Goal: Task Accomplishment & Management: Use online tool/utility

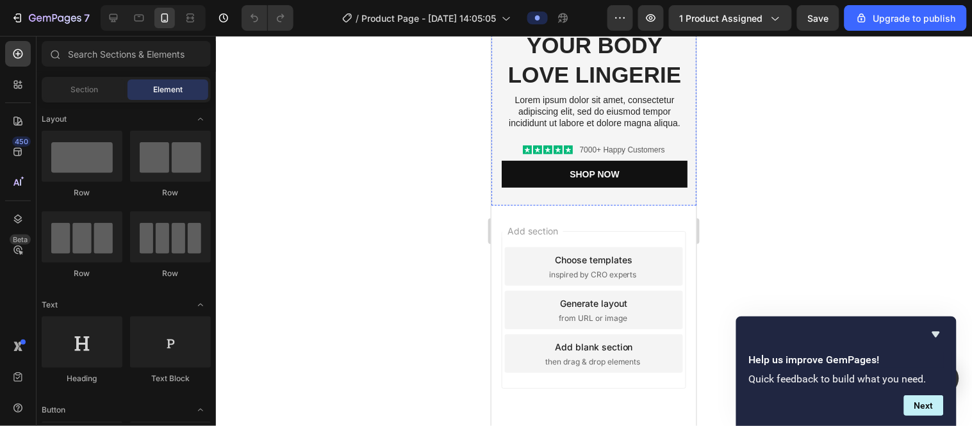
scroll to position [71, 0]
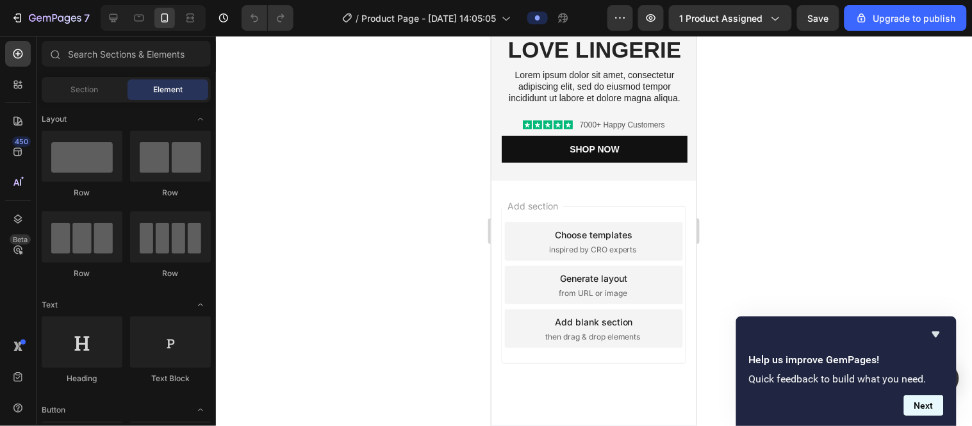
click at [510, 413] on button "Next" at bounding box center [924, 405] width 40 height 21
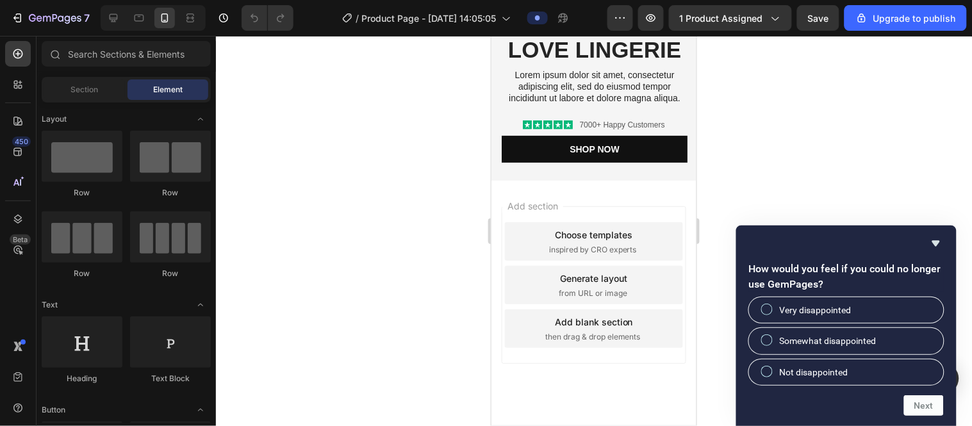
click at [510, 176] on div at bounding box center [594, 231] width 756 height 390
click at [510, 12] on span "1 product assigned" at bounding box center [721, 18] width 83 height 13
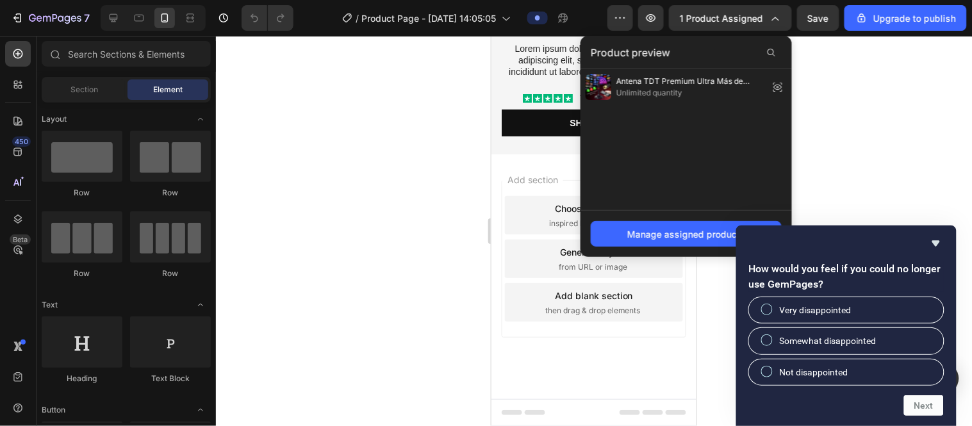
scroll to position [142, 0]
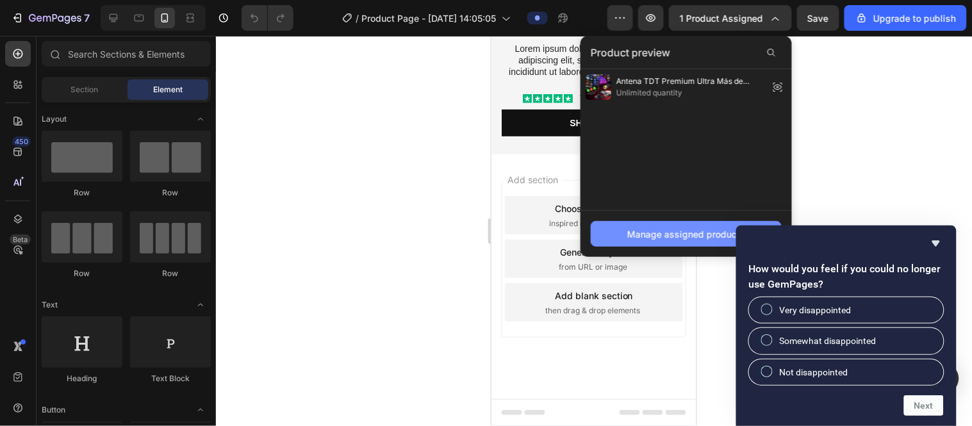
click at [510, 221] on button "Manage assigned products" at bounding box center [686, 234] width 191 height 26
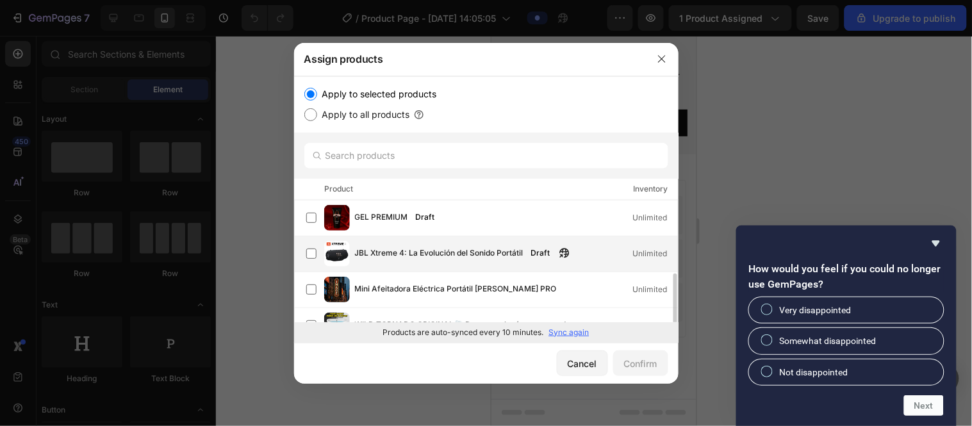
scroll to position [92, 0]
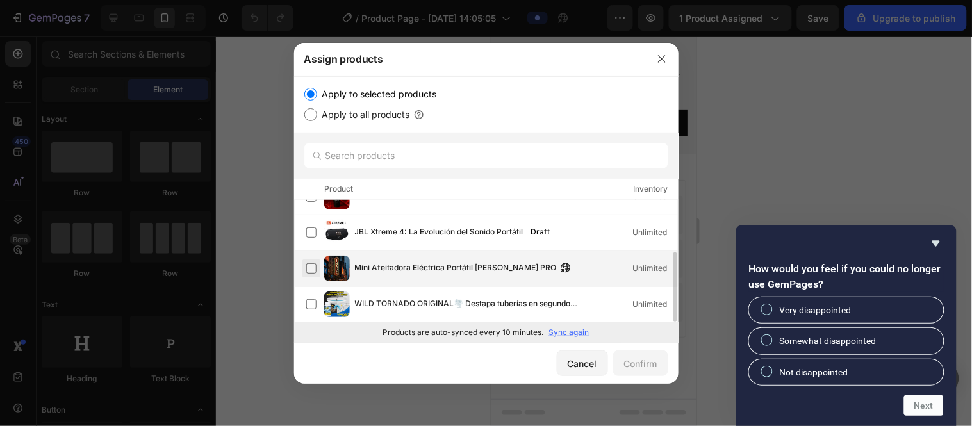
click at [313, 265] on label at bounding box center [311, 268] width 10 height 10
click at [510, 374] on button "Confirm" at bounding box center [640, 364] width 55 height 26
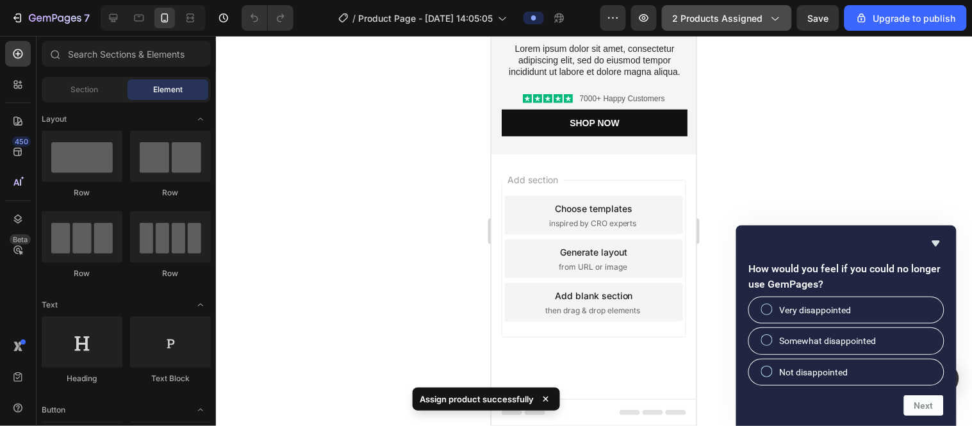
click at [510, 16] on span "2 products assigned" at bounding box center [718, 18] width 90 height 13
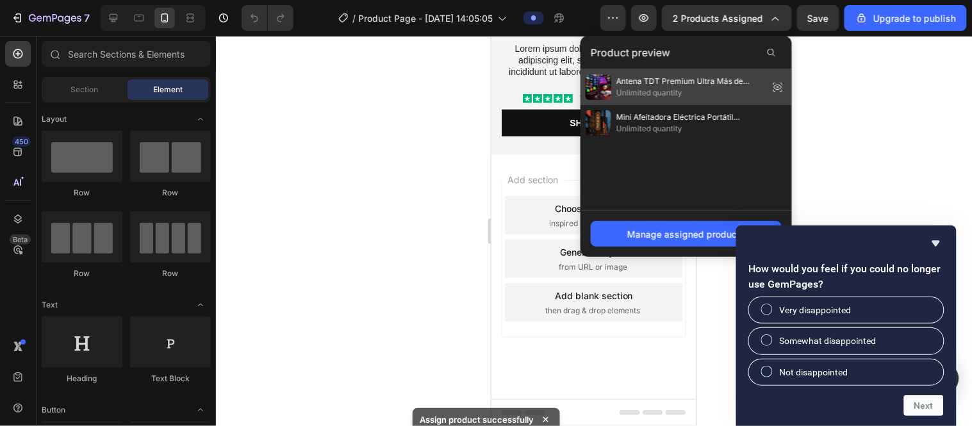
click at [510, 76] on span "Antena TDT Premium Ultra Más de 1.500 canales GRATIS" at bounding box center [690, 82] width 147 height 12
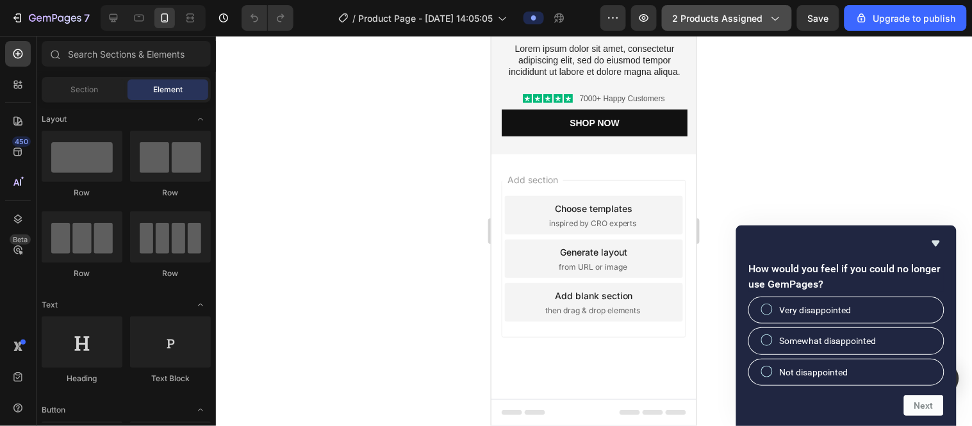
click at [510, 8] on button "2 products assigned" at bounding box center [727, 18] width 130 height 26
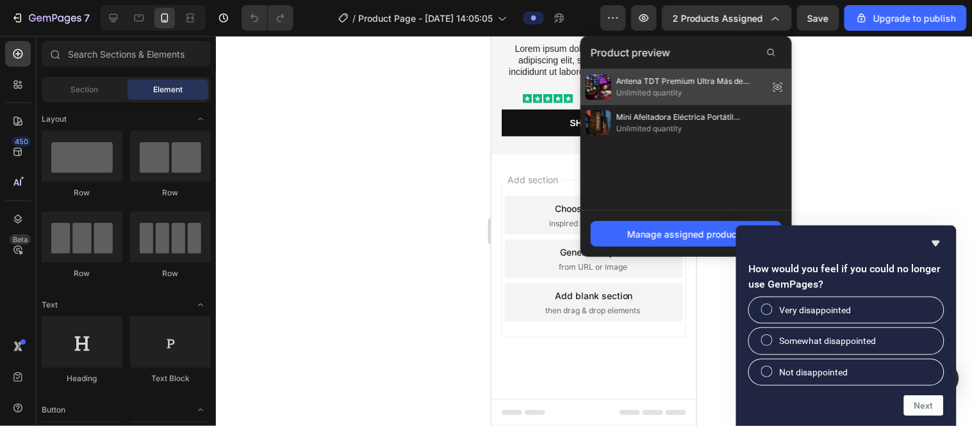
click at [510, 84] on icon at bounding box center [778, 87] width 18 height 18
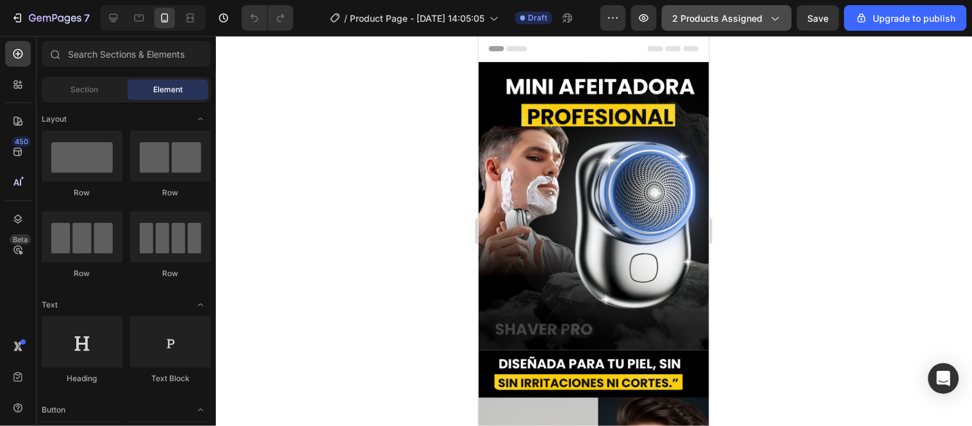
click at [763, 26] on button "2 products assigned" at bounding box center [727, 18] width 130 height 26
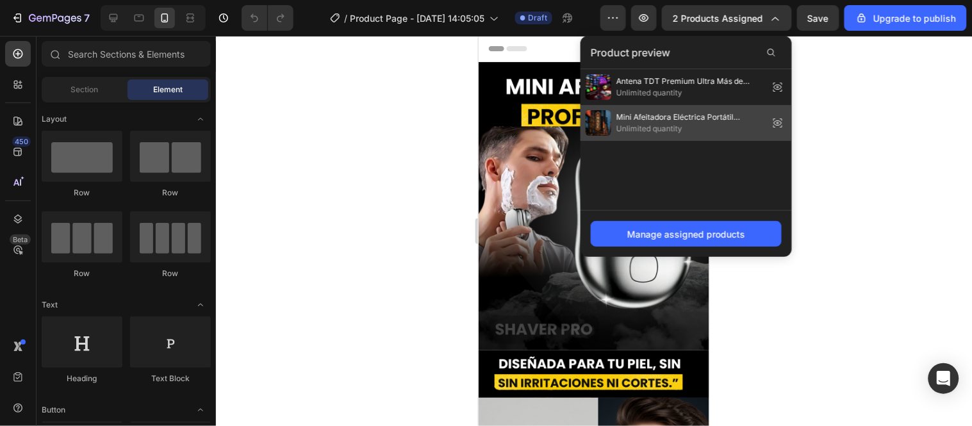
click at [694, 117] on span "Mini Afeitadora Eléctrica Portátil [PERSON_NAME] PRO" at bounding box center [690, 118] width 147 height 12
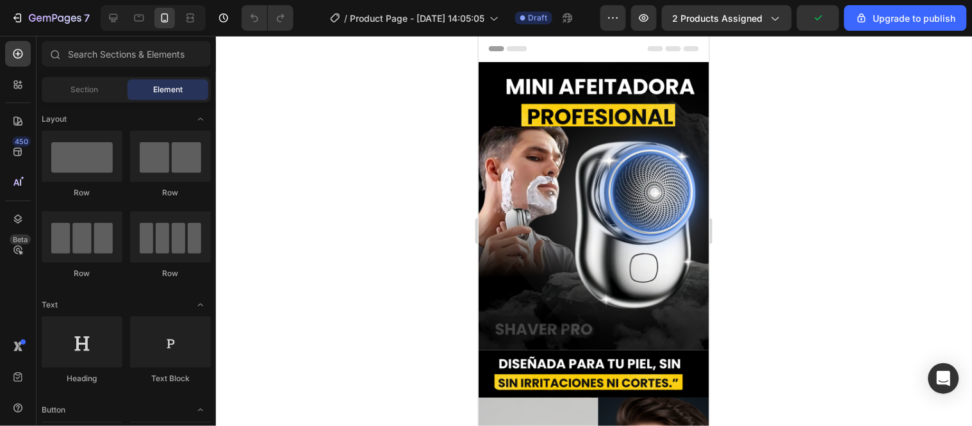
click at [692, 116] on img at bounding box center [593, 206] width 231 height 288
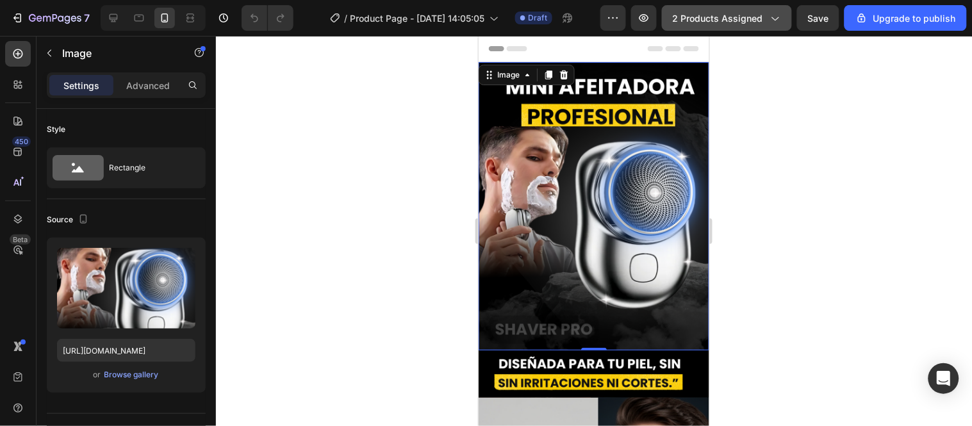
click at [763, 10] on button "2 products assigned" at bounding box center [727, 18] width 130 height 26
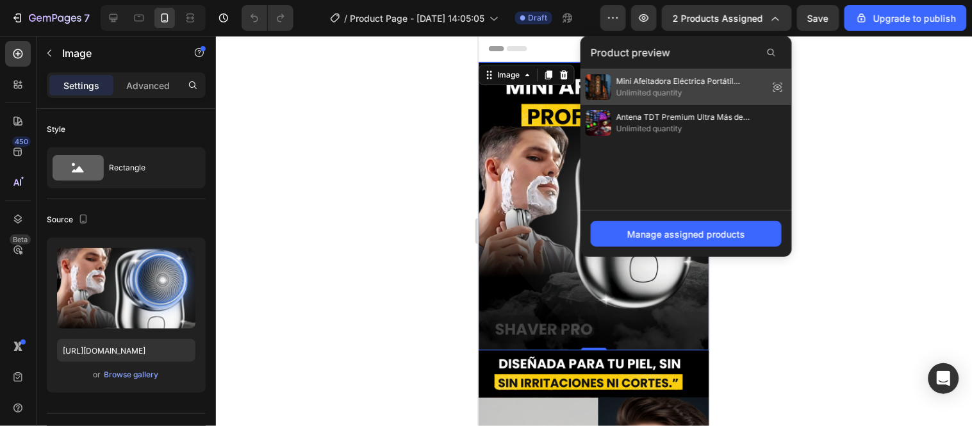
click at [735, 87] on span "Unlimited quantity" at bounding box center [690, 93] width 147 height 12
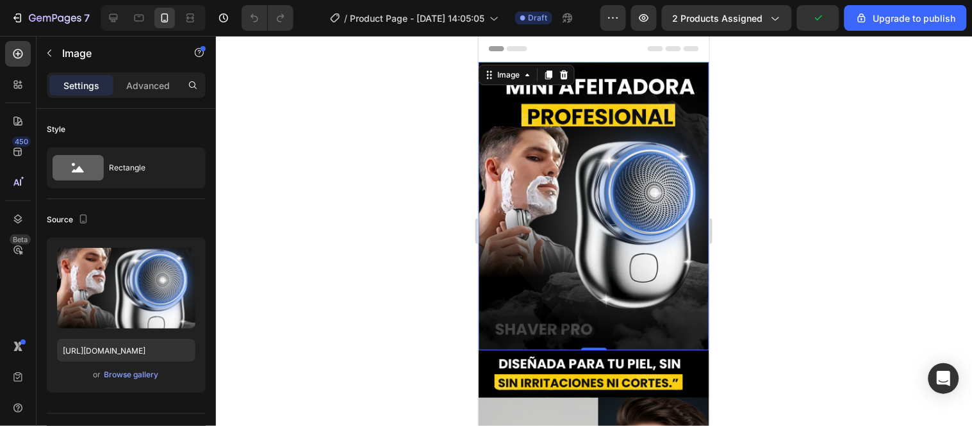
click at [757, 4] on div "7 / Product Page - [DATE] 14:05:05 Draft Preview 2 products assigned Upgrade to…" at bounding box center [486, 18] width 972 height 37
click at [756, 11] on button "2 products assigned" at bounding box center [727, 18] width 130 height 26
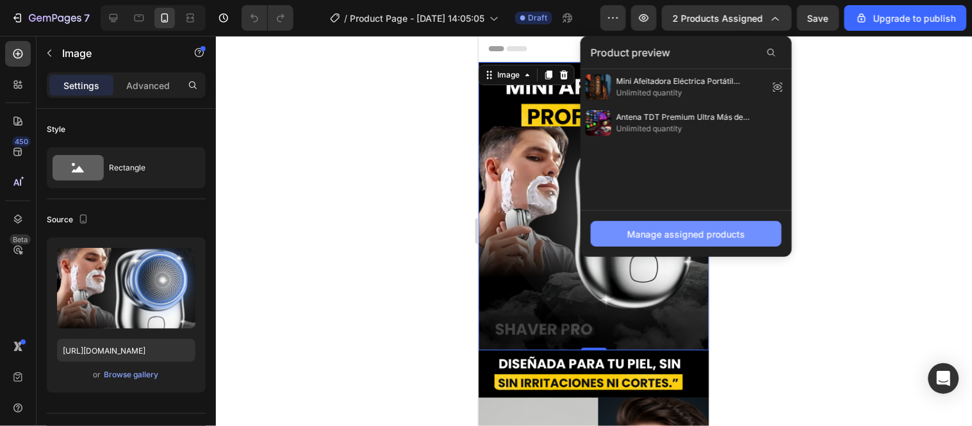
click at [717, 232] on div "Manage assigned products" at bounding box center [686, 234] width 118 height 13
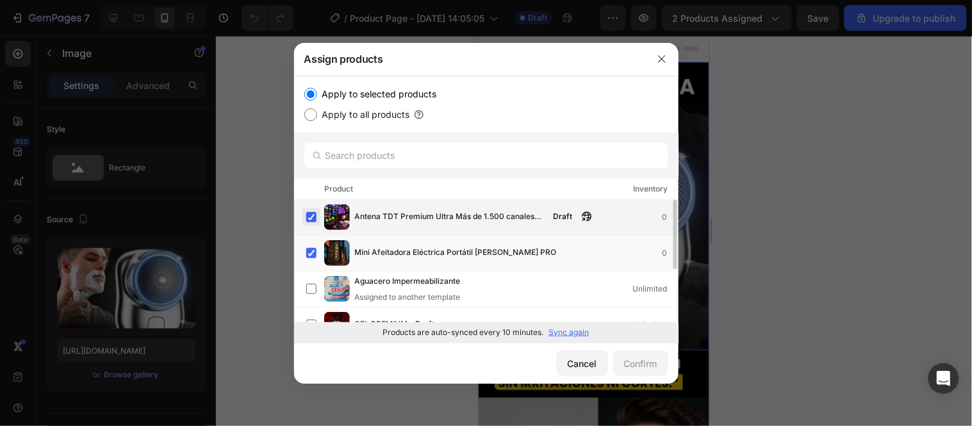
click at [313, 218] on label at bounding box center [311, 217] width 10 height 10
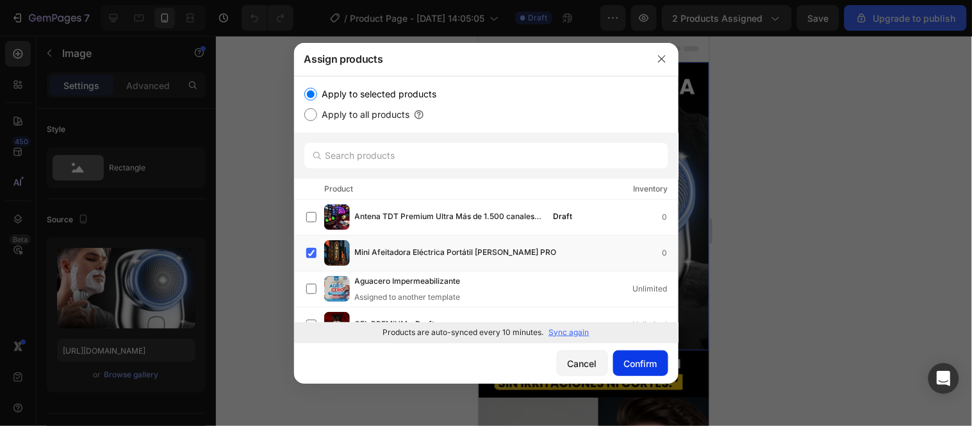
click at [645, 369] on div "Confirm" at bounding box center [640, 363] width 33 height 13
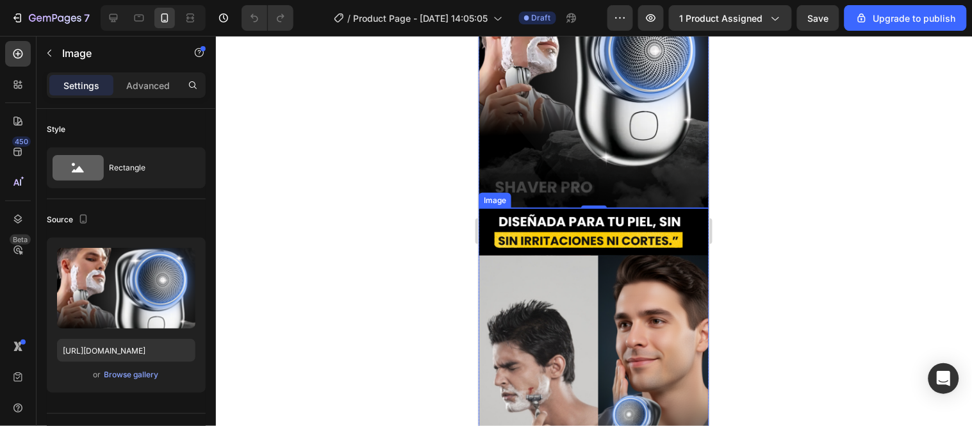
scroll to position [356, 0]
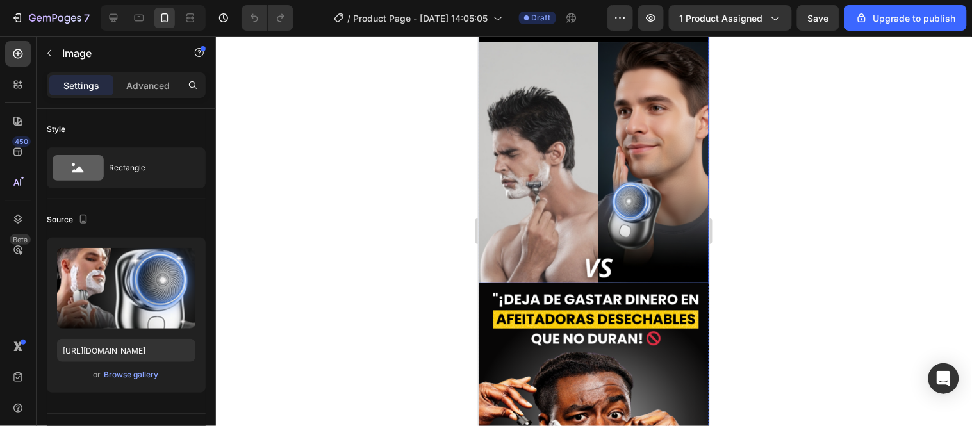
click at [638, 202] on img at bounding box center [593, 138] width 231 height 288
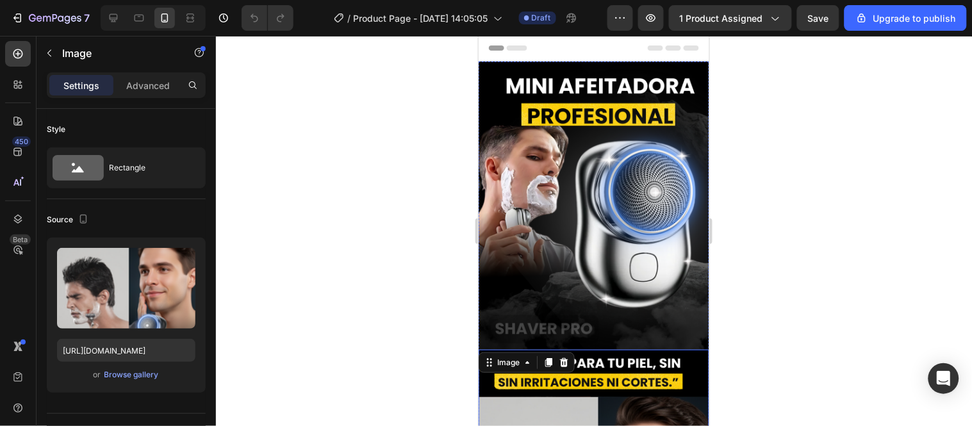
scroll to position [0, 0]
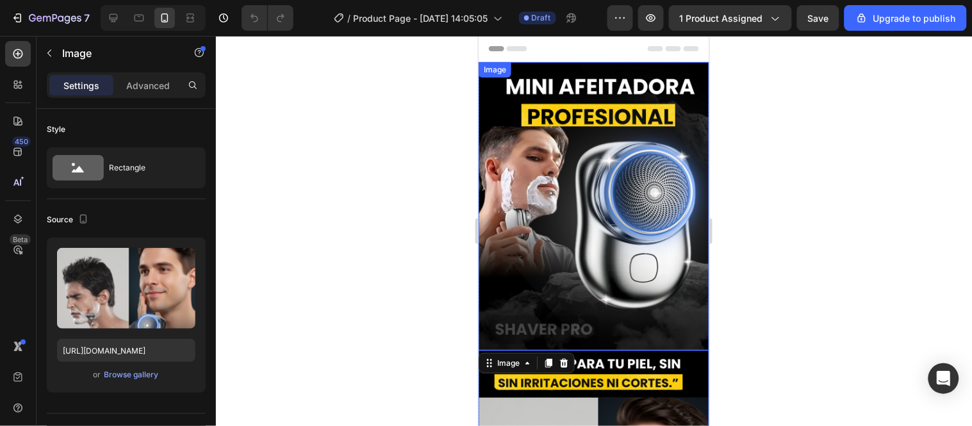
click at [449, 251] on div at bounding box center [594, 231] width 756 height 390
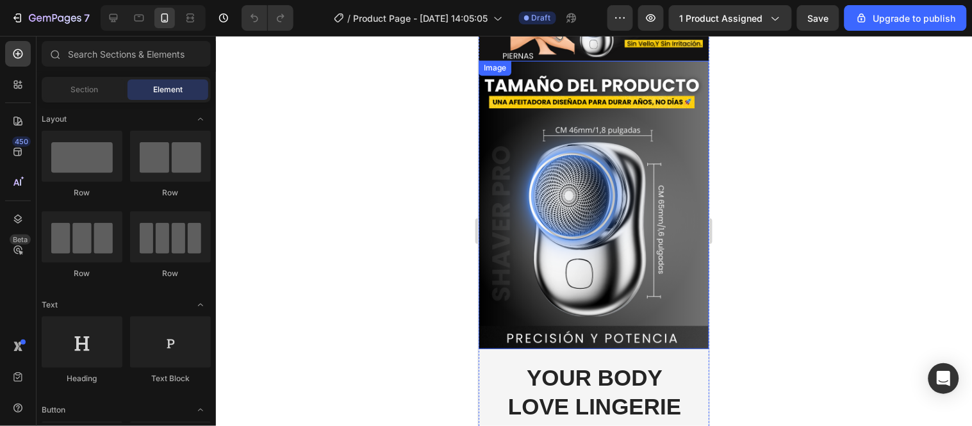
scroll to position [1925, 0]
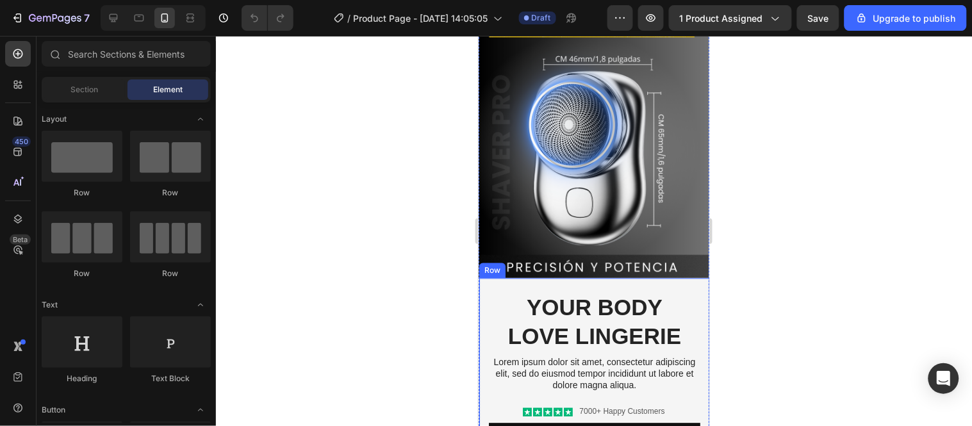
click at [690, 278] on div "You are pefect Text Block Your Body love Lingerie Heading Lorem ipsum dolor sit…" at bounding box center [594, 373] width 231 height 190
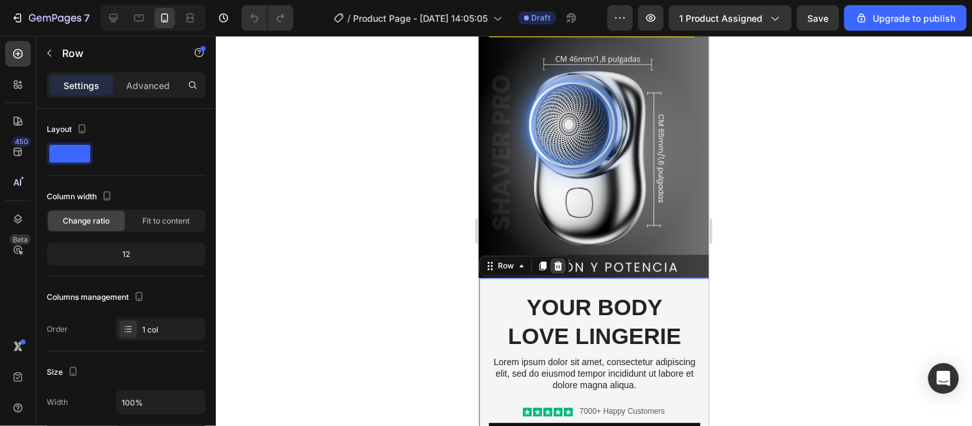
click at [563, 258] on div at bounding box center [557, 265] width 15 height 15
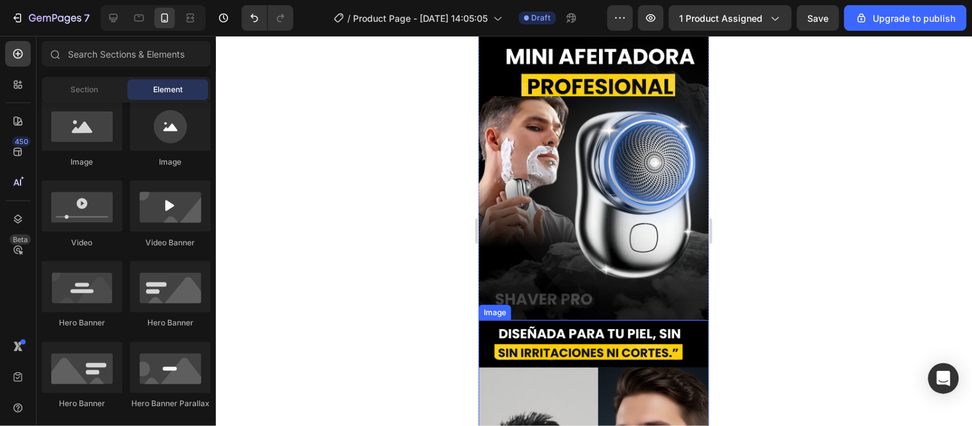
scroll to position [0, 0]
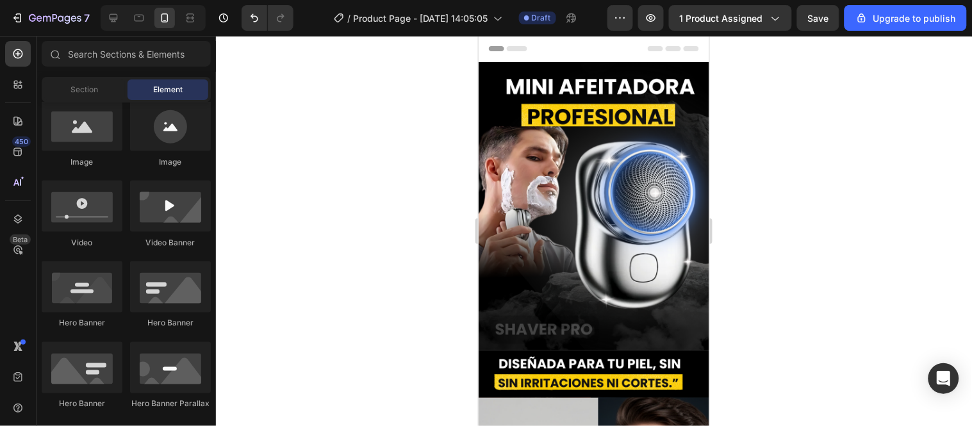
click at [411, 188] on div at bounding box center [594, 231] width 756 height 390
click at [363, 188] on div at bounding box center [594, 231] width 756 height 390
click at [438, 212] on div at bounding box center [594, 231] width 756 height 390
click at [411, 190] on div at bounding box center [594, 231] width 756 height 390
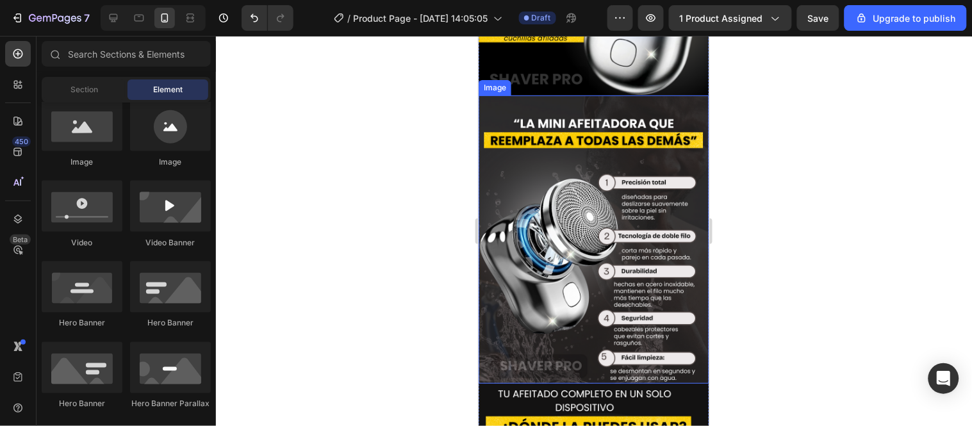
scroll to position [1210, 0]
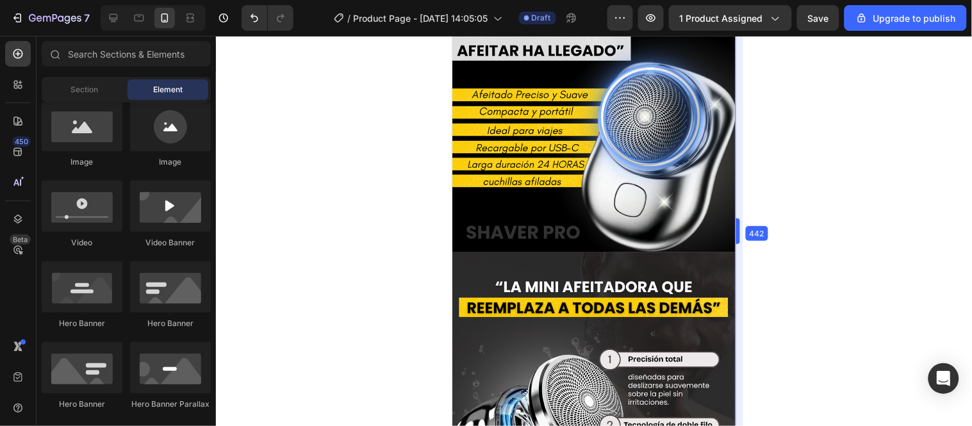
drag, startPoint x: 713, startPoint y: 220, endPoint x: 769, endPoint y: 215, distance: 56.6
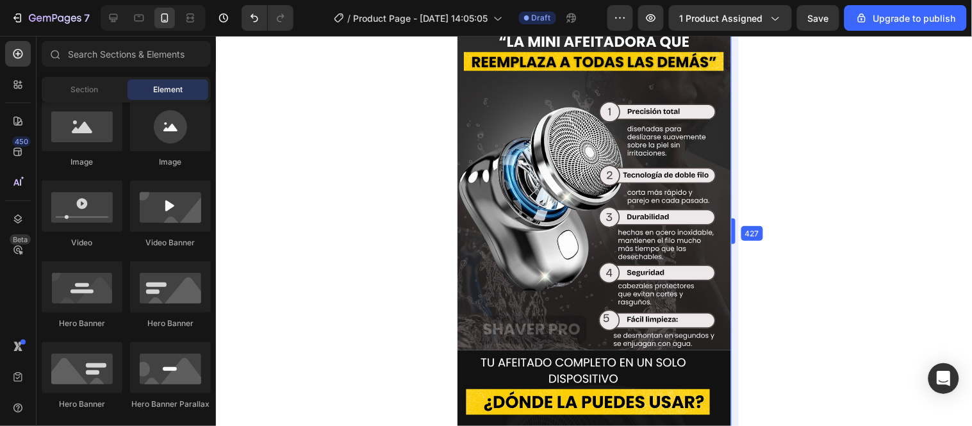
scroll to position [1535, 0]
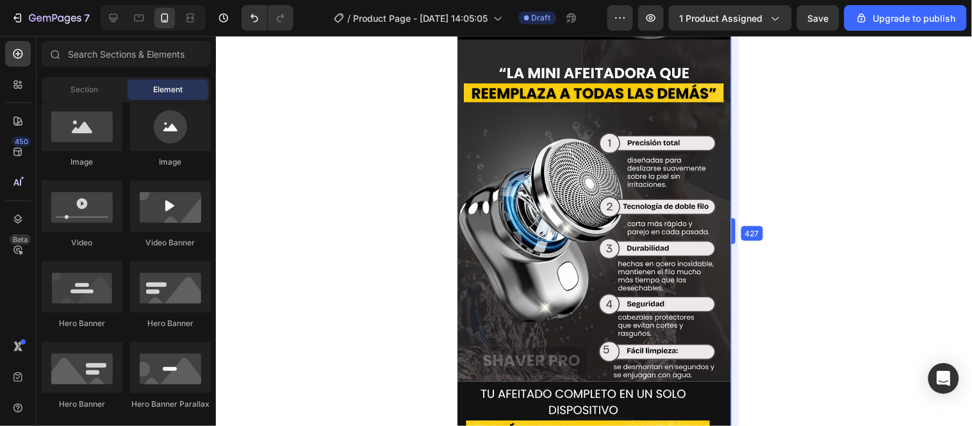
drag, startPoint x: 339, startPoint y: 195, endPoint x: 758, endPoint y: 232, distance: 420.2
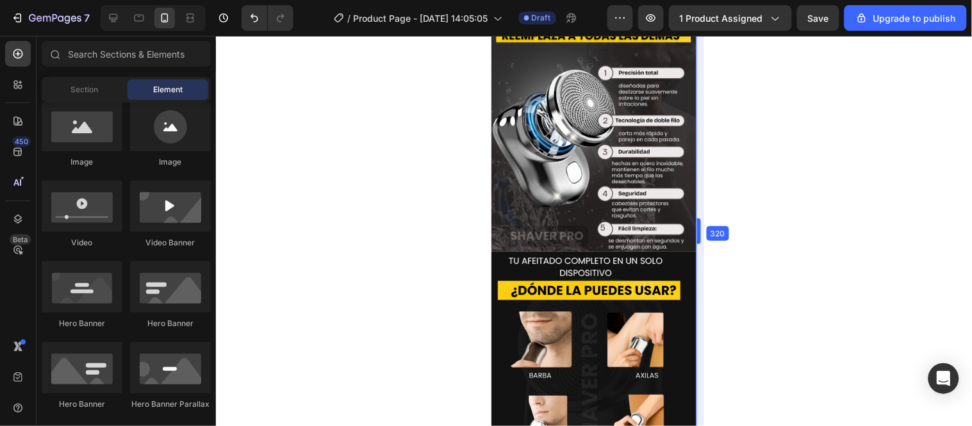
scroll to position [1157, 0]
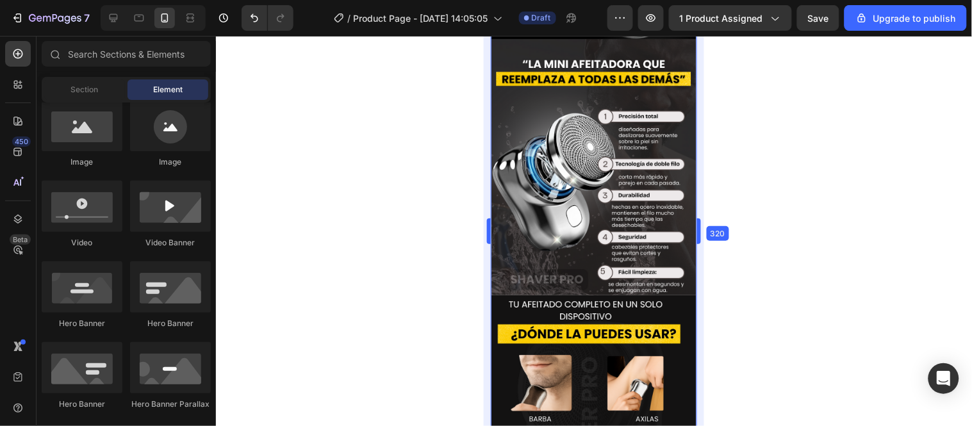
drag, startPoint x: 738, startPoint y: 234, endPoint x: 487, endPoint y: 201, distance: 252.7
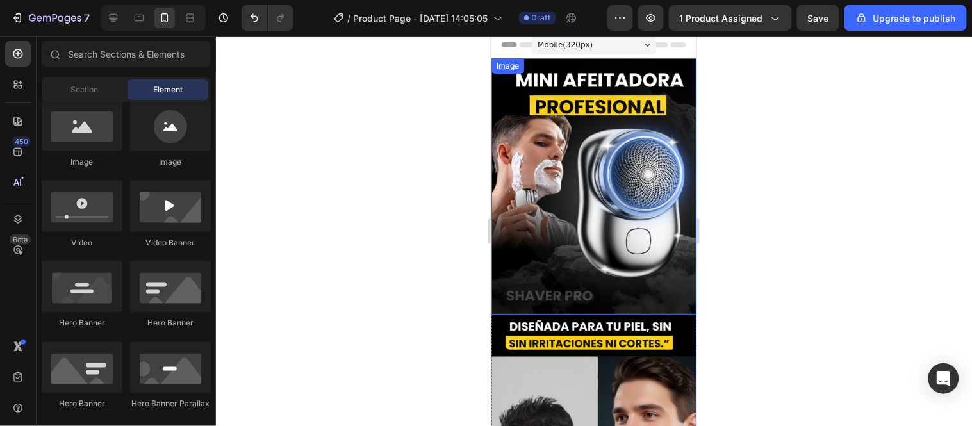
scroll to position [0, 0]
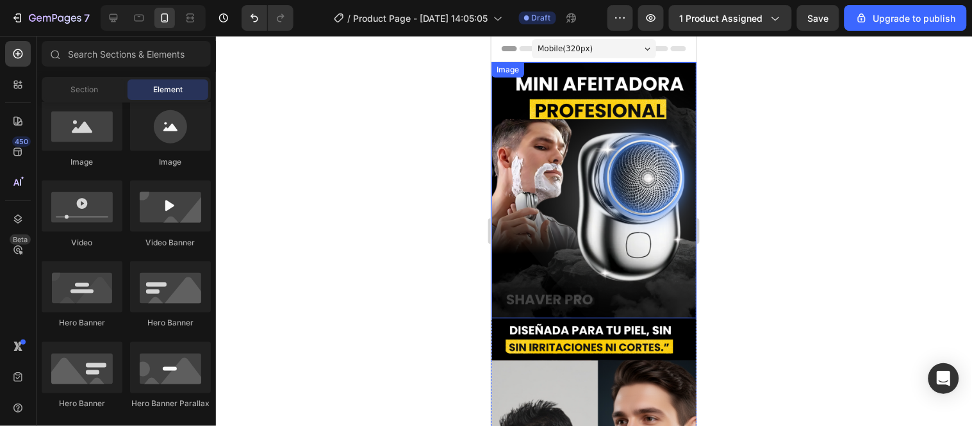
click at [498, 145] on img at bounding box center [593, 190] width 205 height 256
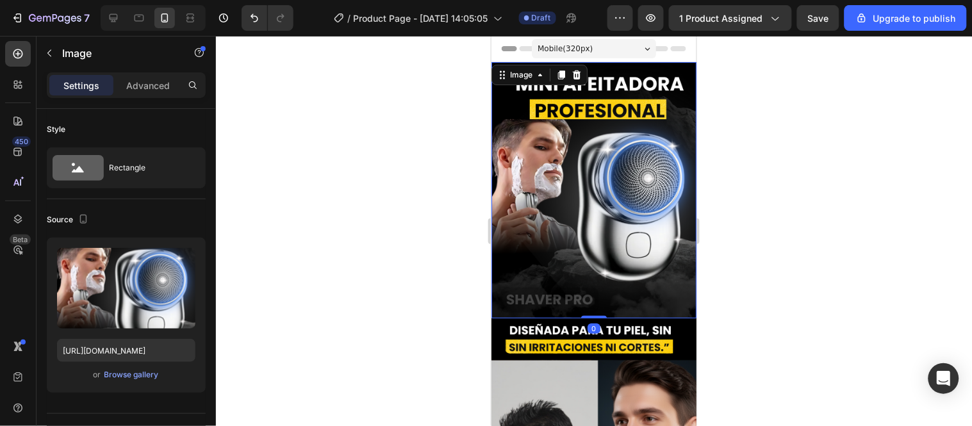
click at [467, 151] on div at bounding box center [594, 231] width 756 height 390
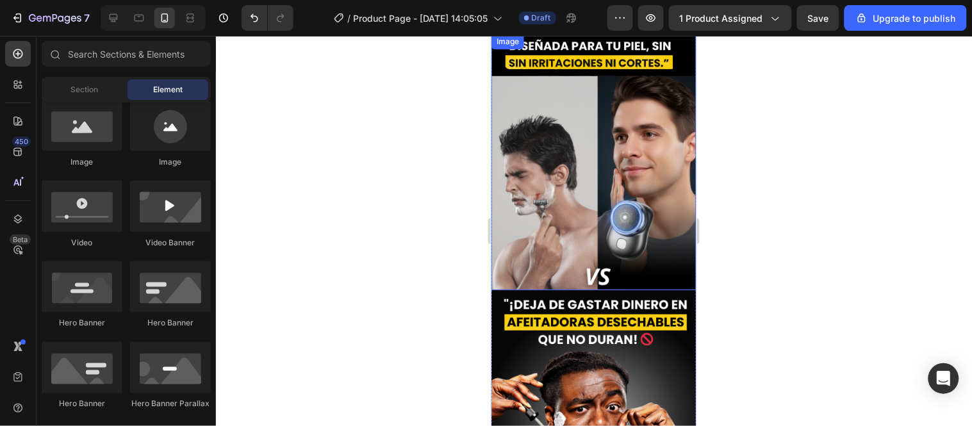
scroll to position [213, 0]
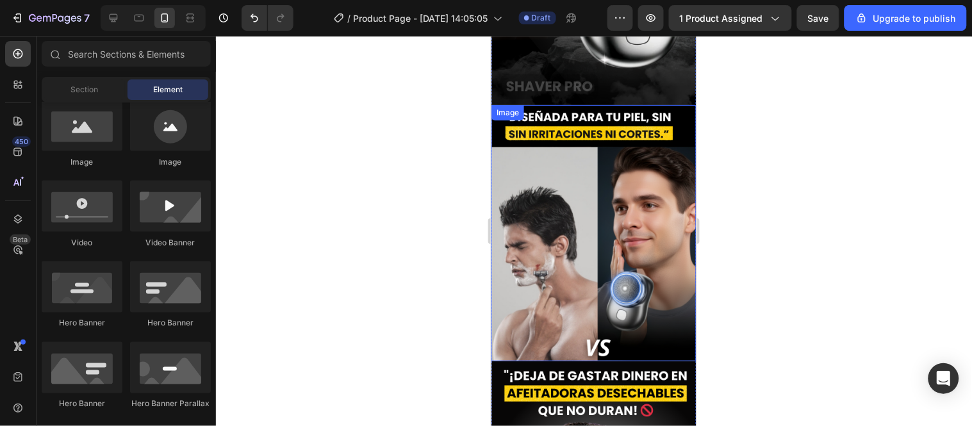
click at [474, 187] on div at bounding box center [594, 231] width 756 height 390
drag, startPoint x: 735, startPoint y: 206, endPoint x: 759, endPoint y: 203, distance: 23.9
click at [735, 208] on div at bounding box center [594, 231] width 756 height 390
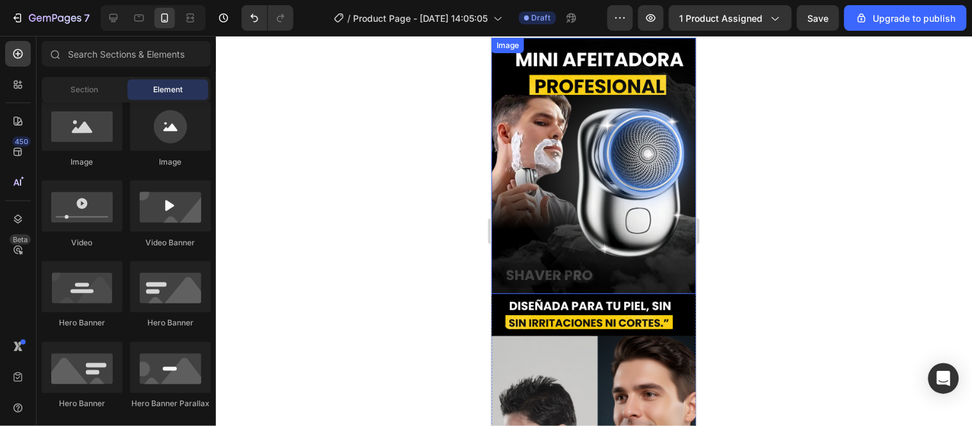
scroll to position [0, 0]
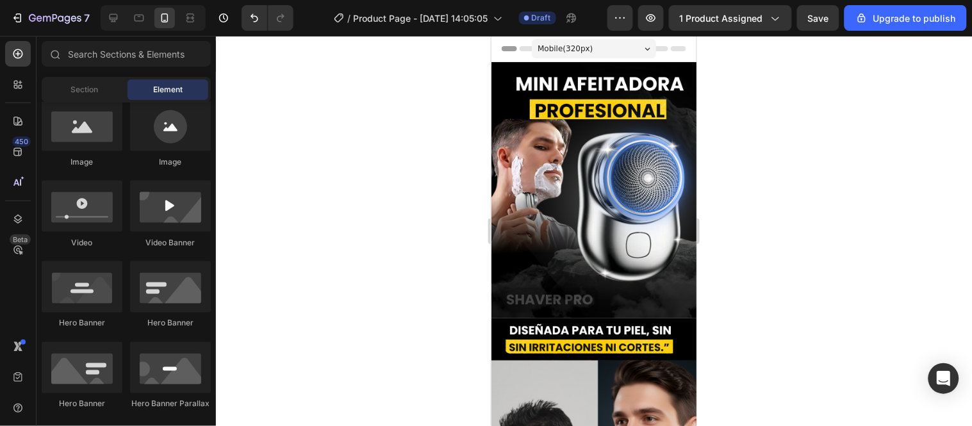
click at [451, 257] on div at bounding box center [594, 231] width 756 height 390
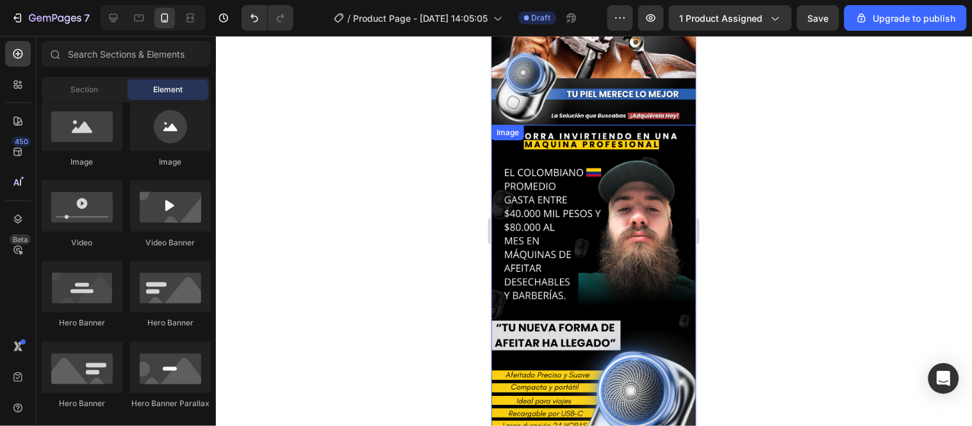
scroll to position [681, 0]
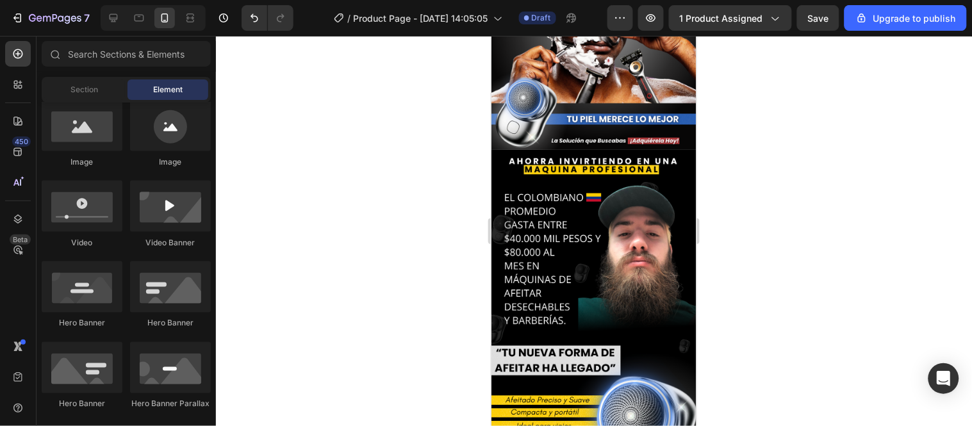
click at [817, 271] on div at bounding box center [594, 231] width 756 height 390
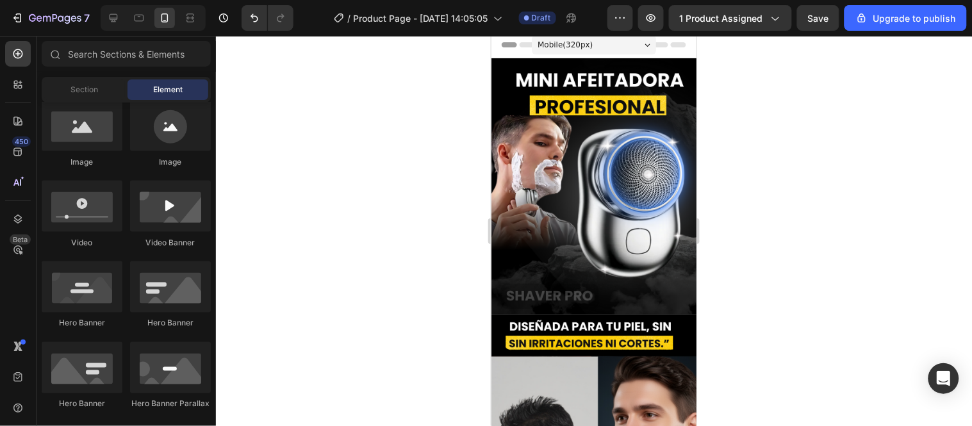
scroll to position [0, 0]
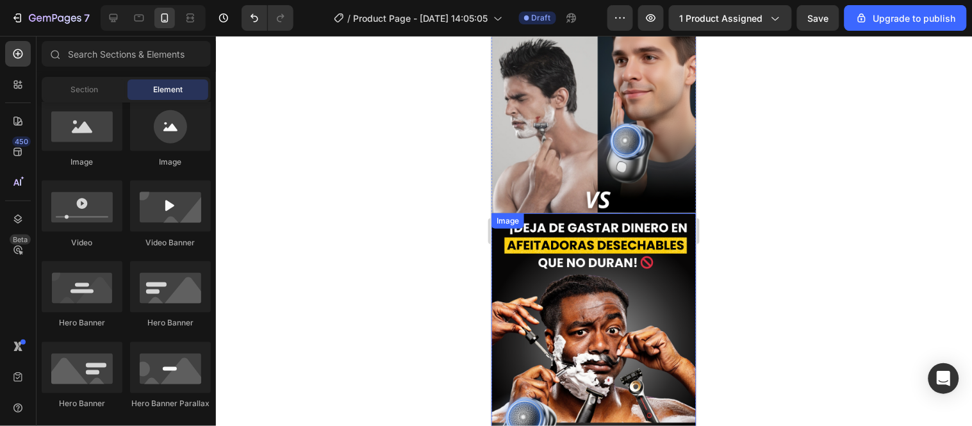
click at [606, 213] on img at bounding box center [593, 341] width 205 height 256
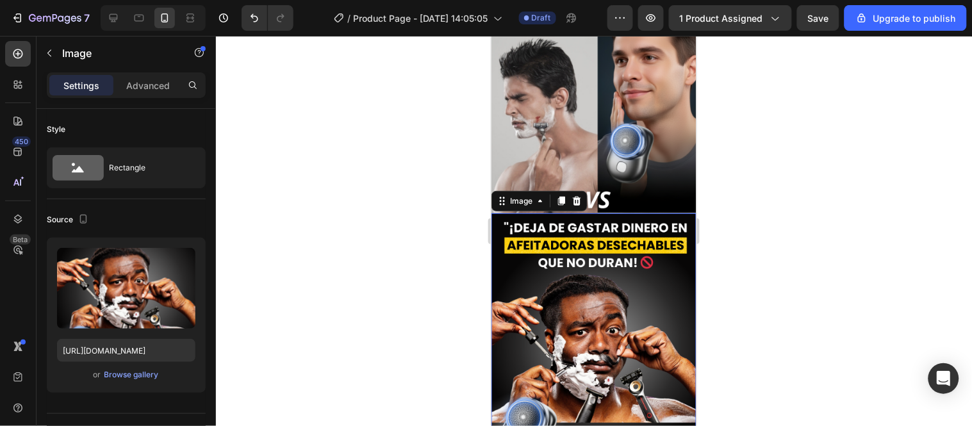
scroll to position [356, 0]
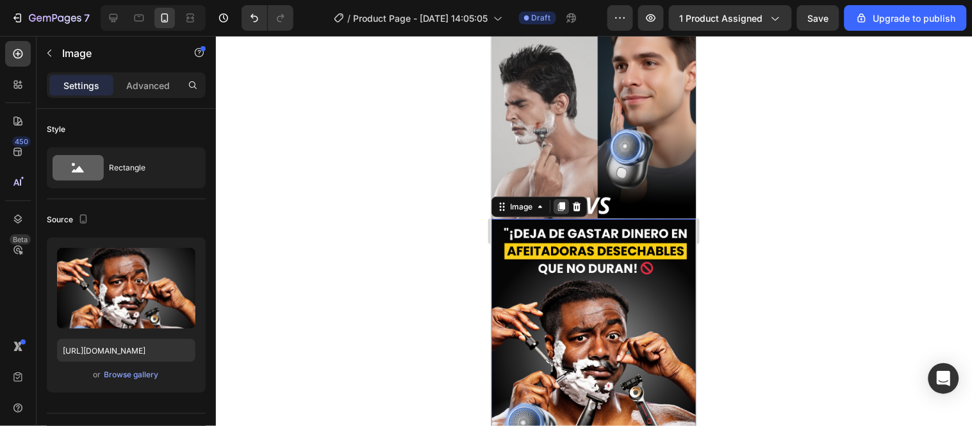
click at [558, 201] on icon at bounding box center [561, 206] width 10 height 10
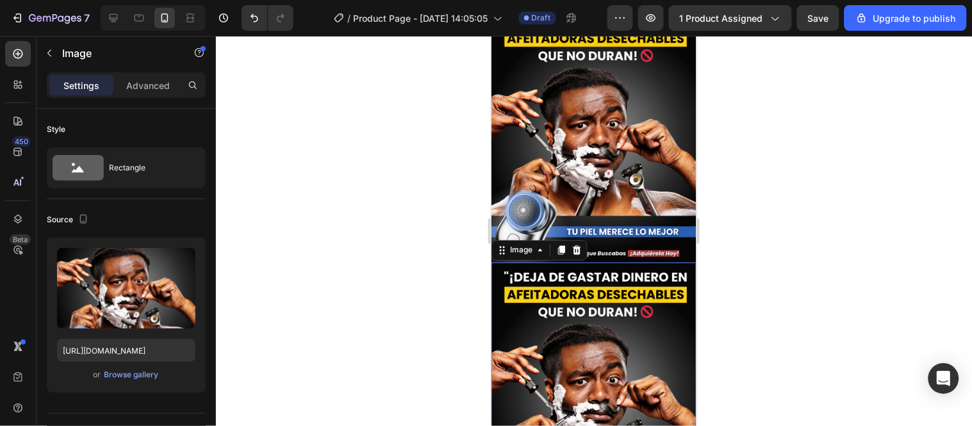
scroll to position [568, 0]
click at [258, 22] on icon "Undo/Redo" at bounding box center [254, 18] width 13 height 13
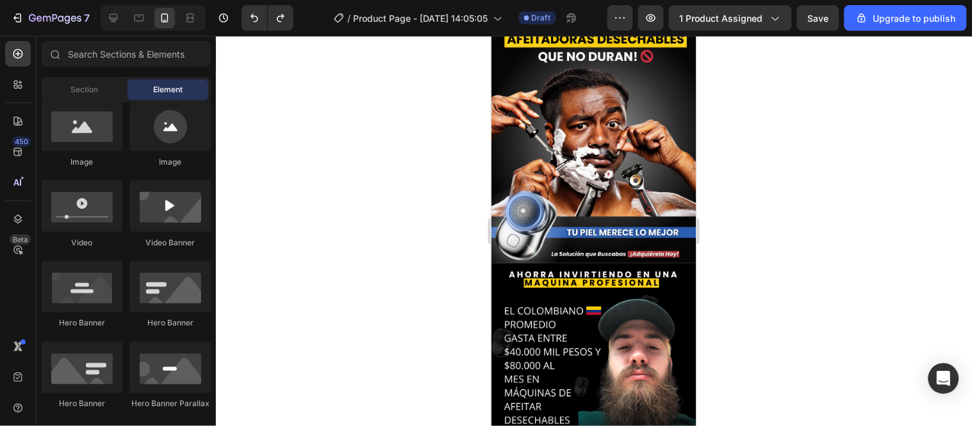
click at [382, 129] on div at bounding box center [594, 231] width 756 height 390
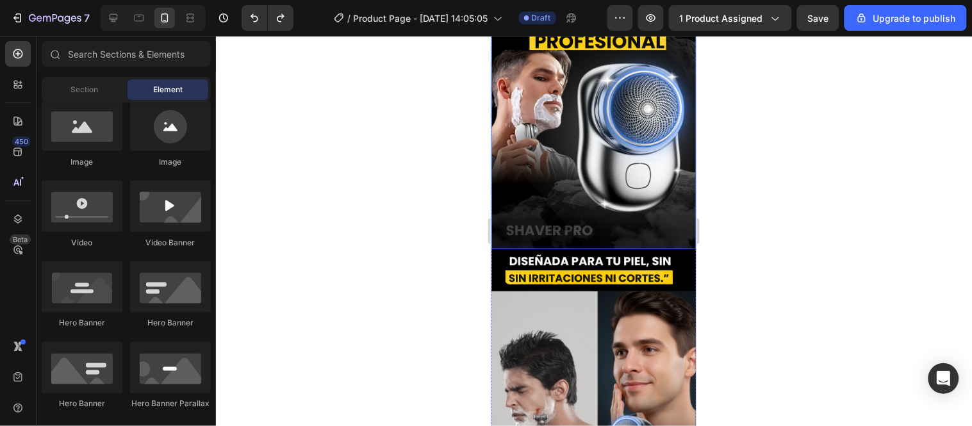
scroll to position [0, 0]
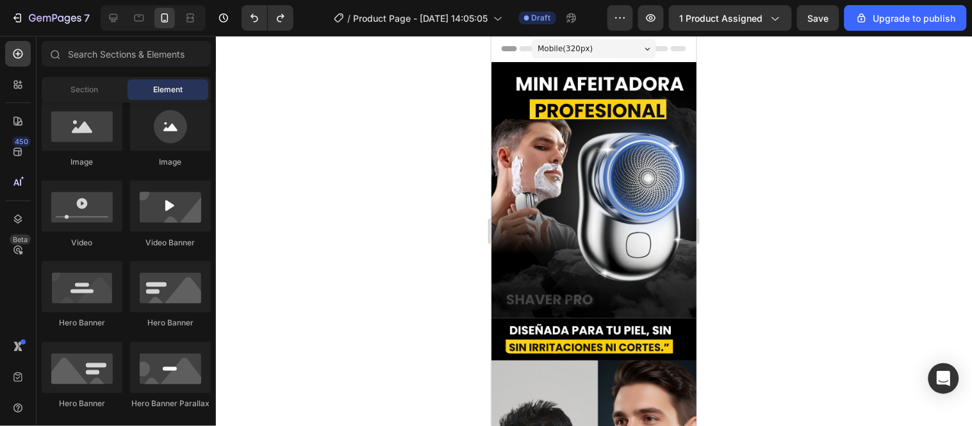
click at [471, 176] on div at bounding box center [594, 231] width 756 height 390
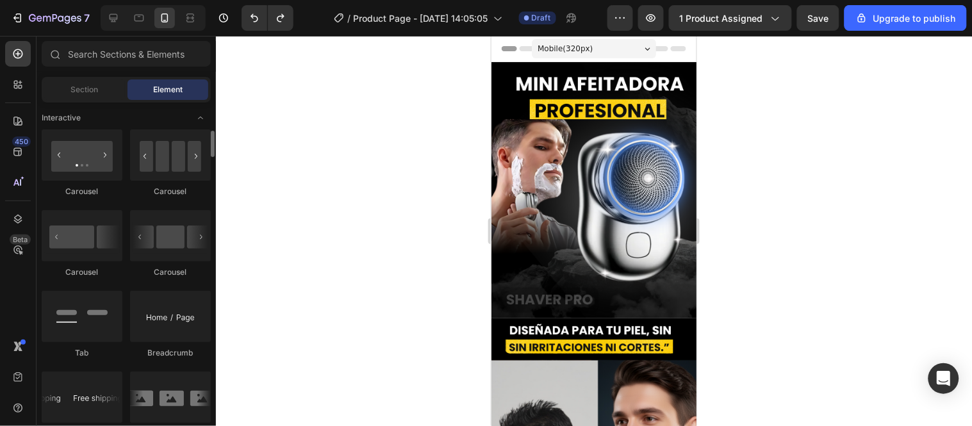
scroll to position [1139, 0]
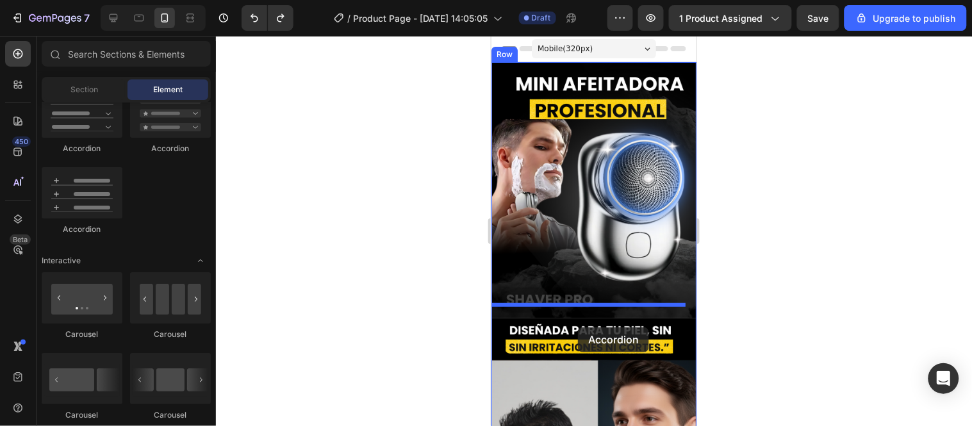
drag, startPoint x: 567, startPoint y: 255, endPoint x: 577, endPoint y: 327, distance: 72.6
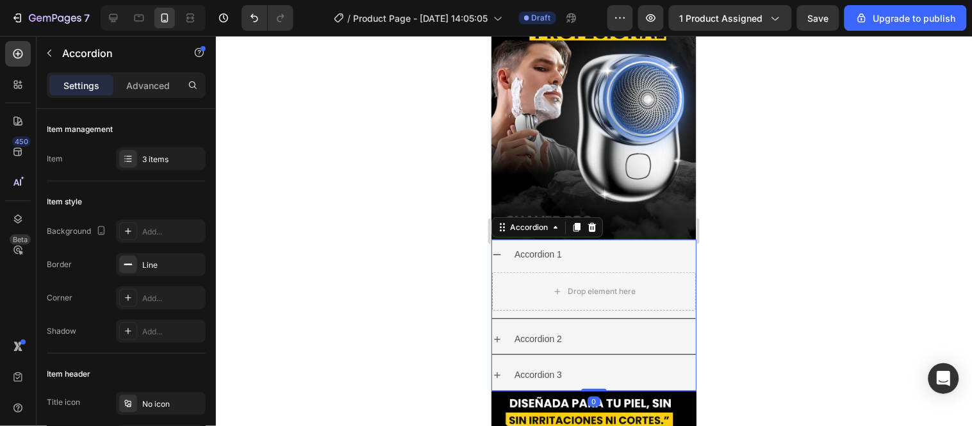
scroll to position [213, 0]
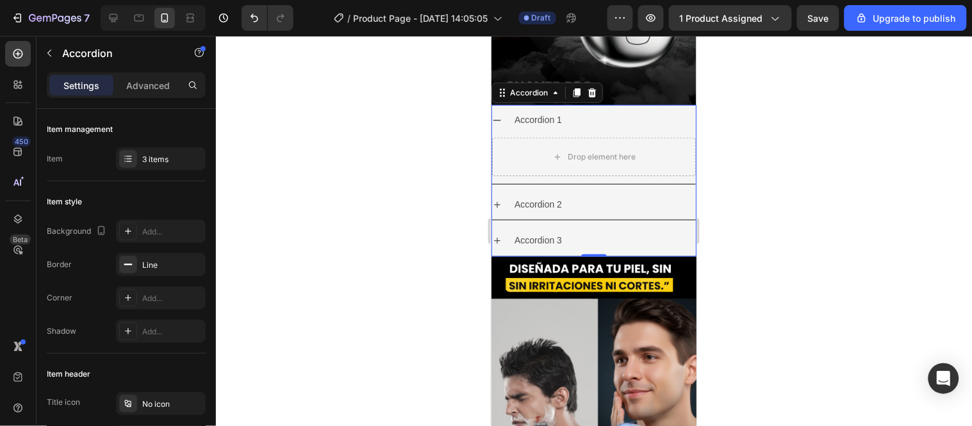
click at [651, 104] on div "Accordion 1" at bounding box center [594, 119] width 204 height 30
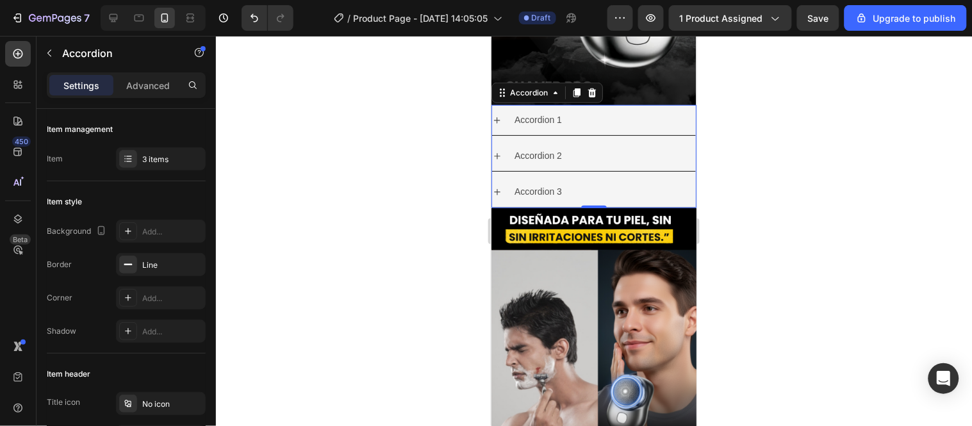
click at [427, 156] on div at bounding box center [594, 231] width 756 height 390
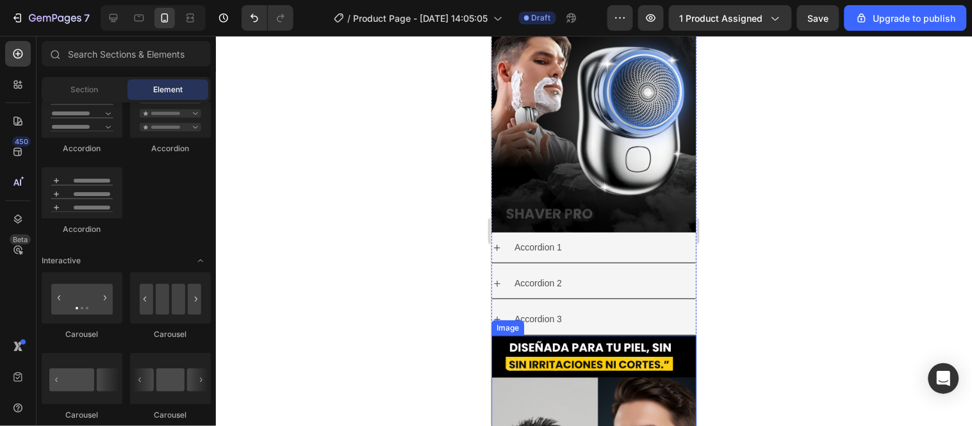
scroll to position [71, 0]
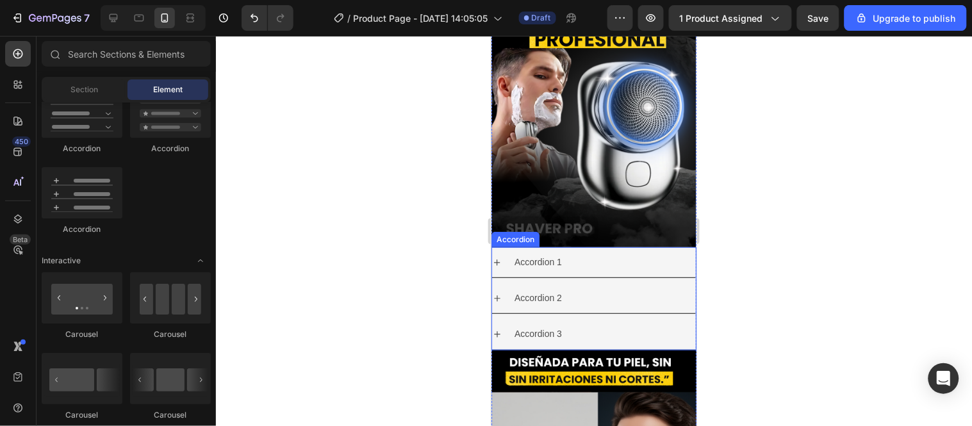
click at [683, 252] on div "Accordion 1" at bounding box center [603, 262] width 183 height 20
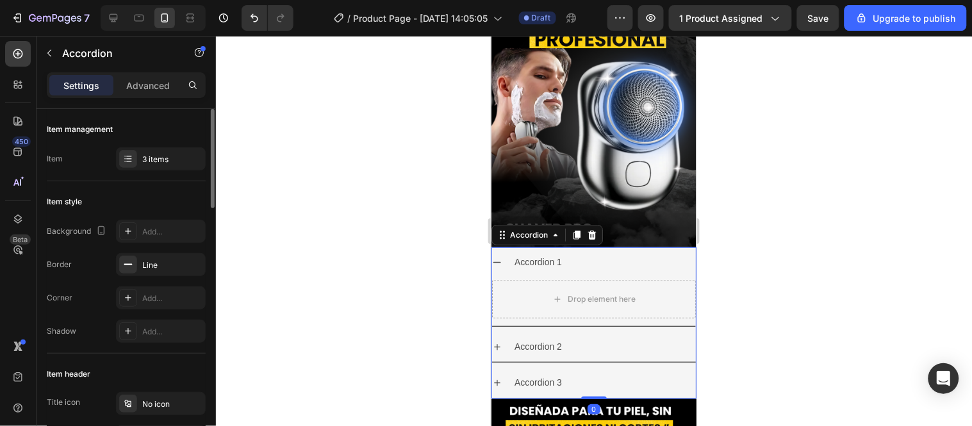
scroll to position [213, 0]
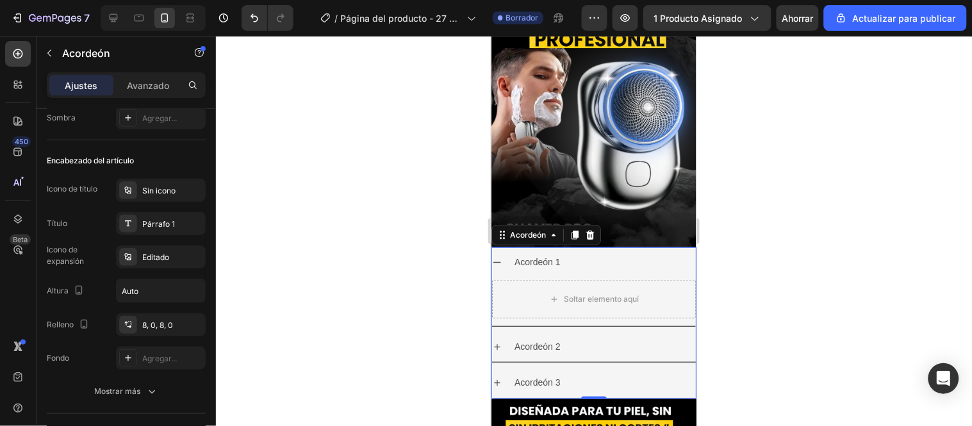
click at [392, 145] on div at bounding box center [594, 231] width 756 height 390
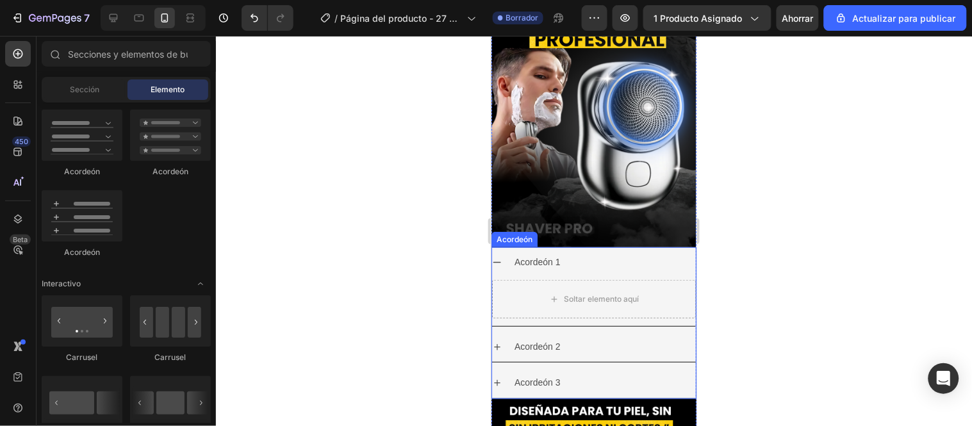
click at [670, 252] on div "Acordeón 1" at bounding box center [603, 262] width 183 height 20
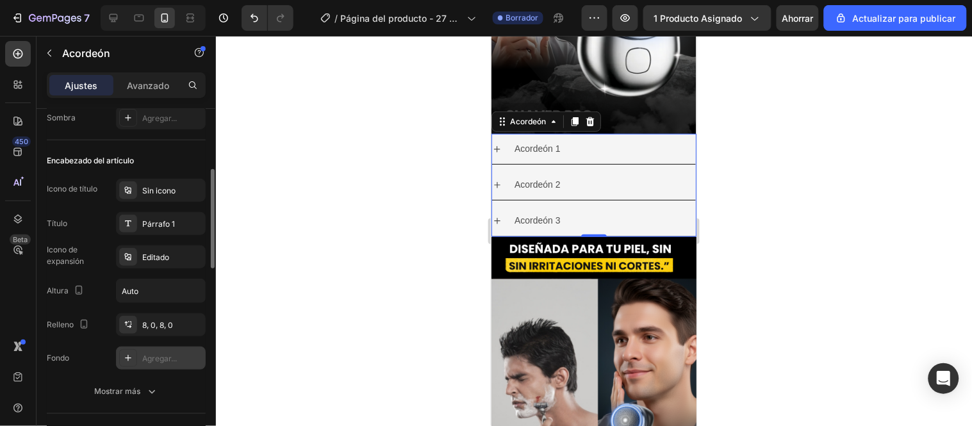
click at [156, 347] on div "Agregar..." at bounding box center [161, 358] width 90 height 23
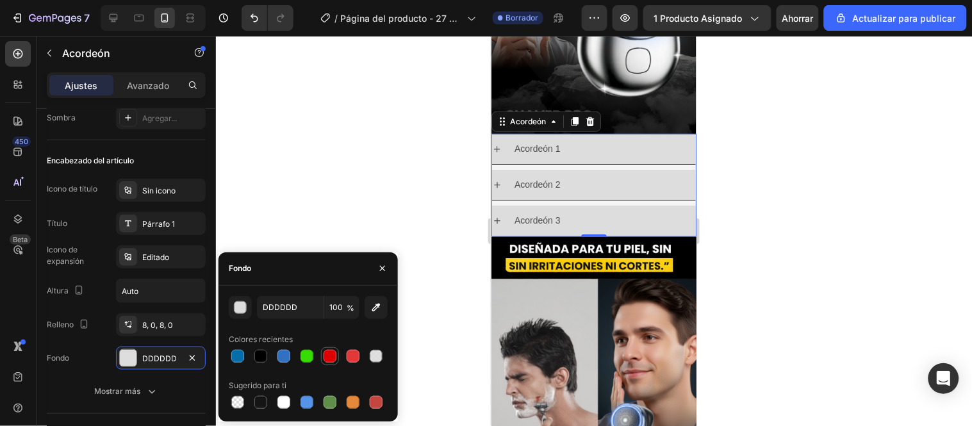
click at [321, 359] on div at bounding box center [330, 356] width 18 height 18
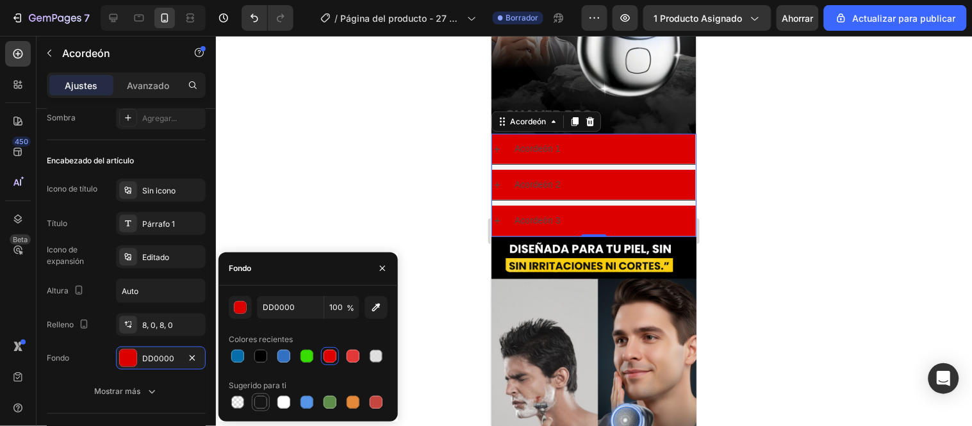
click at [260, 399] on div at bounding box center [260, 402] width 13 height 13
type input "151515"
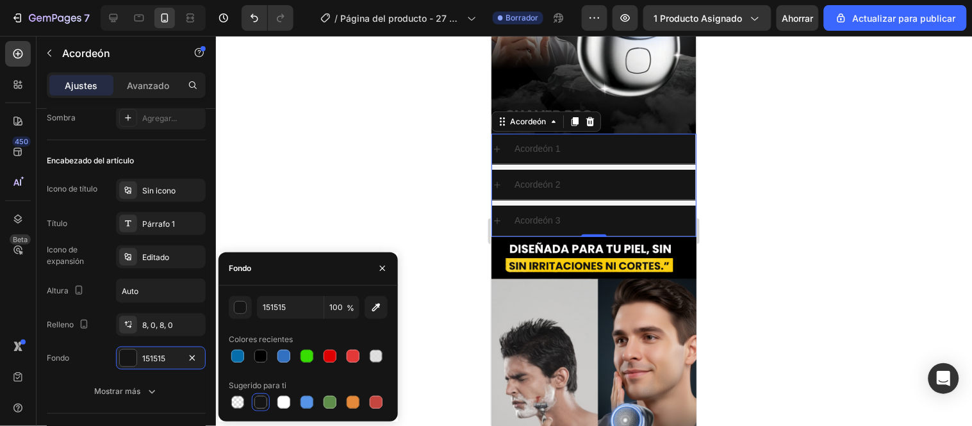
click at [408, 145] on div at bounding box center [594, 231] width 756 height 390
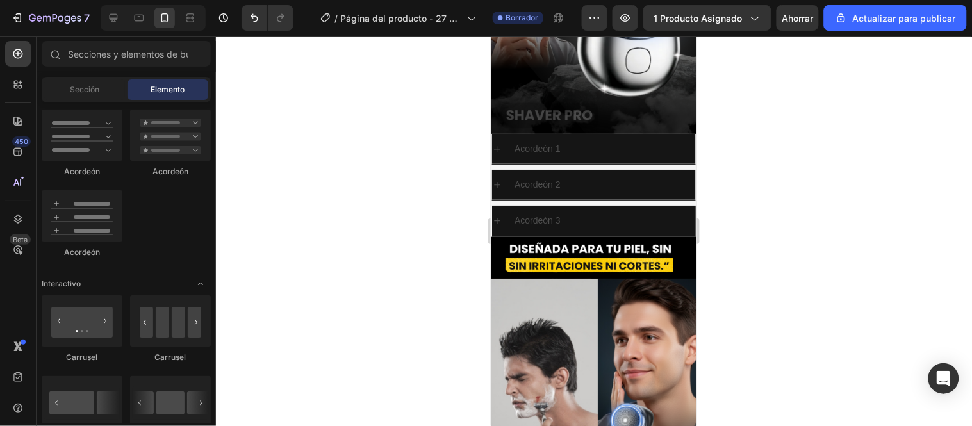
click at [408, 145] on div at bounding box center [594, 231] width 756 height 390
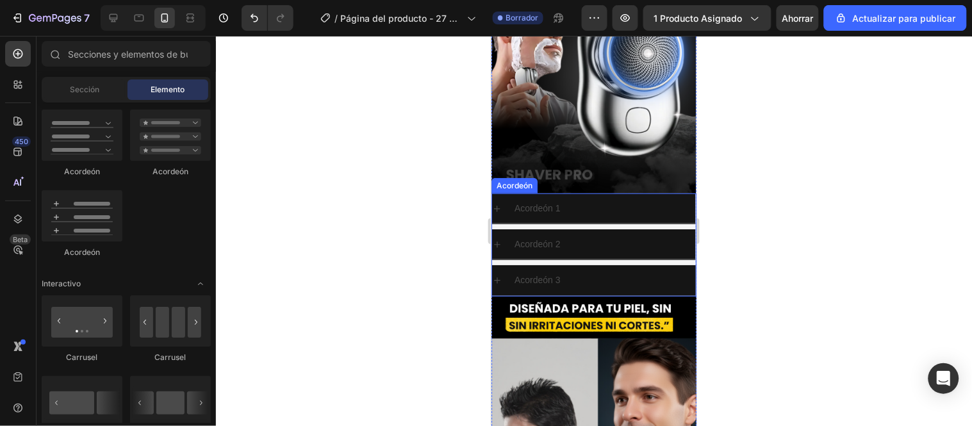
scroll to position [142, 0]
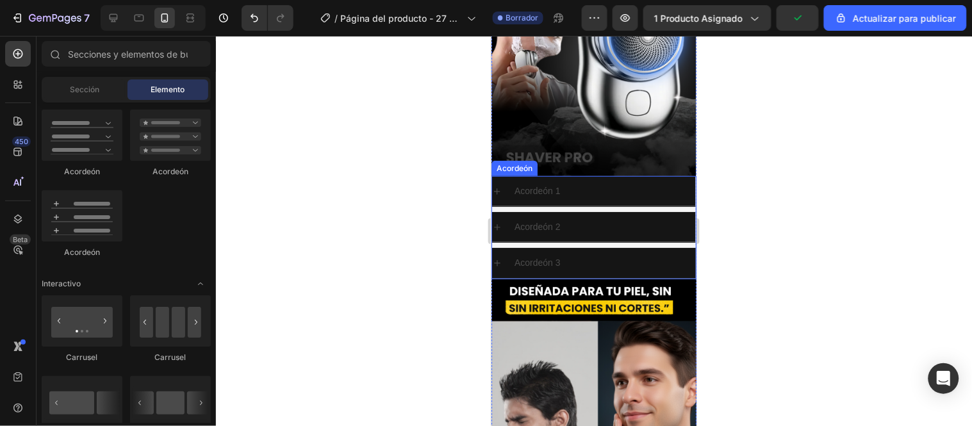
click at [581, 181] on div "Acordeón 1" at bounding box center [603, 191] width 183 height 20
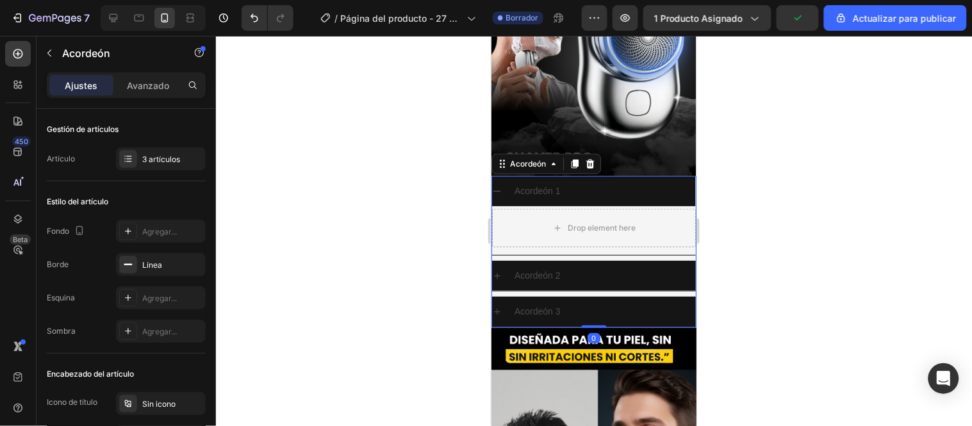
click at [548, 181] on div "Acordeón 1" at bounding box center [537, 191] width 50 height 20
click at [548, 183] on p "Acordeón 1" at bounding box center [537, 191] width 46 height 16
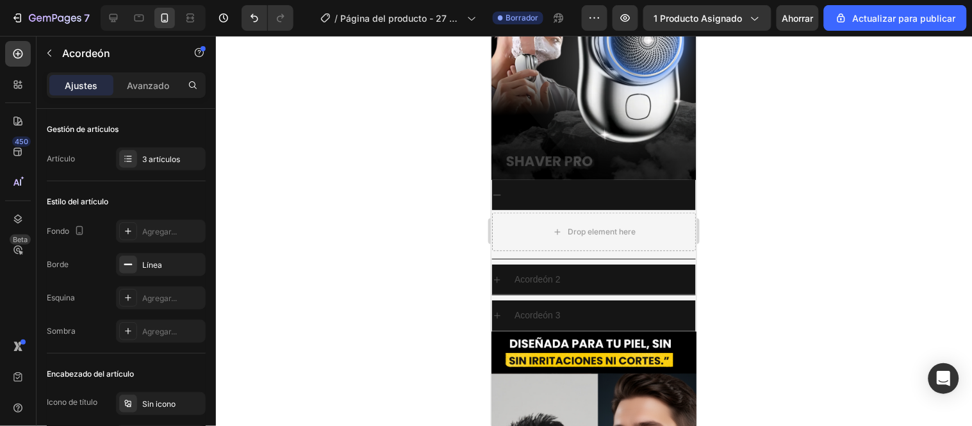
scroll to position [135, 0]
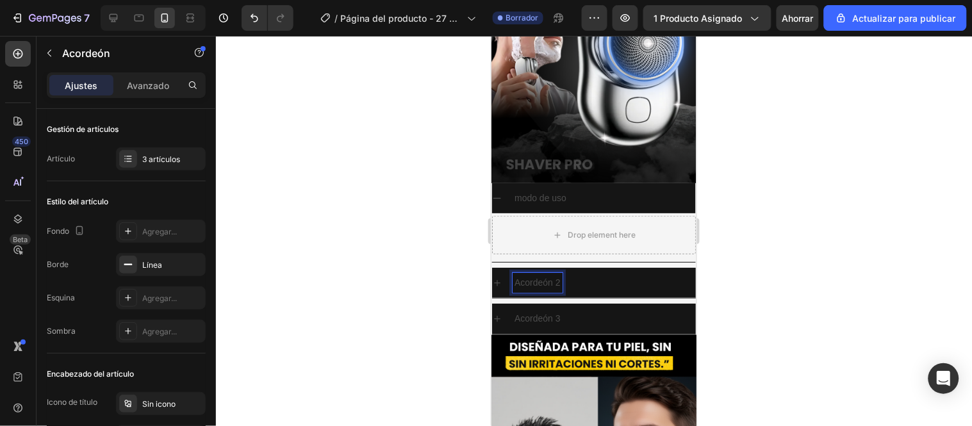
click at [533, 274] on p "Acordeón 2" at bounding box center [537, 282] width 46 height 16
click at [550, 310] on p "Acordeón 3" at bounding box center [537, 318] width 46 height 16
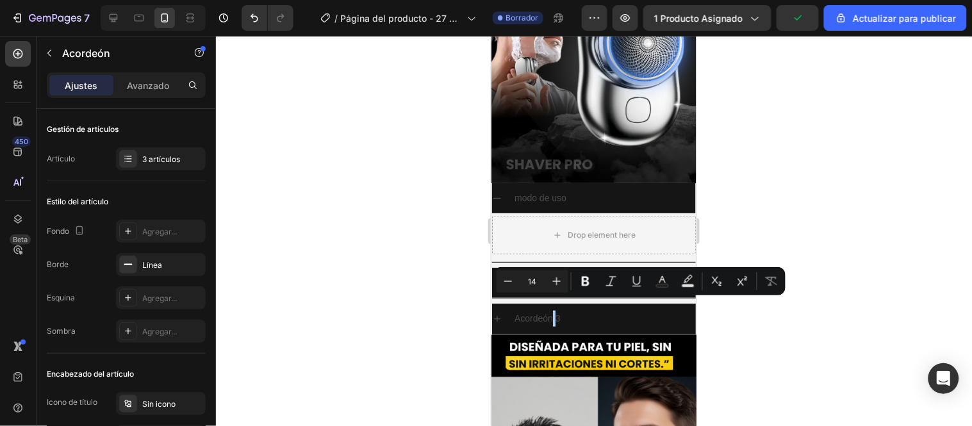
click at [407, 267] on div at bounding box center [594, 231] width 756 height 390
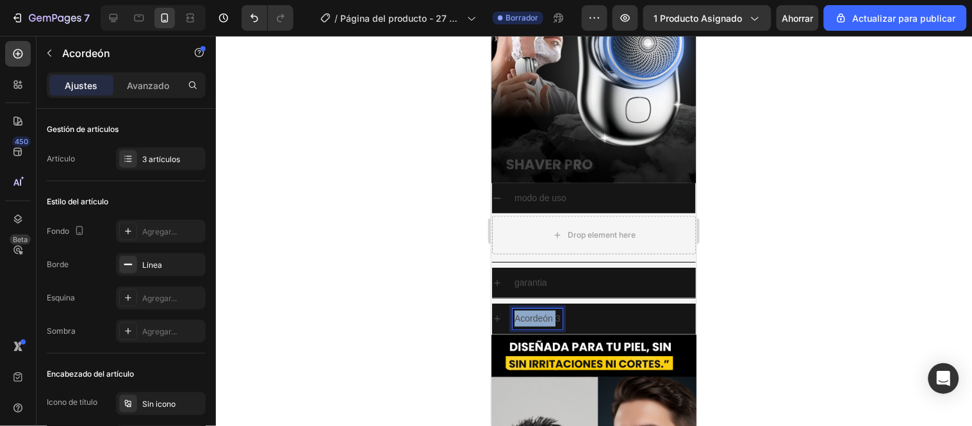
click at [525, 310] on p "Acordeón 3" at bounding box center [537, 318] width 46 height 16
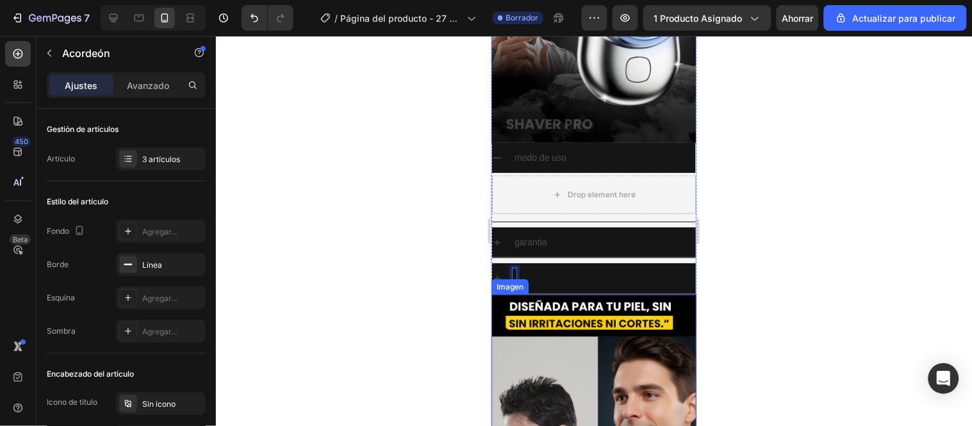
scroll to position [142, 0]
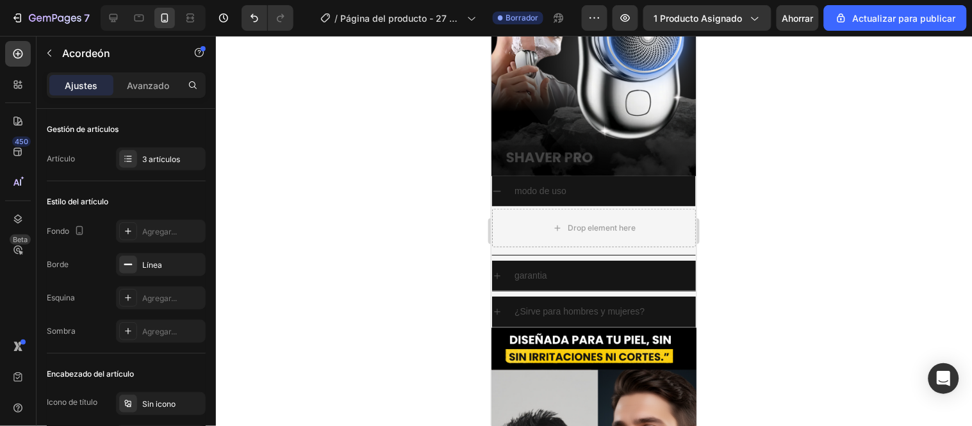
click at [496, 306] on icon at bounding box center [497, 311] width 10 height 10
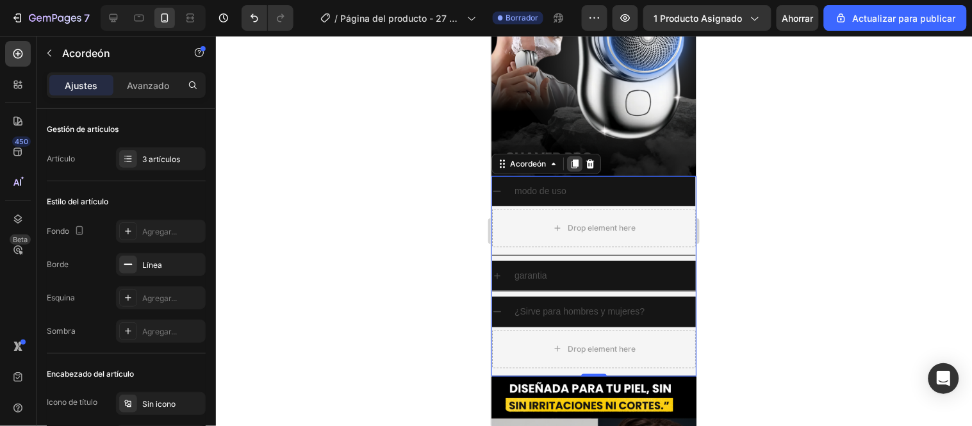
click at [576, 156] on div at bounding box center [574, 163] width 15 height 15
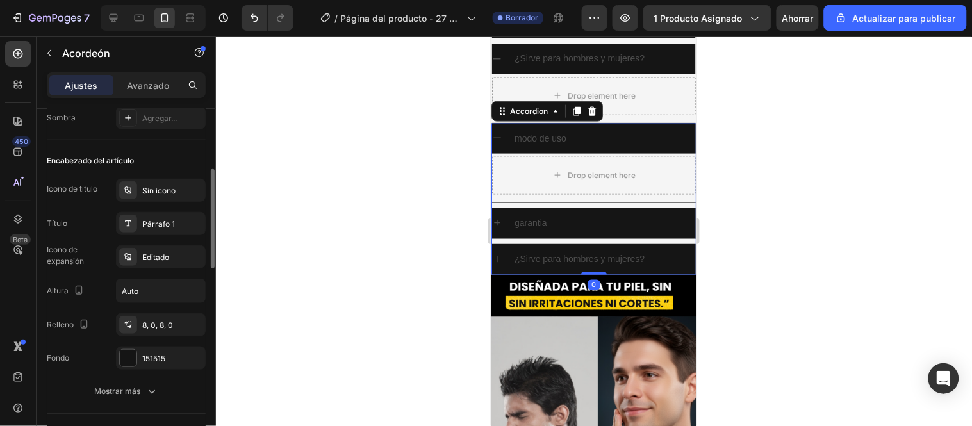
scroll to position [425, 0]
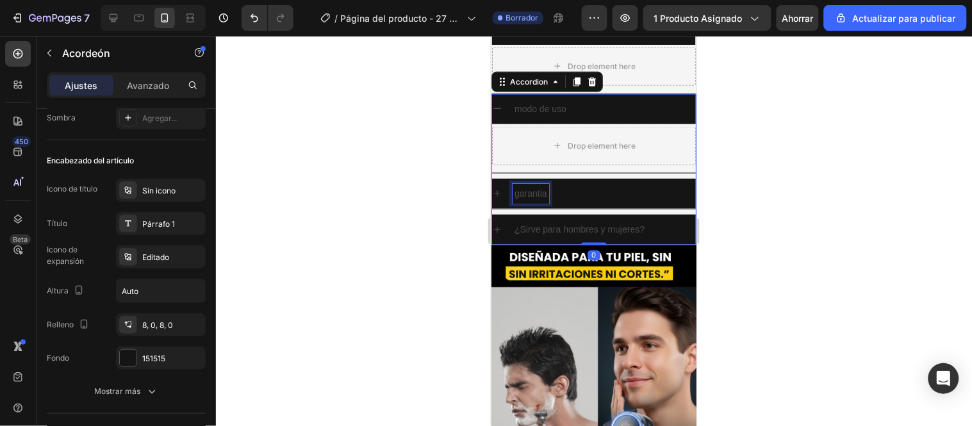
click at [537, 185] on p "garantia" at bounding box center [530, 193] width 33 height 16
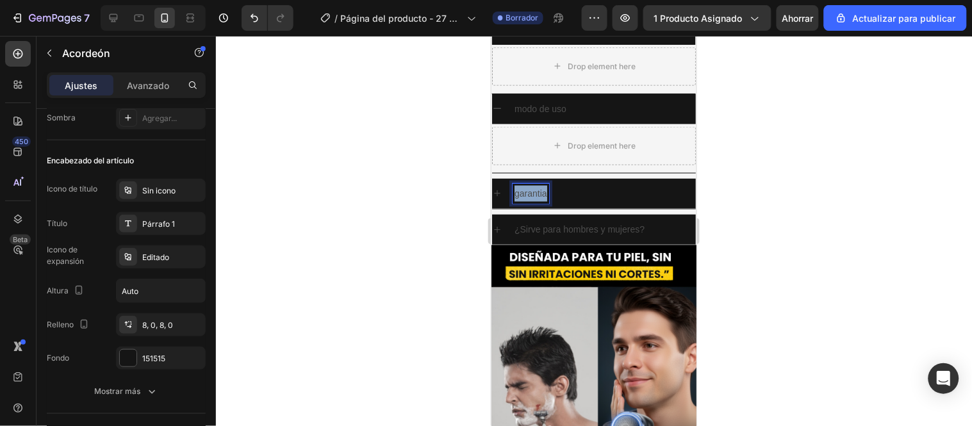
click at [537, 185] on p "garantia" at bounding box center [530, 193] width 33 height 16
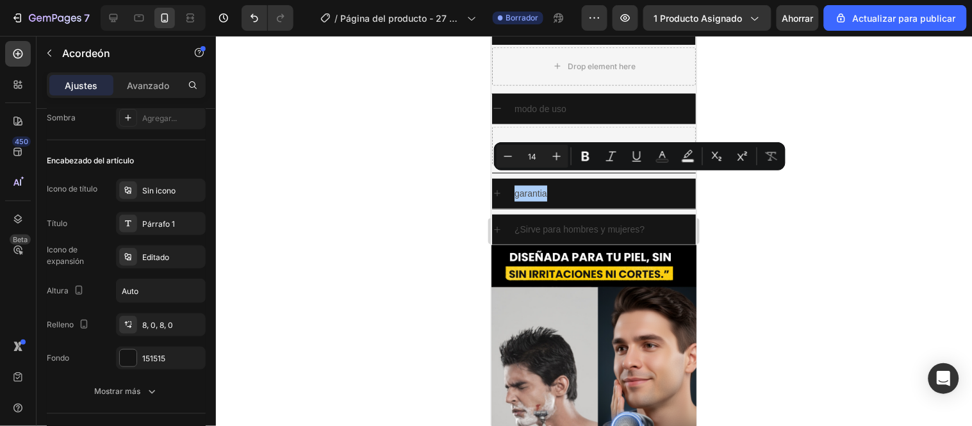
click at [406, 207] on div at bounding box center [594, 231] width 756 height 390
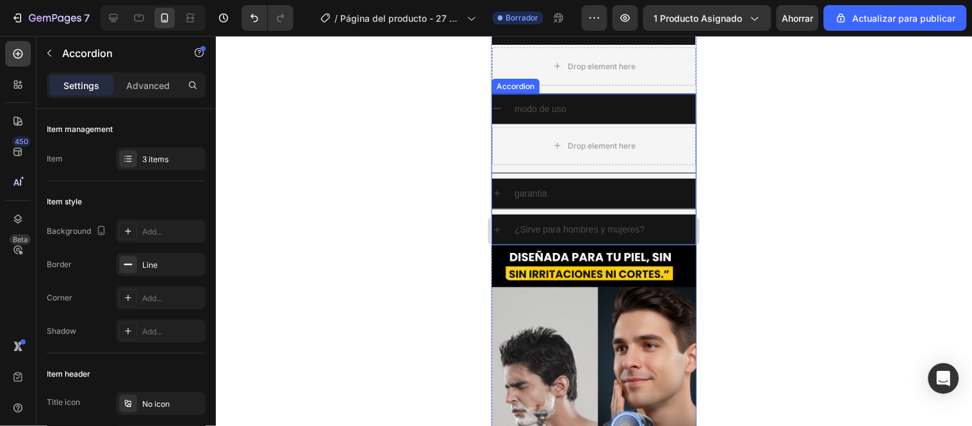
click at [620, 221] on p "¿Sirve para hombres y mujeres?" at bounding box center [579, 229] width 130 height 16
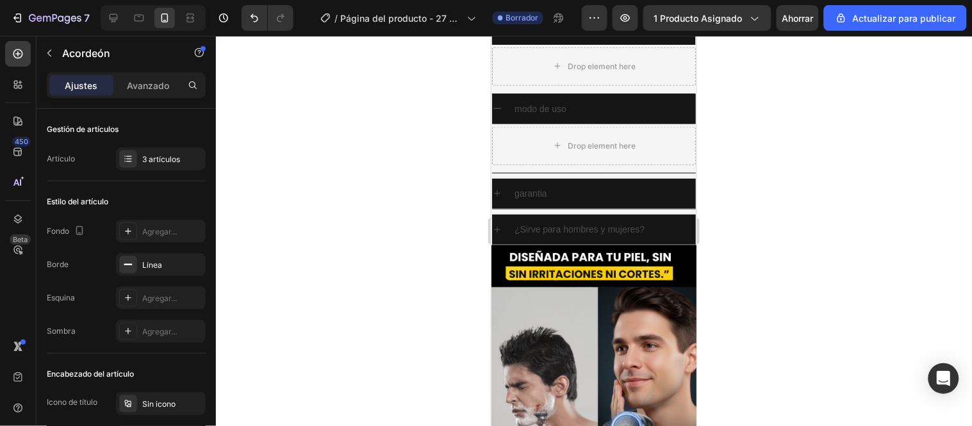
click at [788, 212] on div at bounding box center [594, 231] width 756 height 390
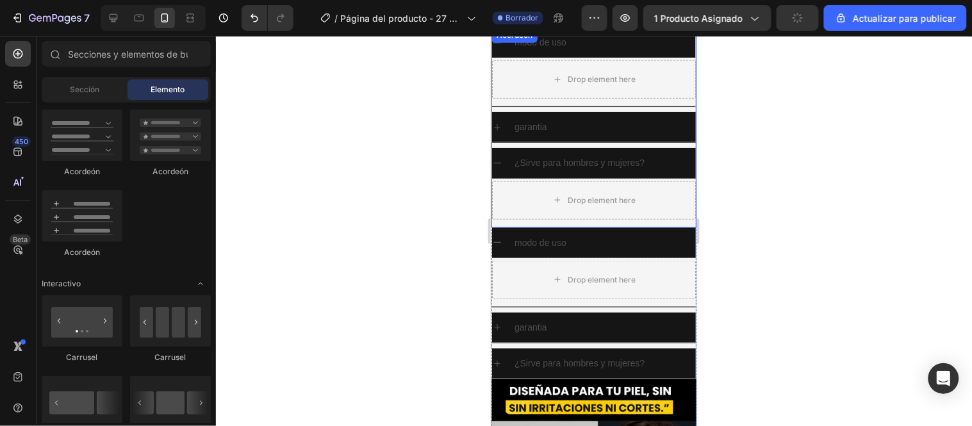
scroll to position [283, 0]
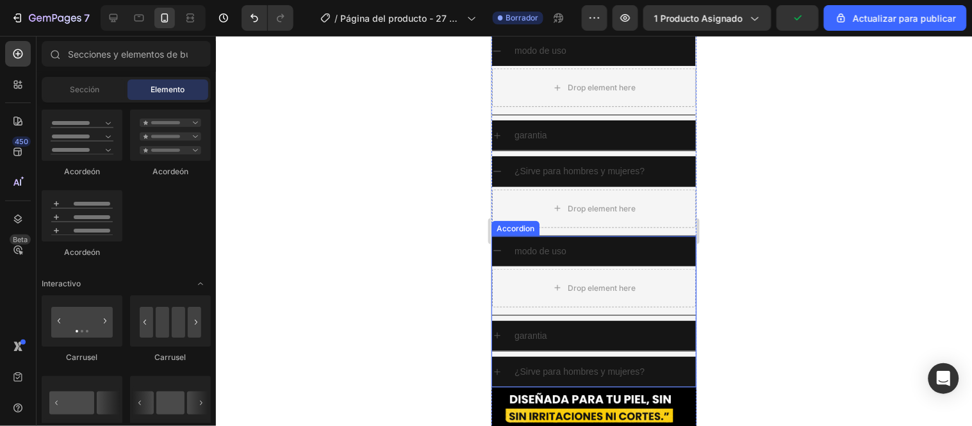
click at [560, 243] on p "modo de uso" at bounding box center [540, 251] width 52 height 16
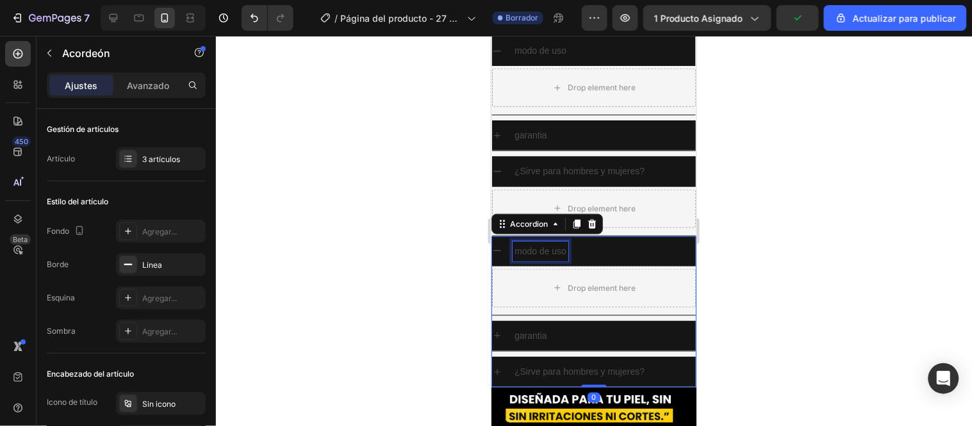
click at [560, 243] on p "modo de uso" at bounding box center [540, 251] width 52 height 16
click at [638, 241] on div "¿Qué incluye el paquete?" at bounding box center [603, 251] width 183 height 20
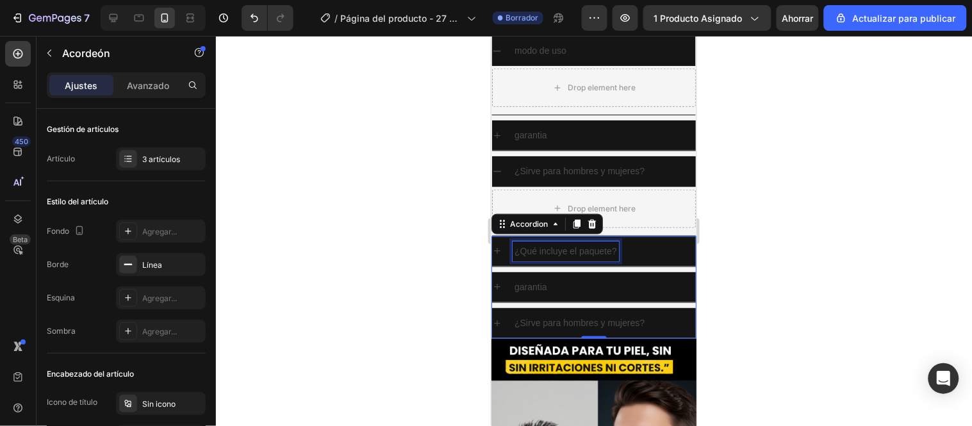
click at [580, 243] on p "¿Qué incluye el paquete?" at bounding box center [565, 251] width 103 height 16
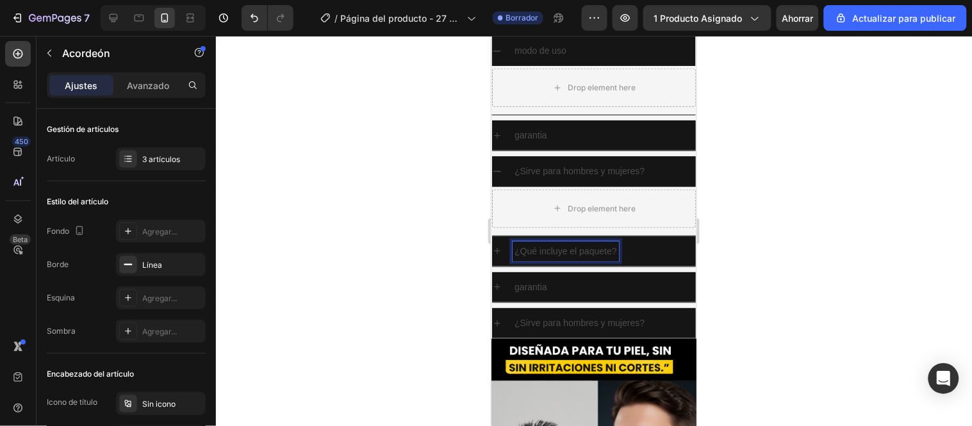
click at [586, 243] on p "¿Qué incluye el paquete?" at bounding box center [565, 251] width 103 height 16
click at [536, 279] on p "garantia" at bounding box center [530, 287] width 33 height 16
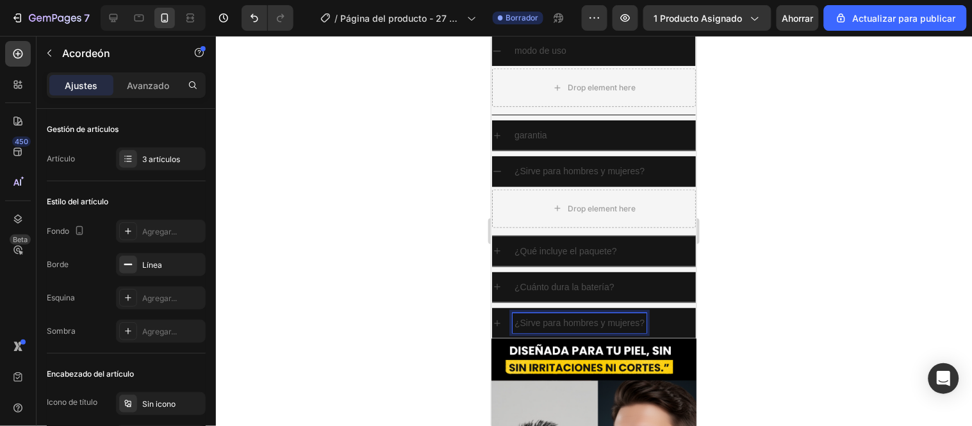
click at [576, 315] on p "¿Sirve para hombres y mujeres?" at bounding box center [579, 323] width 130 height 16
click at [587, 315] on p "¿Sirve para hombres y mujeres?" at bounding box center [579, 323] width 130 height 16
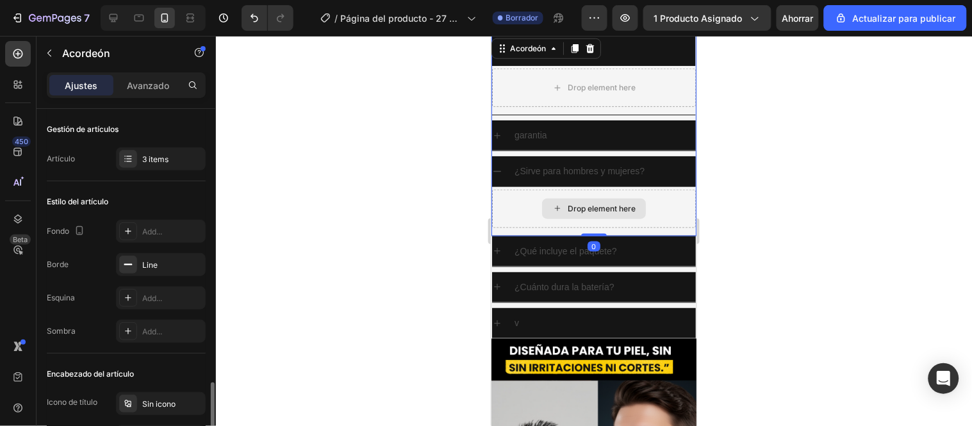
scroll to position [213, 0]
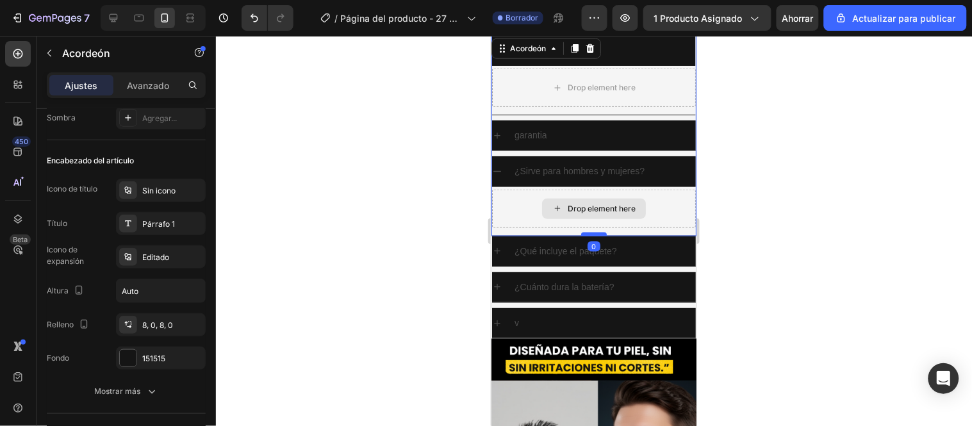
click at [575, 190] on div "modo de uso Drop element here [GEOGRAPHIC_DATA] ¿Sirve para hombres y mujeres? …" at bounding box center [593, 135] width 205 height 201
type input "100%"
type input "100"
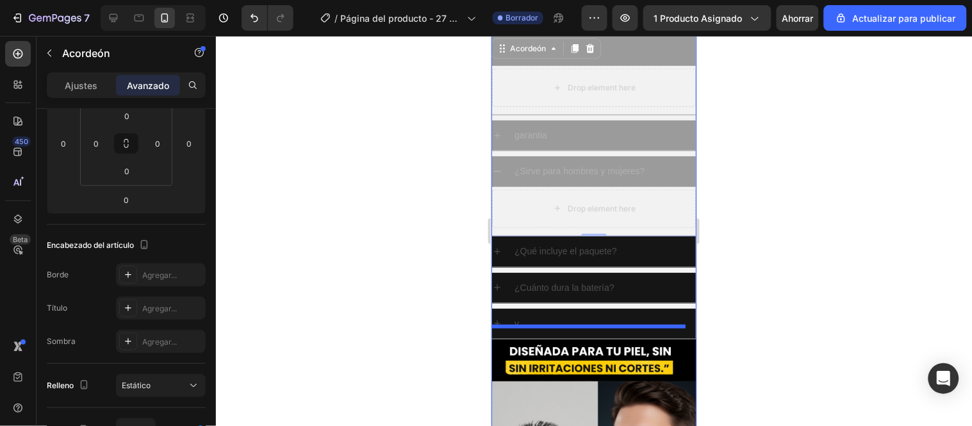
scroll to position [81, 0]
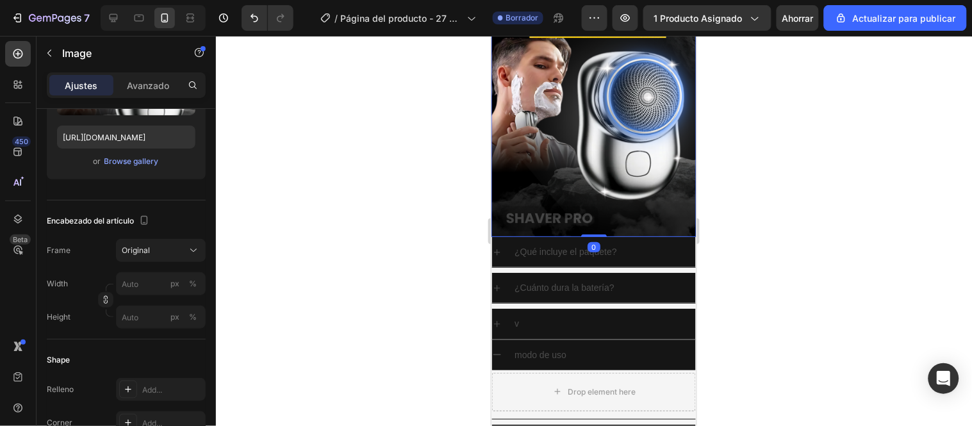
click at [583, 221] on div "Imagen 0" at bounding box center [593, 108] width 205 height 256
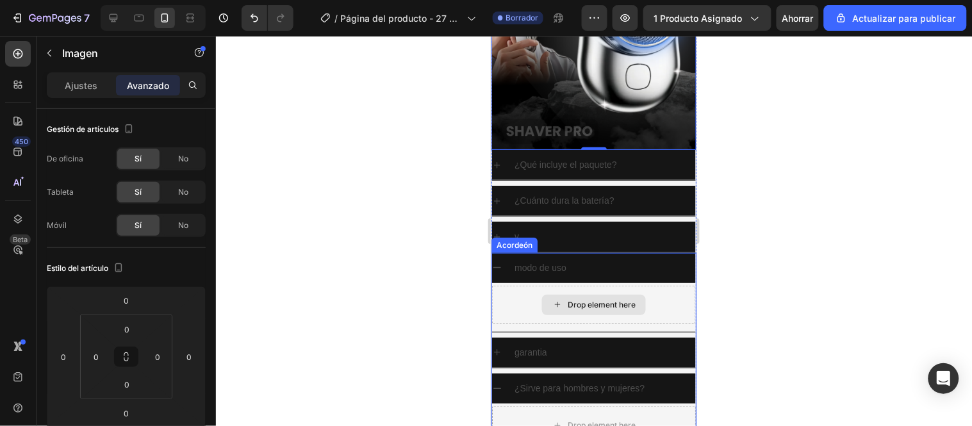
scroll to position [153, 0]
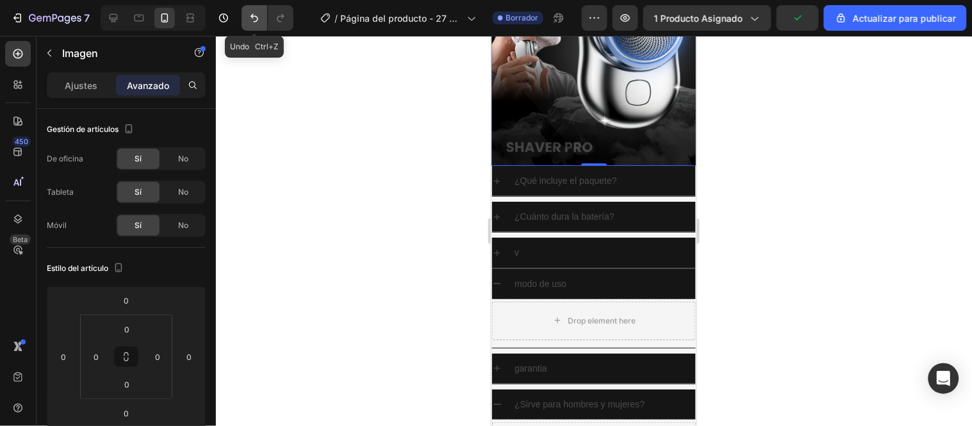
click at [255, 13] on icon "Deshacer/Rehacer" at bounding box center [254, 18] width 13 height 13
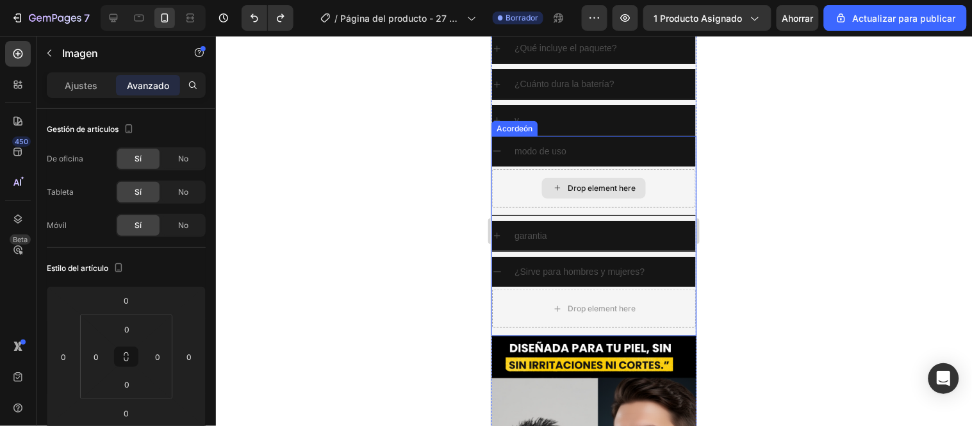
scroll to position [224, 0]
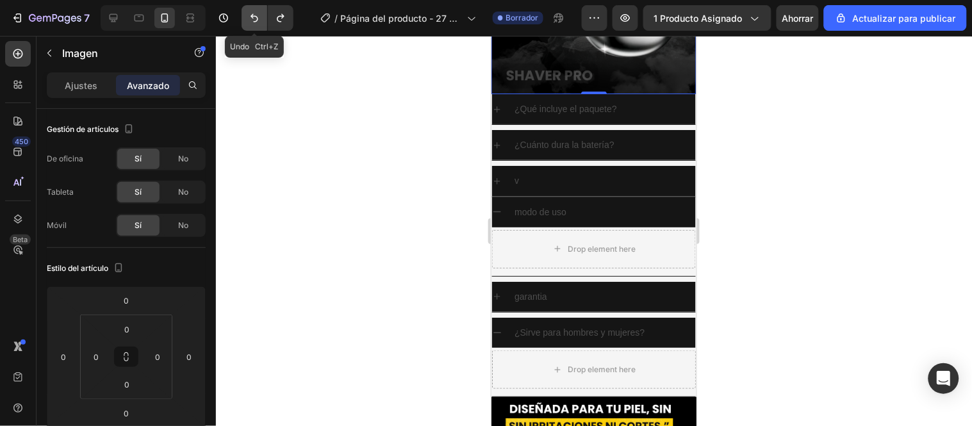
click at [242, 16] on button "Deshacer/Rehacer" at bounding box center [255, 18] width 26 height 26
click at [245, 17] on button "Deshacer/Rehacer" at bounding box center [255, 18] width 26 height 26
click at [254, 12] on icon "Deshacer/Rehacer" at bounding box center [254, 18] width 13 height 13
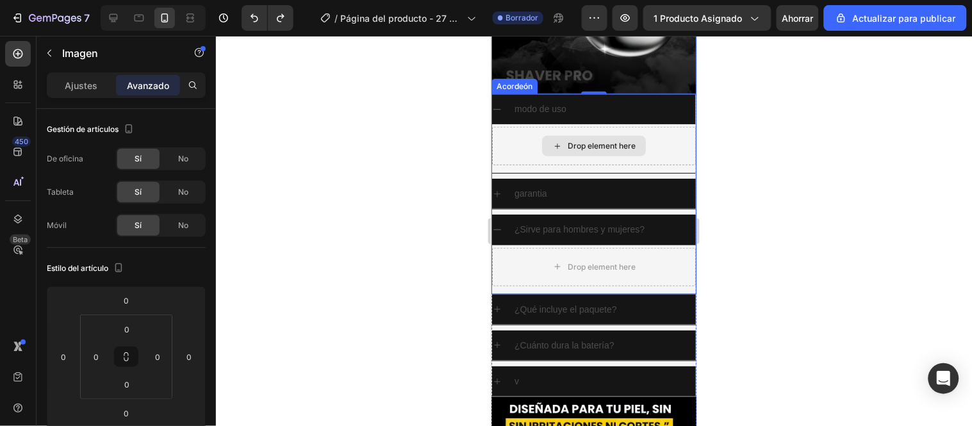
scroll to position [295, 0]
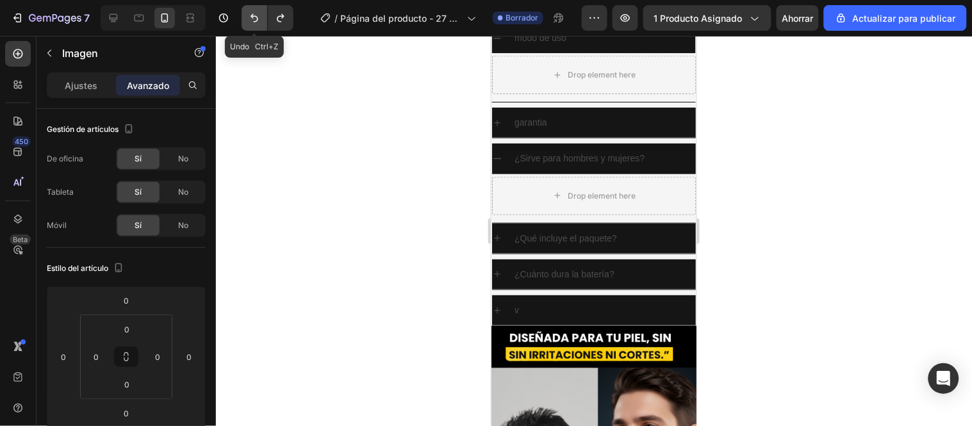
click at [249, 15] on icon "Deshacer/Rehacer" at bounding box center [254, 18] width 13 height 13
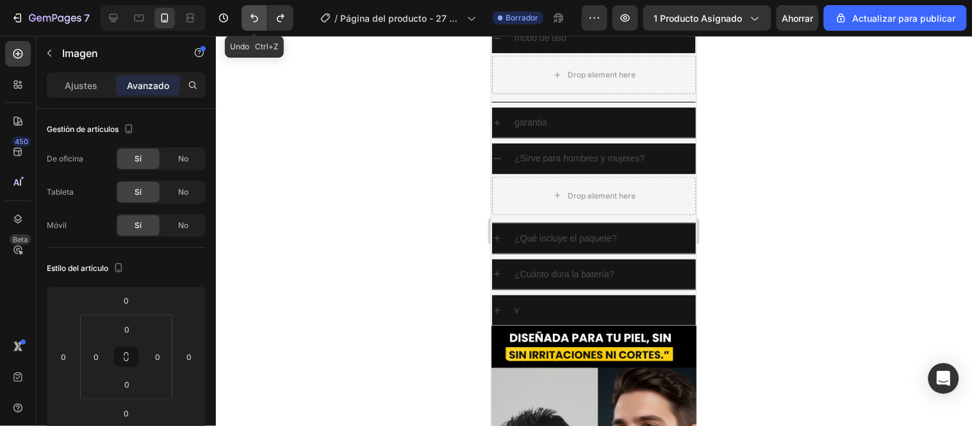
click at [249, 15] on icon "Deshacer/Rehacer" at bounding box center [254, 18] width 13 height 13
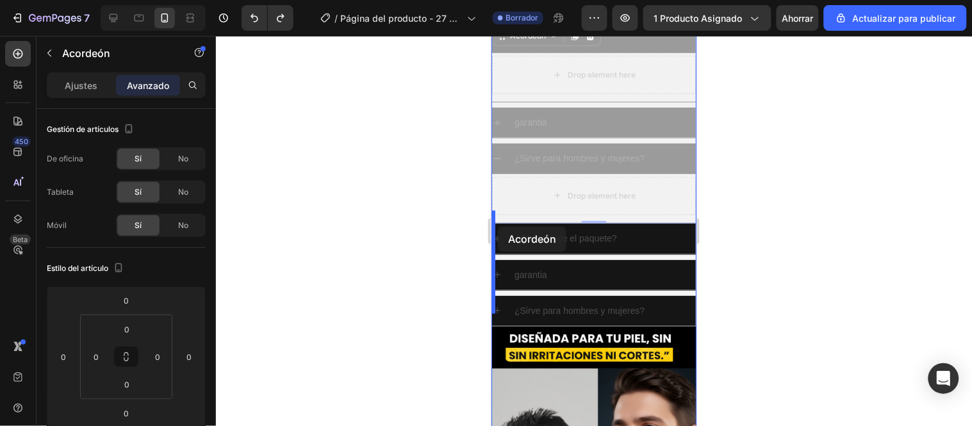
drag, startPoint x: 503, startPoint y: 145, endPoint x: 497, endPoint y: 226, distance: 81.7
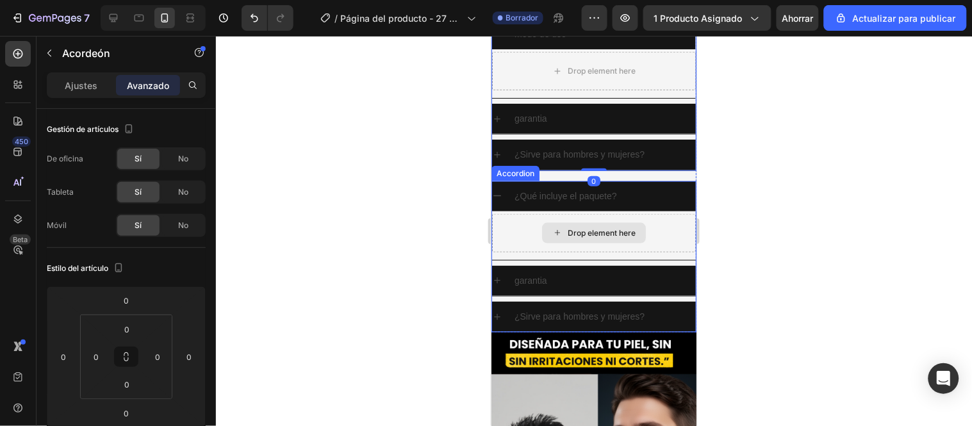
scroll to position [305, 0]
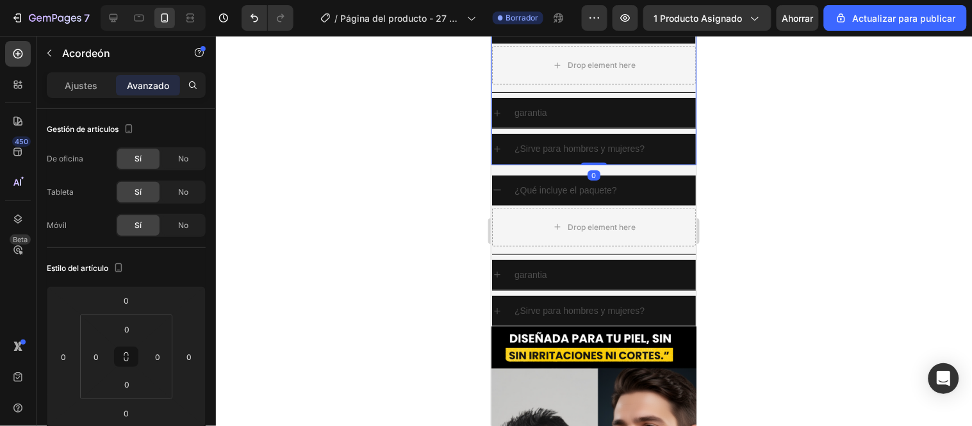
click at [420, 183] on div at bounding box center [594, 231] width 756 height 390
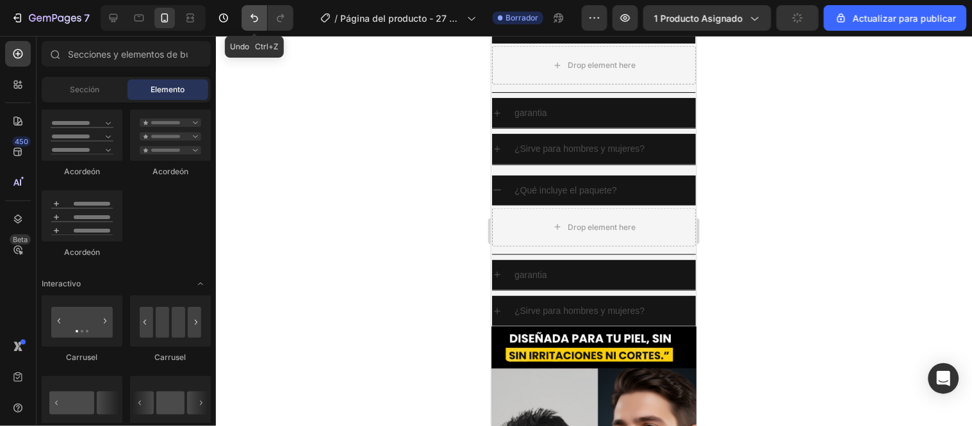
click at [257, 13] on icon "Deshacer/Rehacer" at bounding box center [254, 18] width 13 height 13
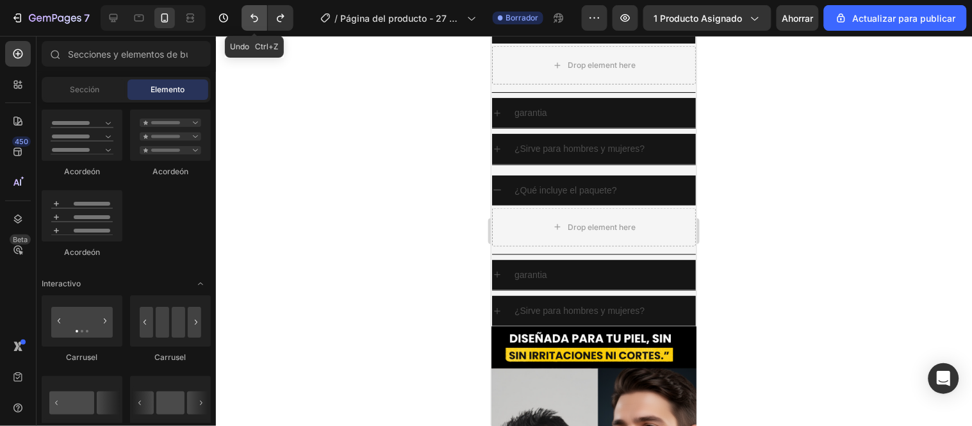
click at [257, 13] on icon "Deshacer/Rehacer" at bounding box center [254, 18] width 13 height 13
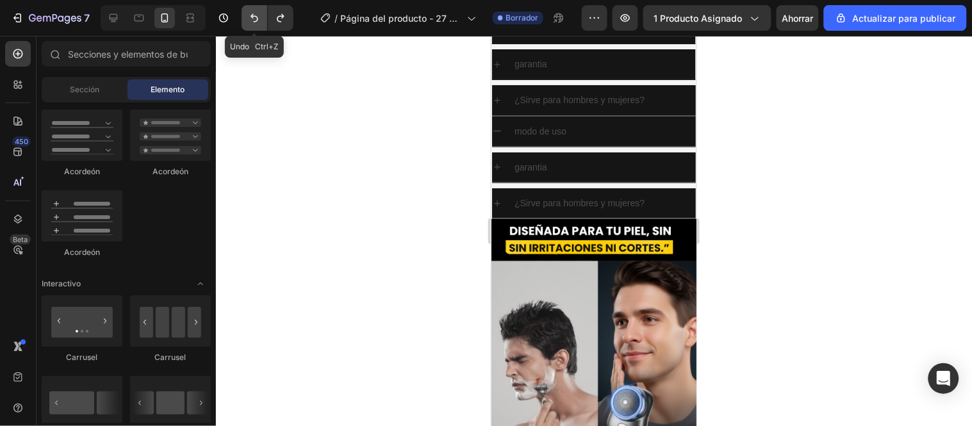
scroll to position [295, 0]
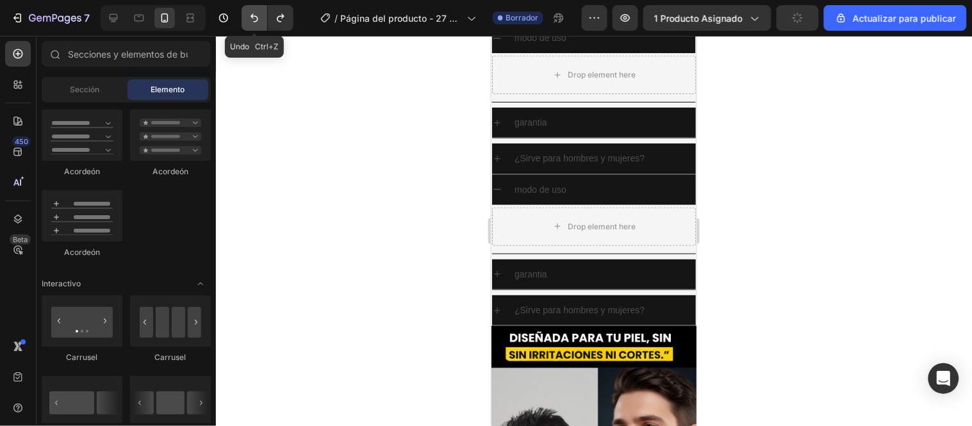
click at [254, 15] on icon "Deshacer/Rehacer" at bounding box center [255, 18] width 8 height 8
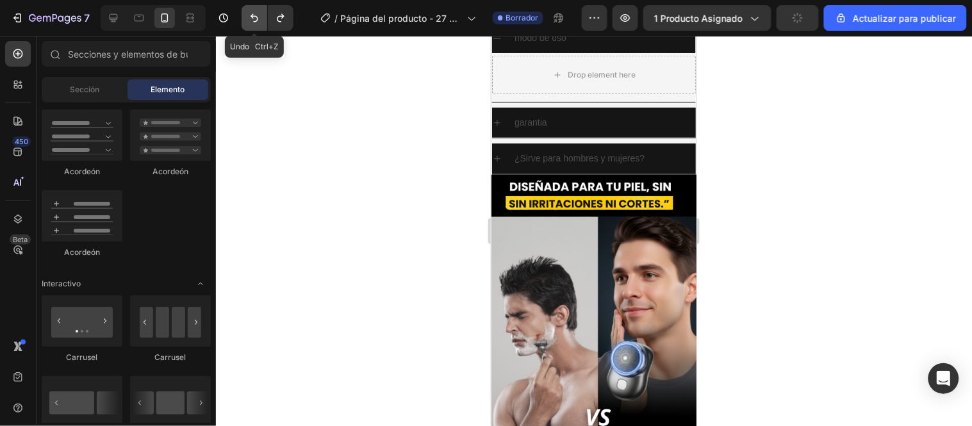
scroll to position [143, 0]
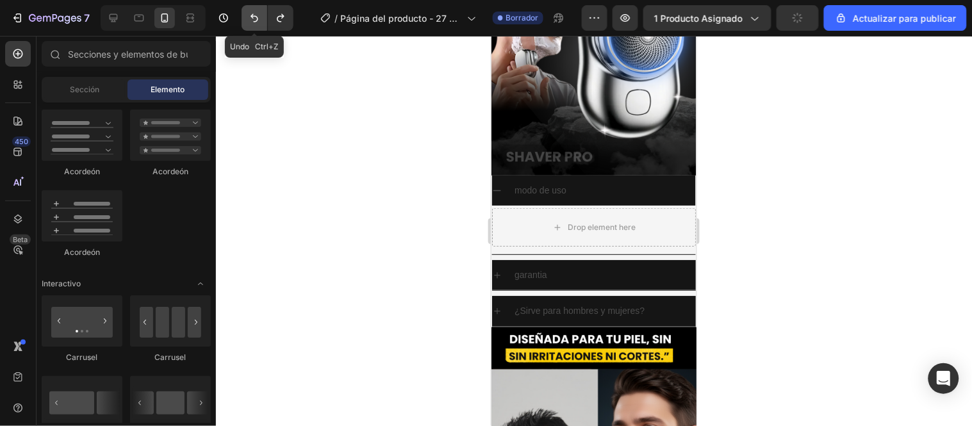
click at [254, 15] on icon "Deshacer/Rehacer" at bounding box center [255, 18] width 8 height 8
click at [289, 22] on button "Deshacer/Rehacer" at bounding box center [281, 18] width 26 height 26
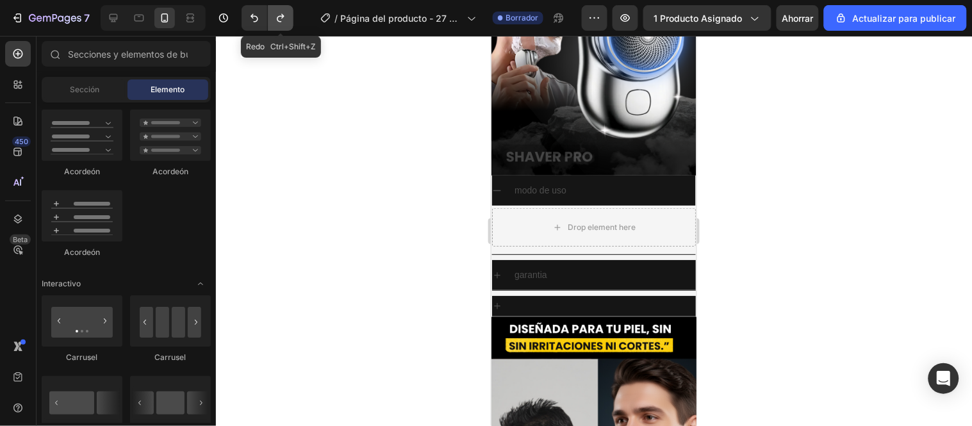
scroll to position [133, 0]
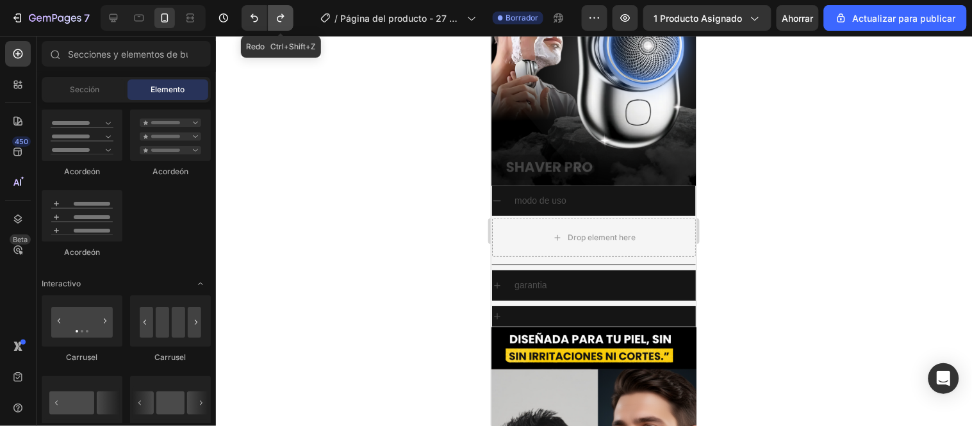
click at [289, 22] on button "Deshacer/Rehacer" at bounding box center [281, 18] width 26 height 26
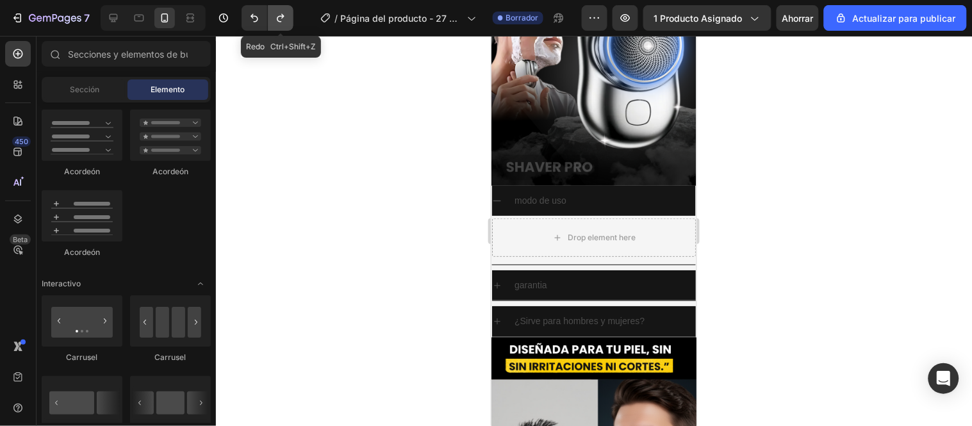
scroll to position [143, 0]
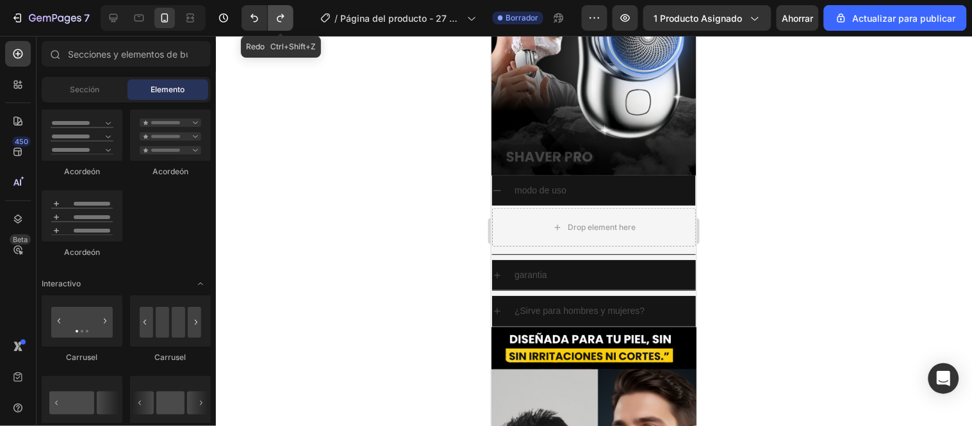
click at [289, 22] on button "Deshacer/Rehacer" at bounding box center [281, 18] width 26 height 26
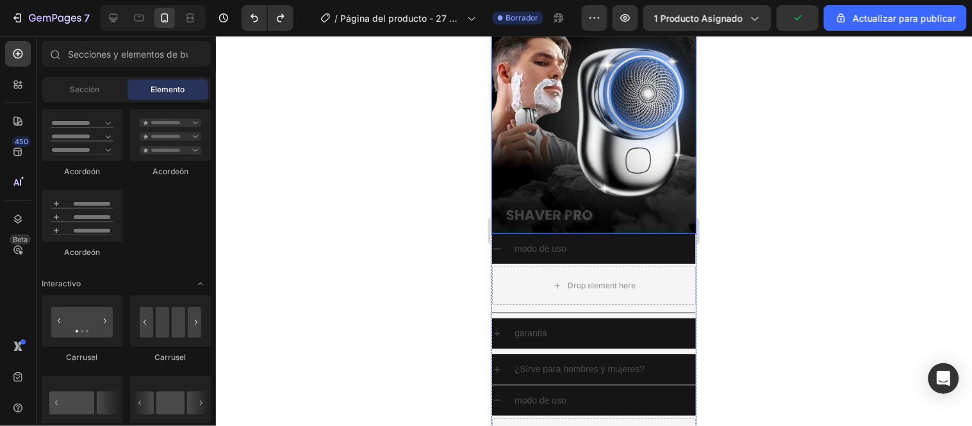
scroll to position [81, 0]
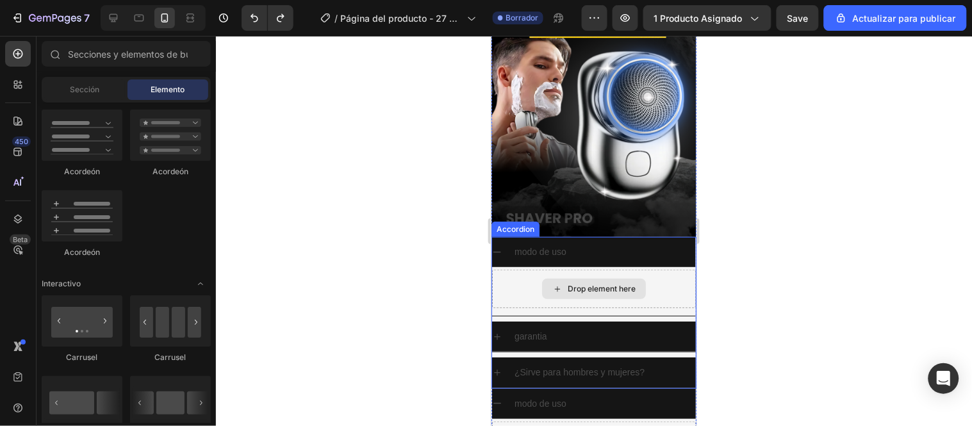
click at [509, 269] on div "Drop element here" at bounding box center [594, 288] width 204 height 38
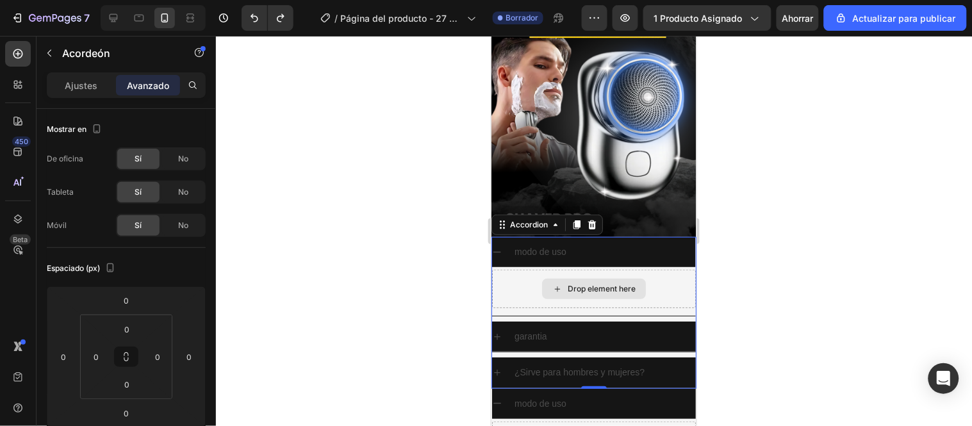
click at [513, 288] on div "Drop element here" at bounding box center [594, 288] width 204 height 38
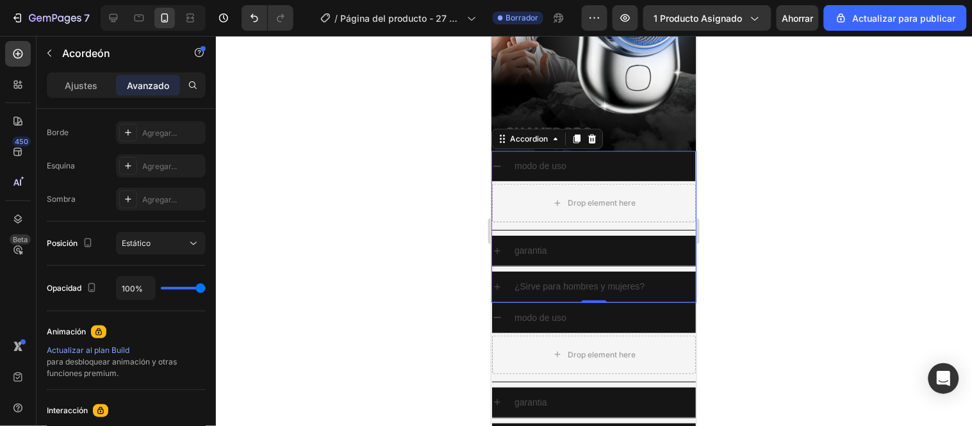
scroll to position [224, 0]
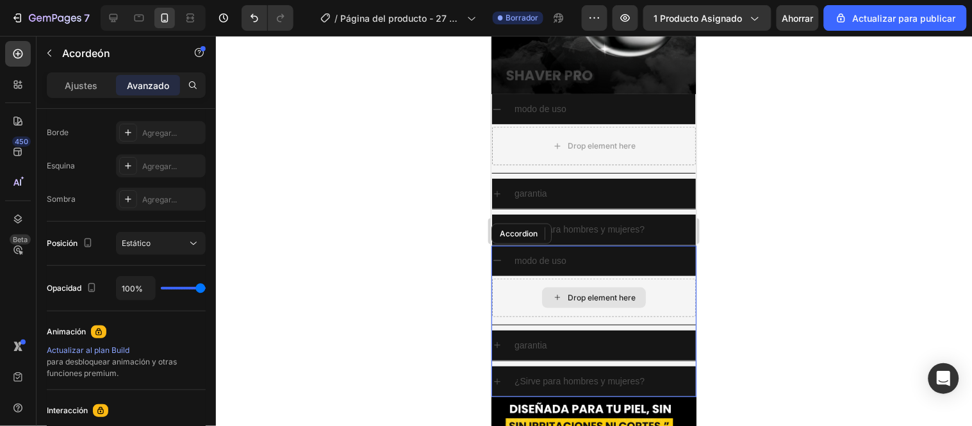
click at [510, 278] on div "Drop element here" at bounding box center [594, 297] width 204 height 38
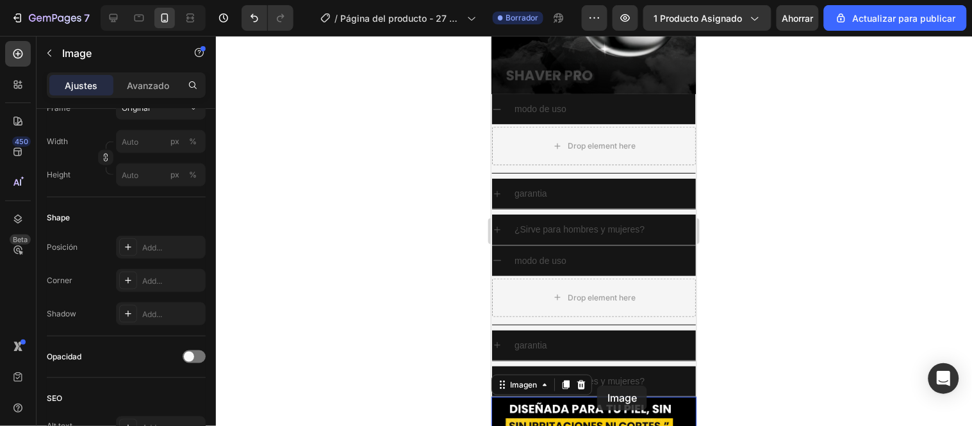
scroll to position [0, 0]
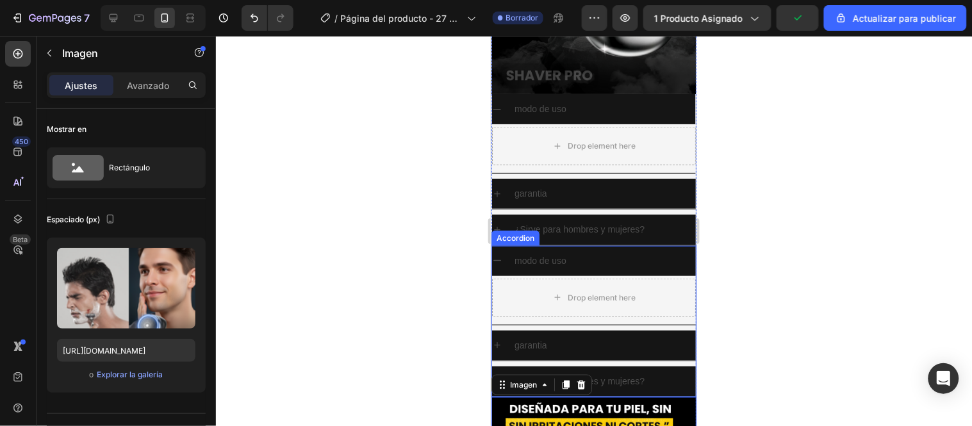
click at [743, 364] on div at bounding box center [594, 231] width 756 height 390
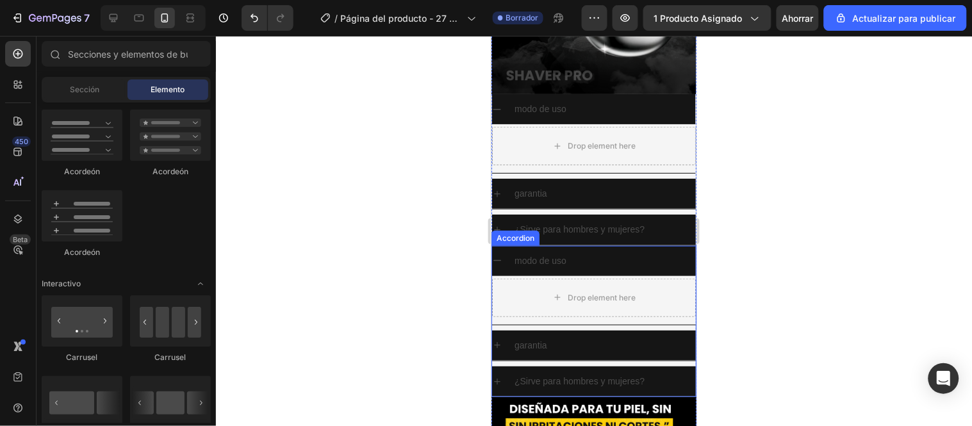
click at [590, 381] on div "¿Sirve para hombres y mujeres?" at bounding box center [594, 381] width 204 height 30
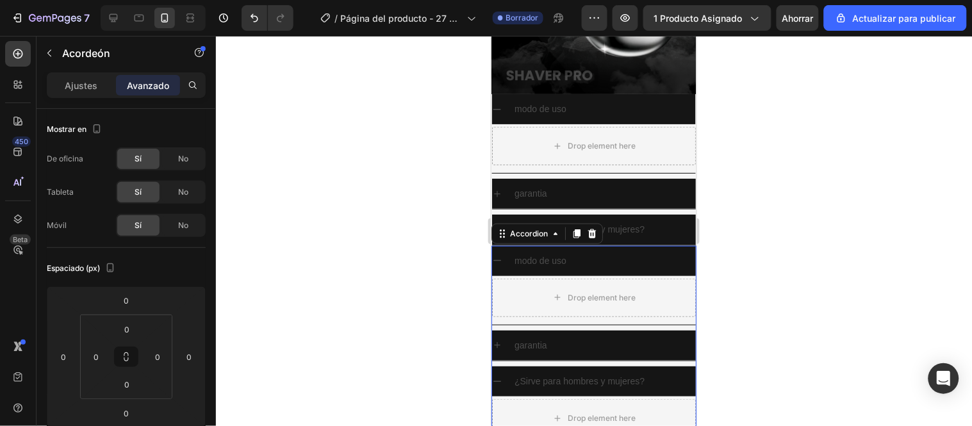
click at [595, 378] on div "¿Sirve para hombres y mujeres?" at bounding box center [579, 381] width 134 height 20
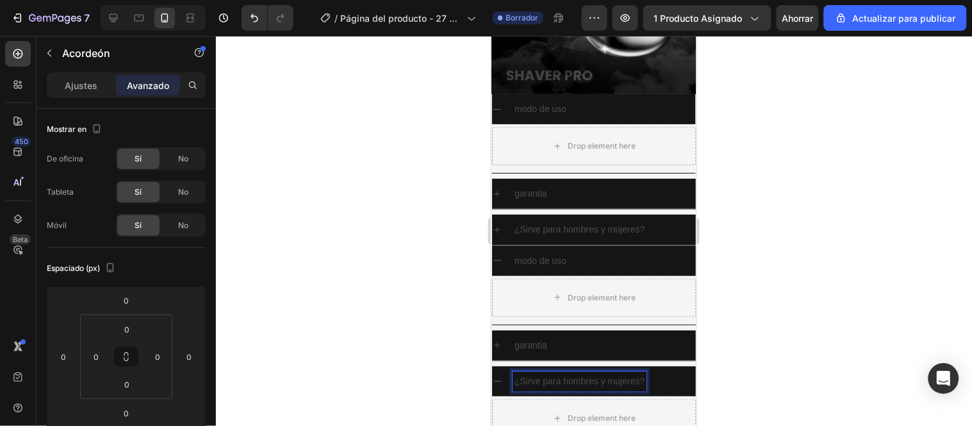
click at [678, 371] on div "¿Sirve para hombres y mujeres?" at bounding box center [603, 381] width 183 height 20
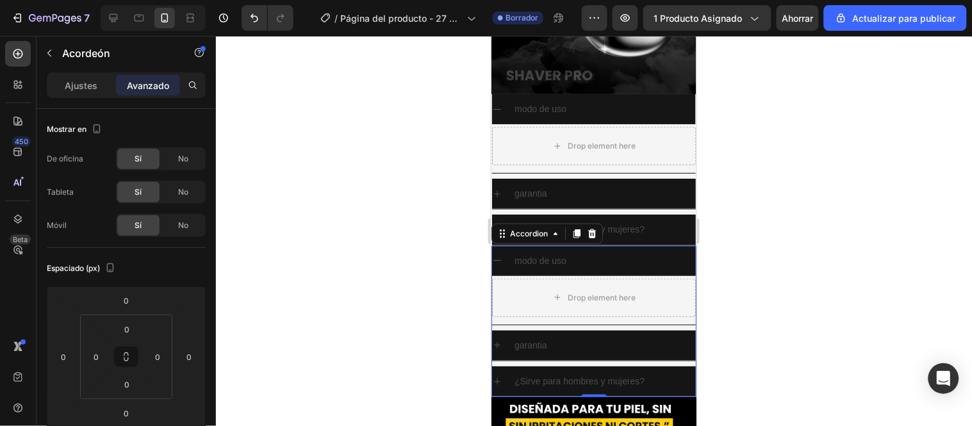
scroll to position [295, 0]
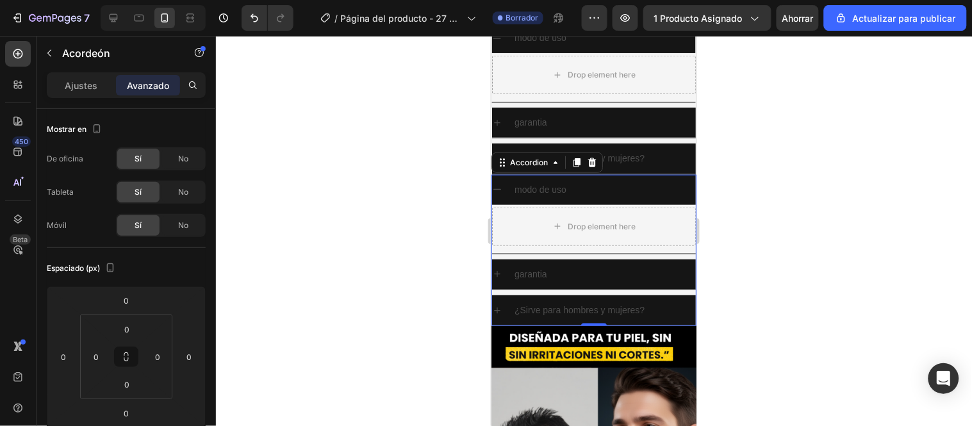
click at [641, 179] on div "modo de uso" at bounding box center [603, 189] width 183 height 20
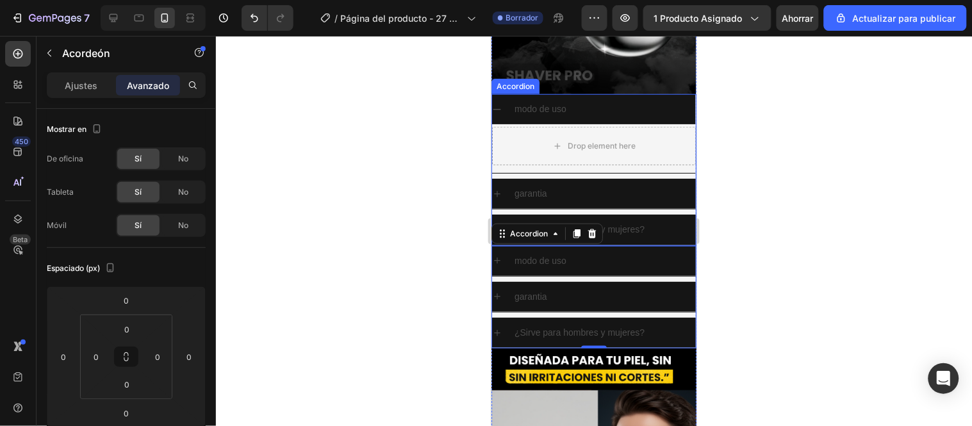
click at [467, 203] on div at bounding box center [594, 231] width 756 height 390
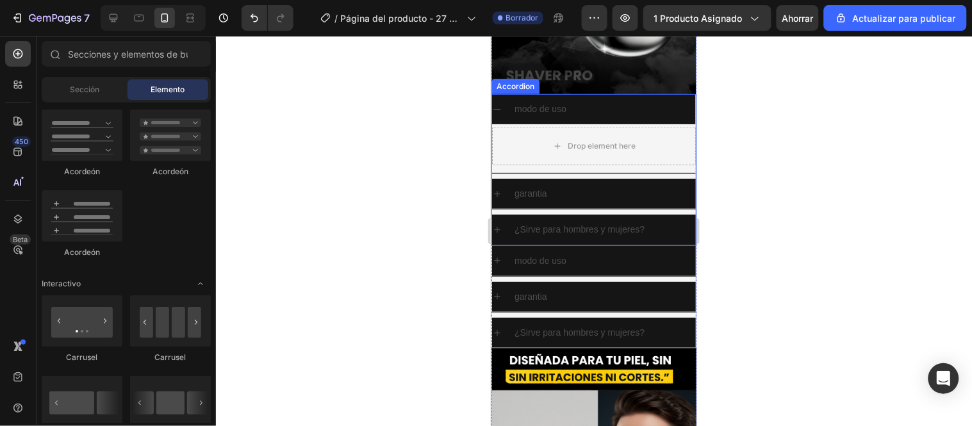
scroll to position [153, 0]
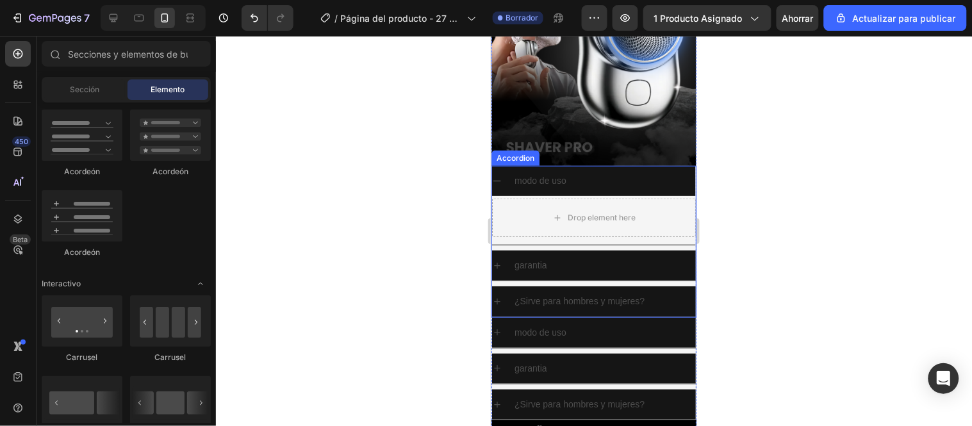
click at [651, 176] on div "modo de uso" at bounding box center [603, 180] width 183 height 20
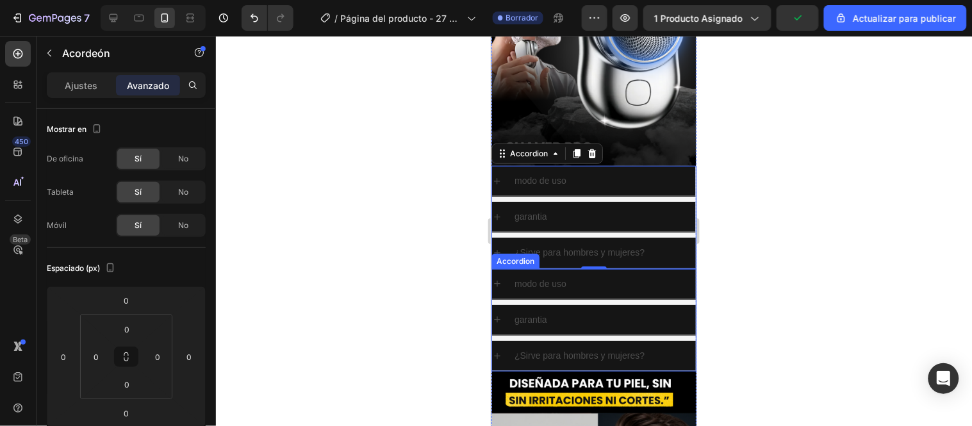
click at [533, 276] on p "modo de uso" at bounding box center [540, 284] width 52 height 16
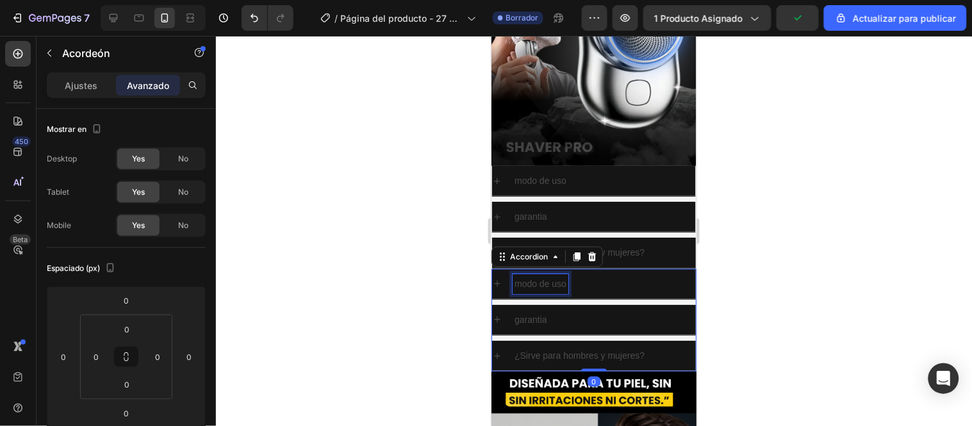
click at [533, 276] on p "modo de uso" at bounding box center [540, 284] width 52 height 16
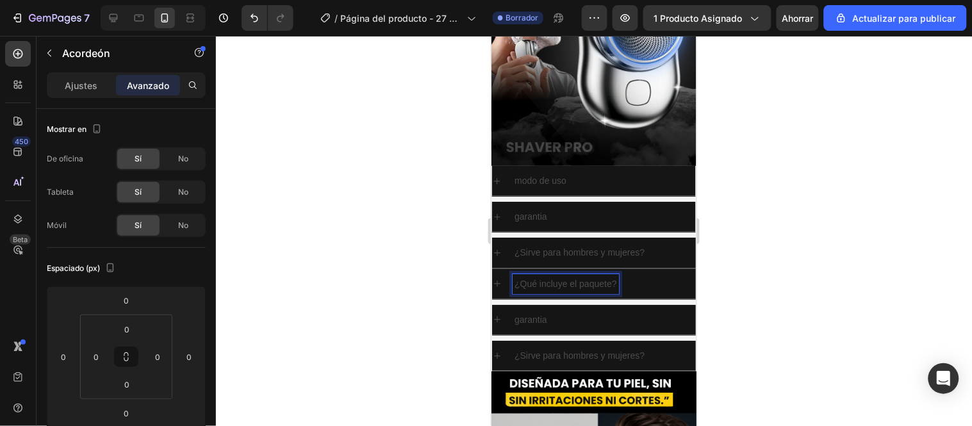
click at [386, 261] on div at bounding box center [594, 231] width 756 height 390
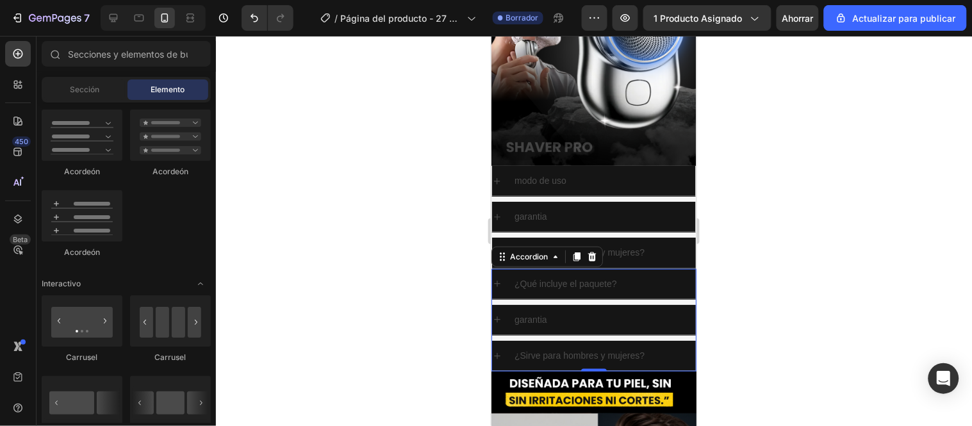
click at [530, 311] on p "garantia" at bounding box center [530, 319] width 33 height 16
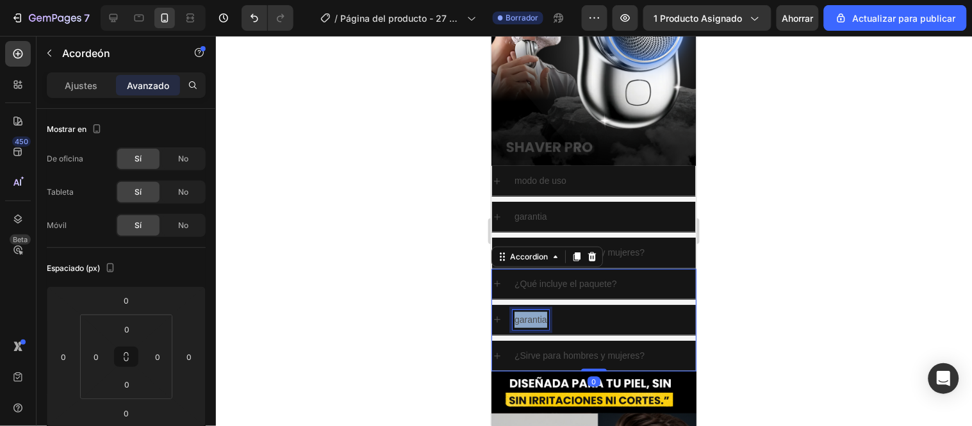
click at [530, 311] on p "garantia" at bounding box center [530, 319] width 33 height 16
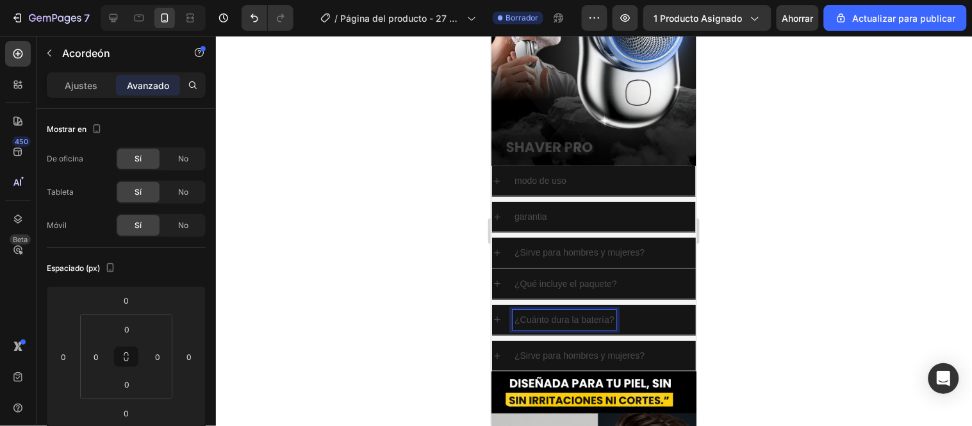
click at [555, 347] on p "¿Sirve para hombres y mujeres?" at bounding box center [579, 355] width 130 height 16
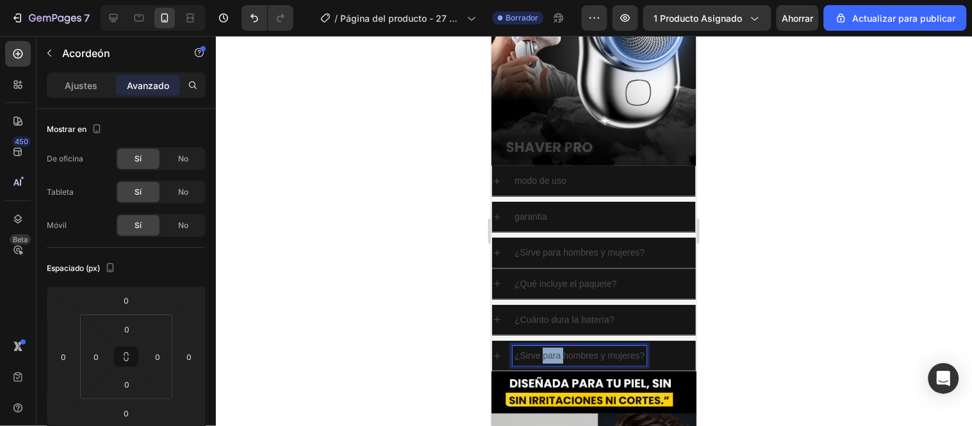
click at [555, 347] on p "¿Sirve para hombres y mujeres?" at bounding box center [579, 355] width 130 height 16
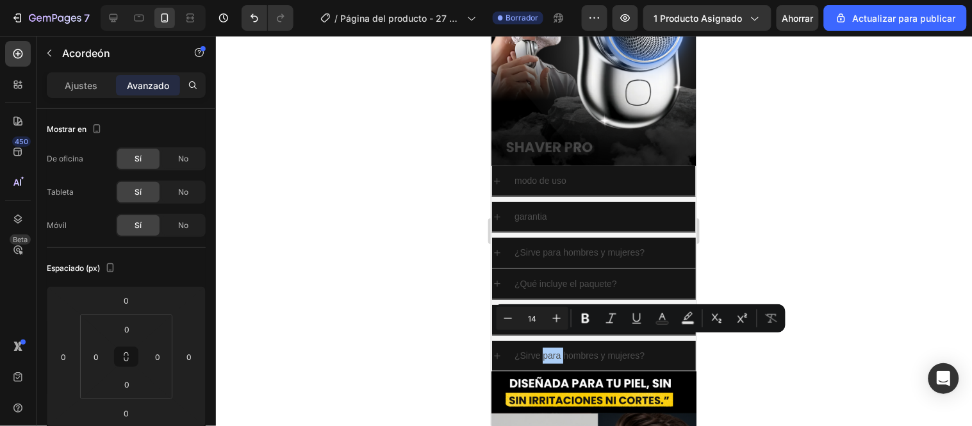
click at [399, 298] on div at bounding box center [594, 231] width 756 height 390
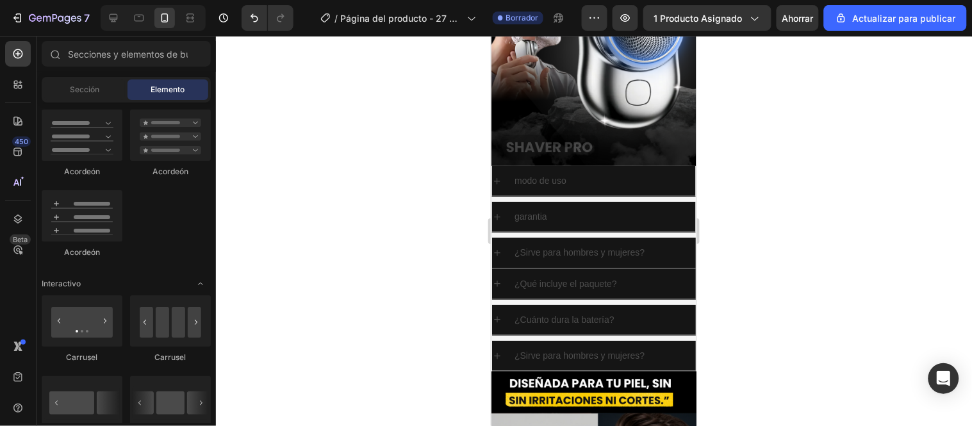
click at [399, 298] on div at bounding box center [594, 231] width 756 height 390
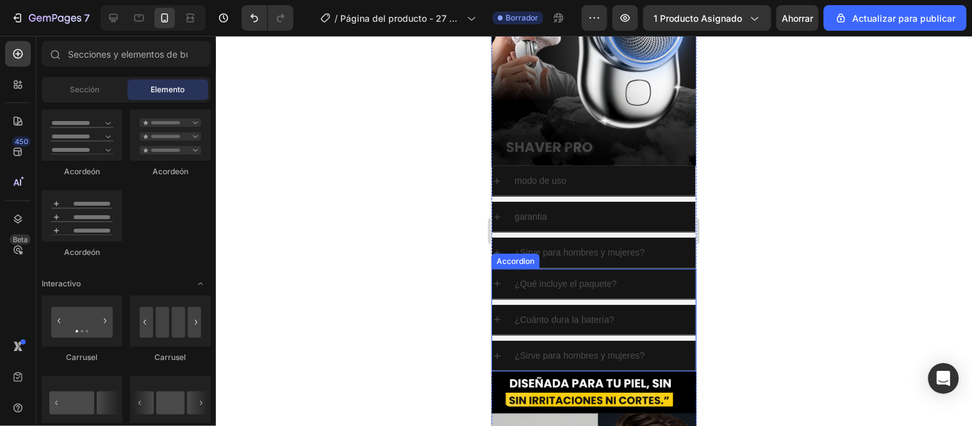
click at [573, 347] on p "¿Sirve para hombres y mujeres?" at bounding box center [579, 355] width 130 height 16
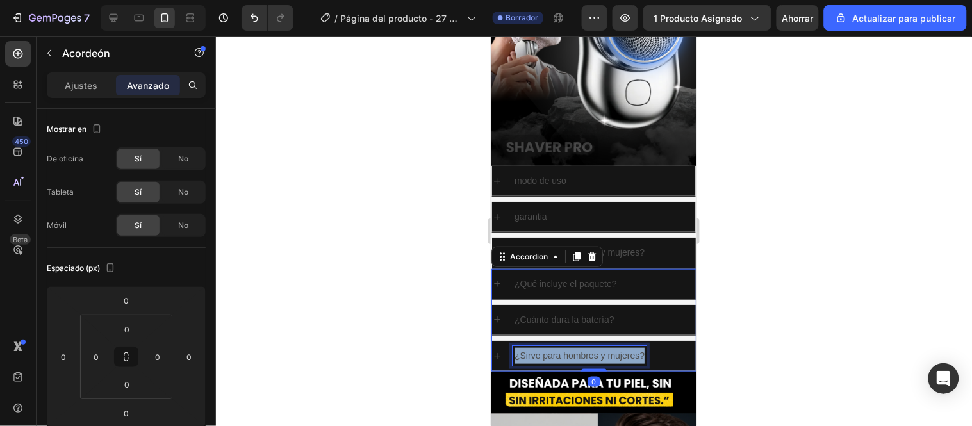
click at [573, 347] on p "¿Sirve para hombres y mujeres?" at bounding box center [579, 355] width 130 height 16
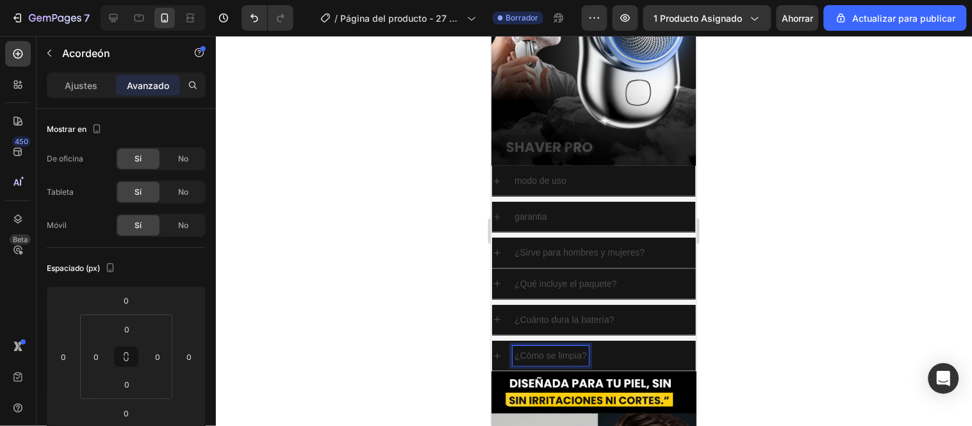
click at [436, 260] on div at bounding box center [594, 231] width 756 height 390
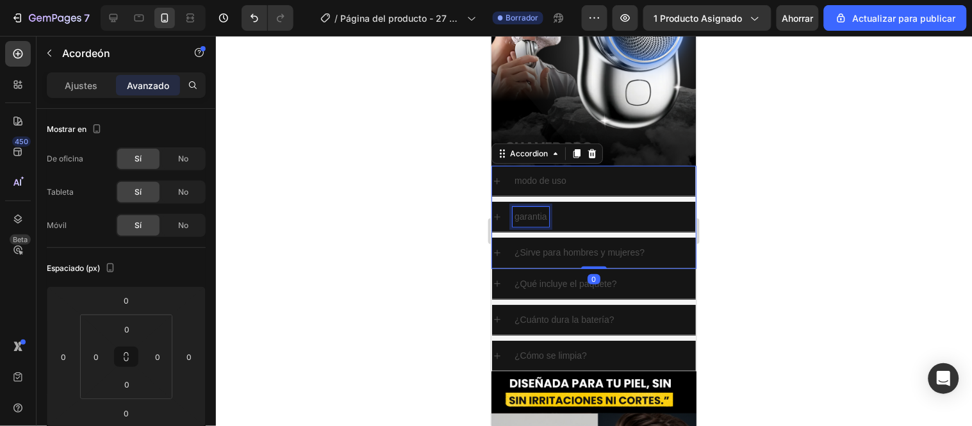
click at [536, 208] on p "garantia" at bounding box center [530, 216] width 33 height 16
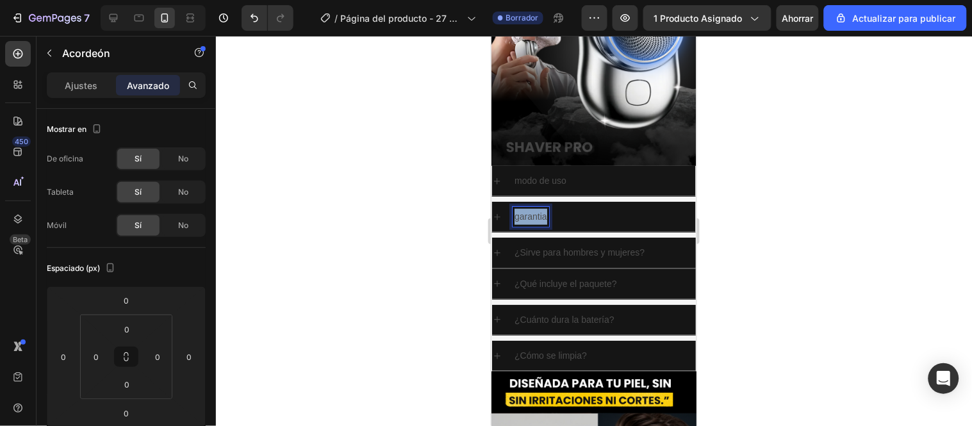
click at [536, 208] on p "garantia" at bounding box center [530, 216] width 33 height 16
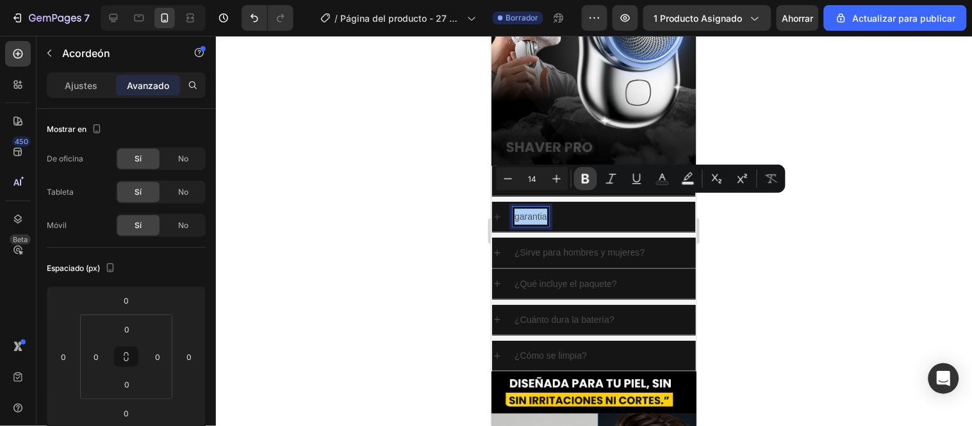
click at [580, 176] on icon "Barra de herramientas contextual del editor" at bounding box center [585, 178] width 13 height 13
click at [417, 199] on div at bounding box center [594, 231] width 756 height 390
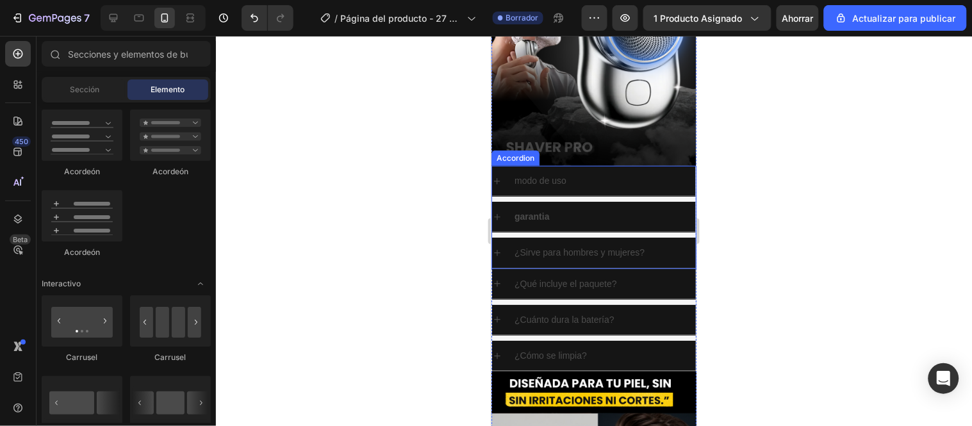
click at [531, 211] on strong "garantia" at bounding box center [531, 216] width 35 height 10
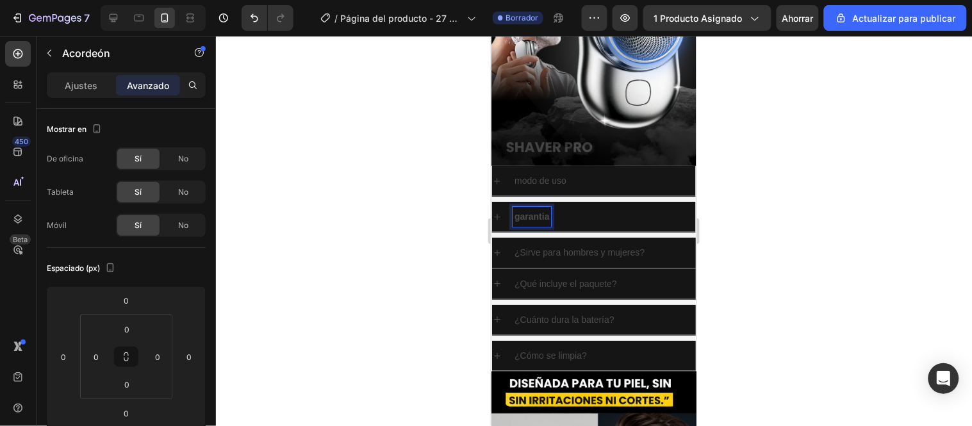
click at [528, 211] on strong "garantia" at bounding box center [531, 216] width 35 height 10
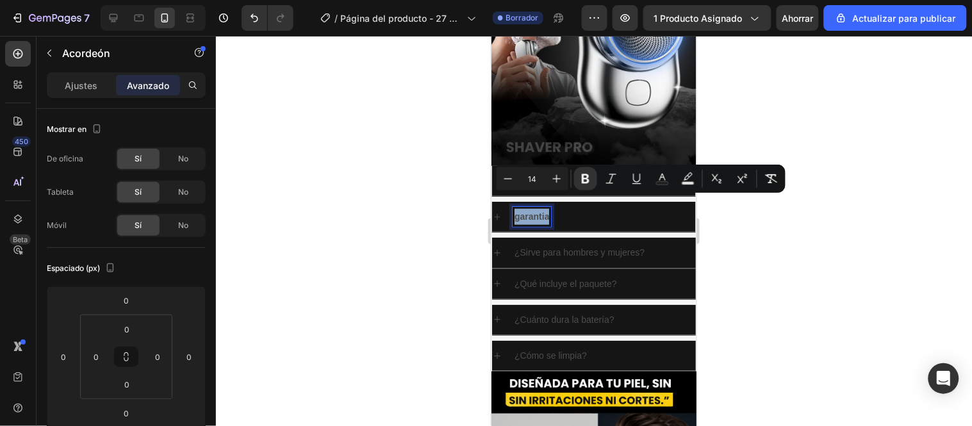
click at [528, 211] on strong "garantia" at bounding box center [531, 216] width 35 height 10
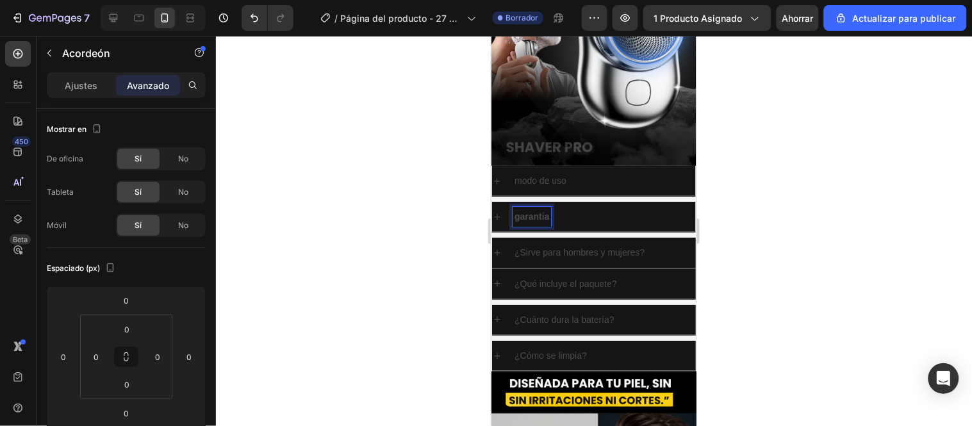
click at [528, 211] on strong "garantia" at bounding box center [531, 216] width 35 height 10
click at [491, 35] on lt-span "garantía" at bounding box center [491, 35] width 0 height 0
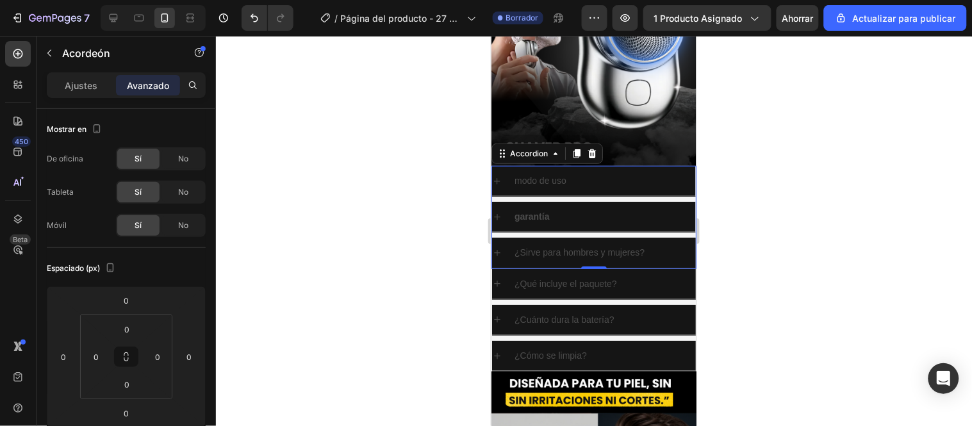
click at [413, 220] on div at bounding box center [594, 231] width 756 height 390
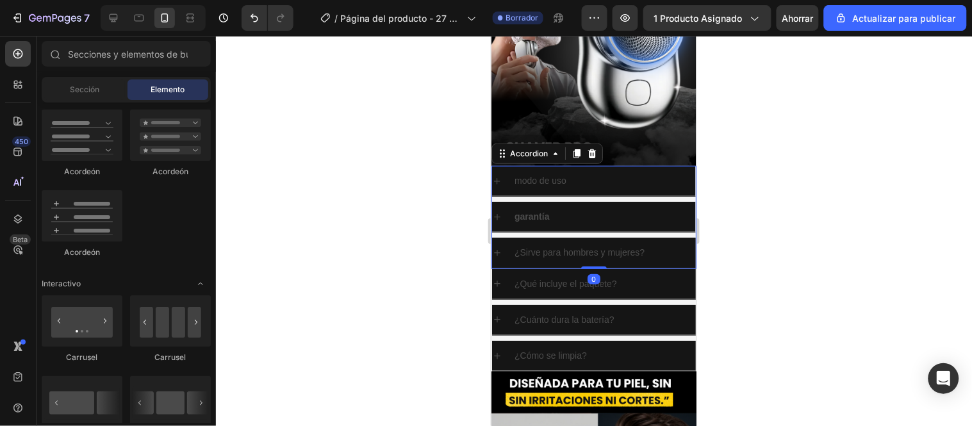
click at [535, 211] on strong "garantía" at bounding box center [531, 216] width 35 height 10
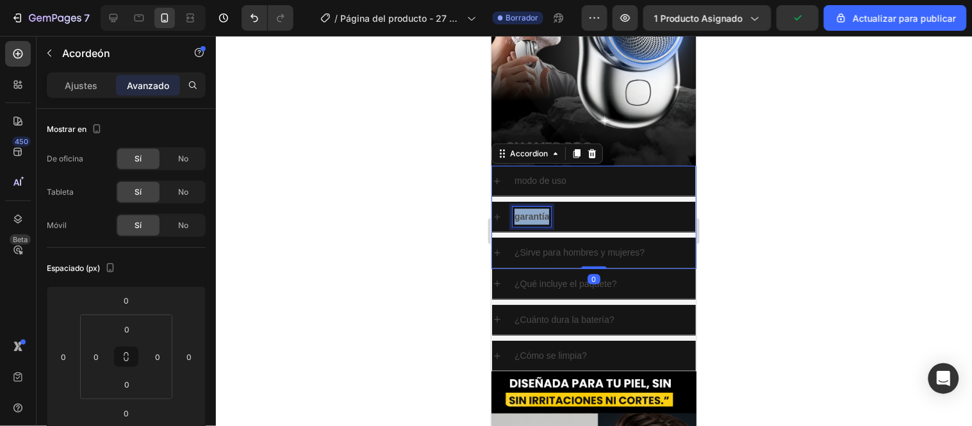
click at [535, 211] on strong "garantía" at bounding box center [531, 216] width 35 height 10
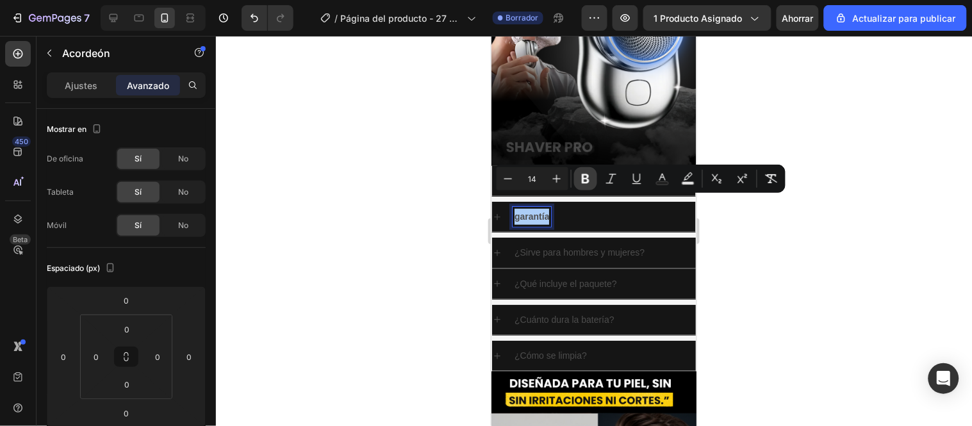
click at [587, 174] on icon "Barra de herramientas contextual del editor" at bounding box center [585, 178] width 13 height 13
click at [468, 185] on div at bounding box center [594, 231] width 756 height 390
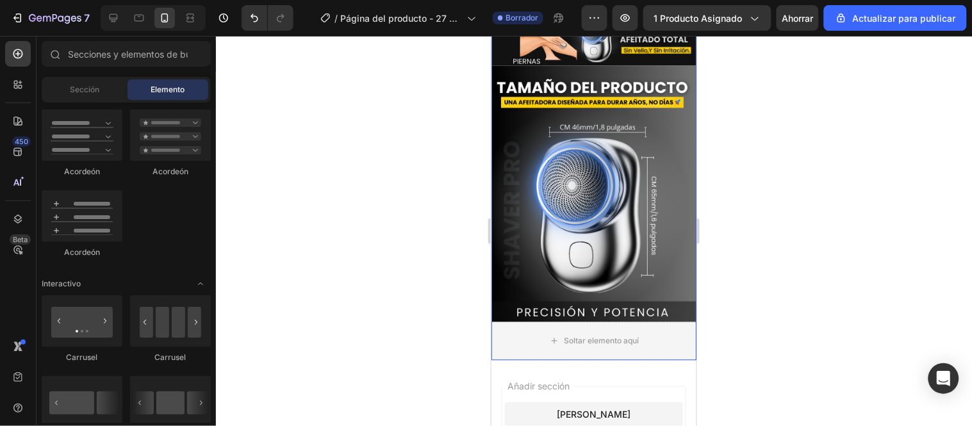
scroll to position [1956, 0]
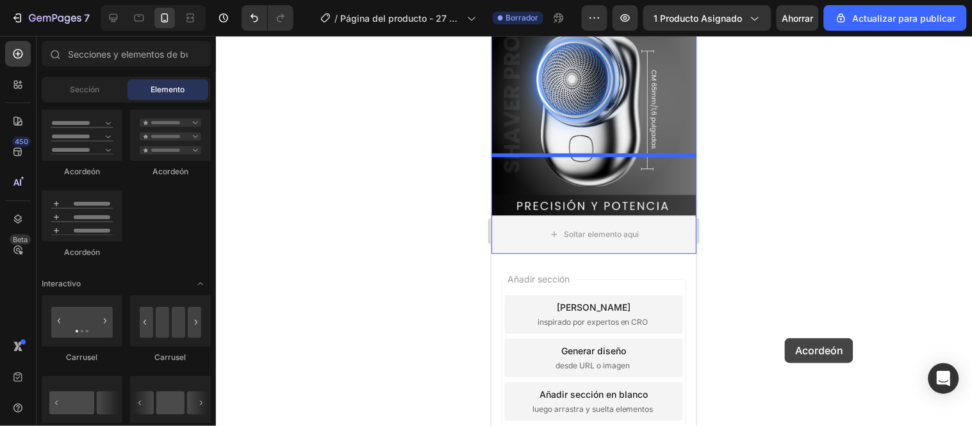
drag, startPoint x: 587, startPoint y: 132, endPoint x: 786, endPoint y: 336, distance: 285.1
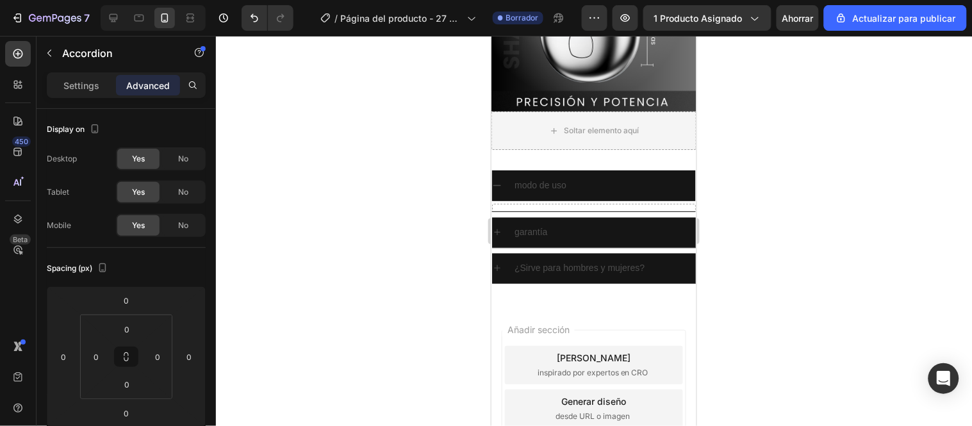
scroll to position [1853, 0]
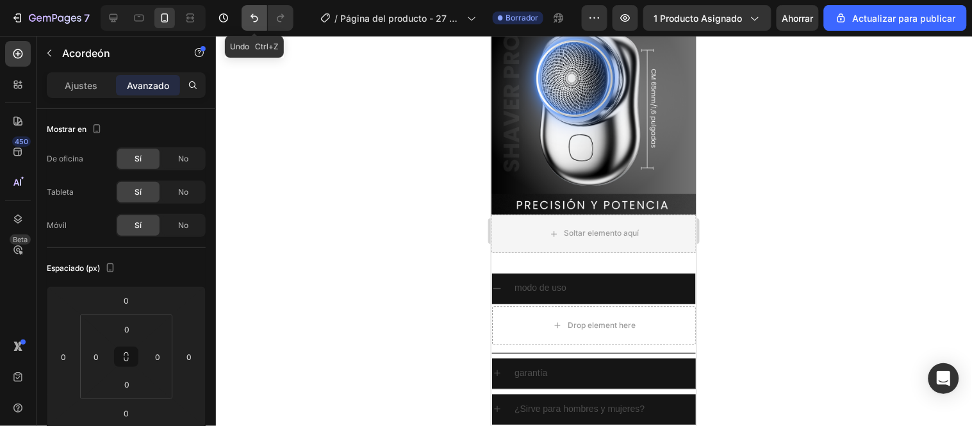
click at [255, 22] on icon "Deshacer/Rehacer" at bounding box center [254, 18] width 13 height 13
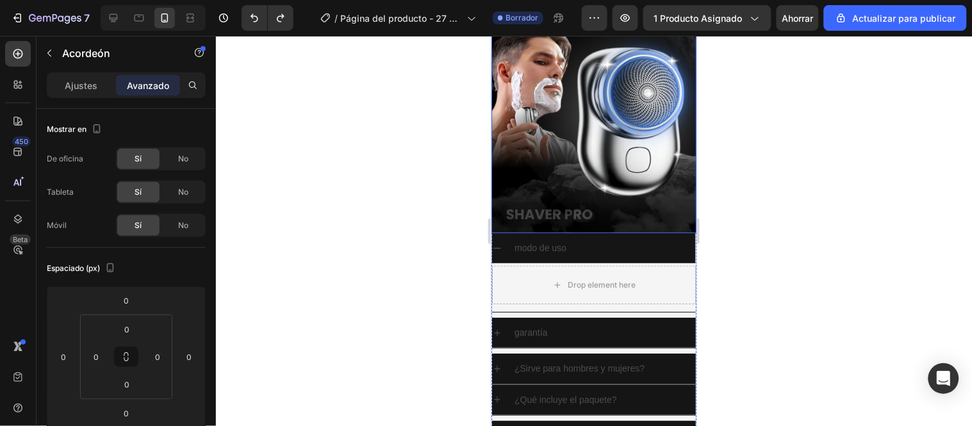
scroll to position [82, 0]
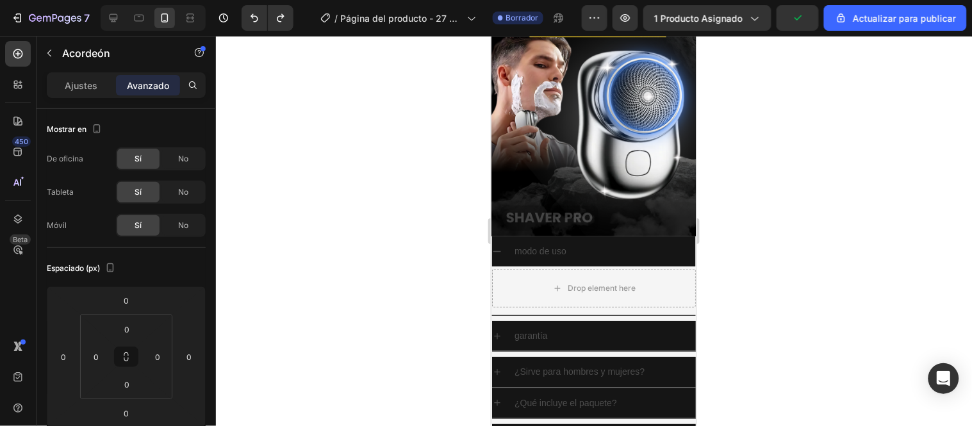
click at [666, 241] on div "modo de uso" at bounding box center [603, 251] width 183 height 20
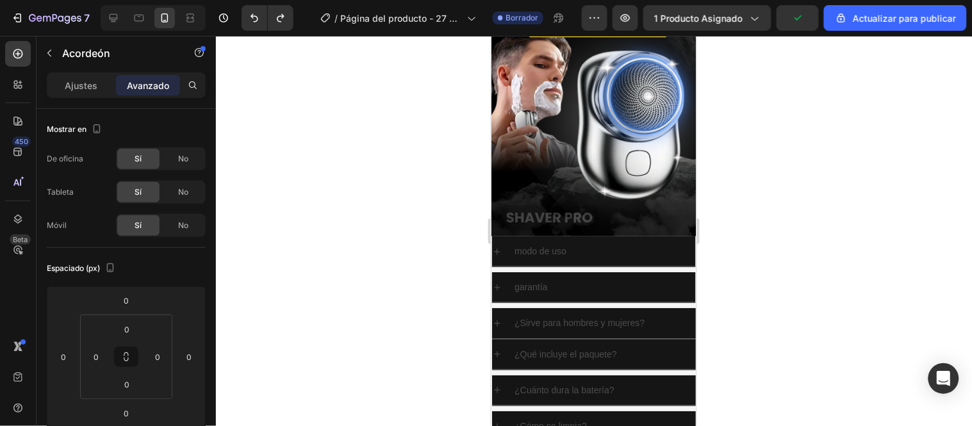
click at [377, 232] on div at bounding box center [594, 231] width 756 height 390
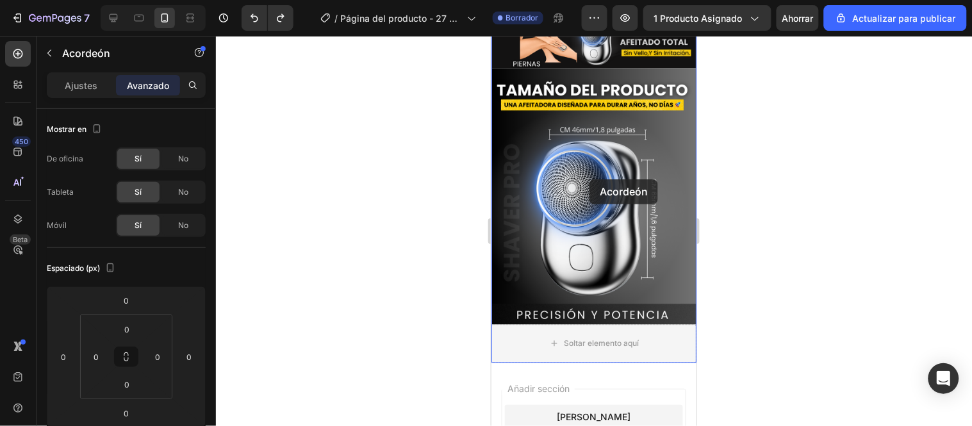
scroll to position [1885, 0]
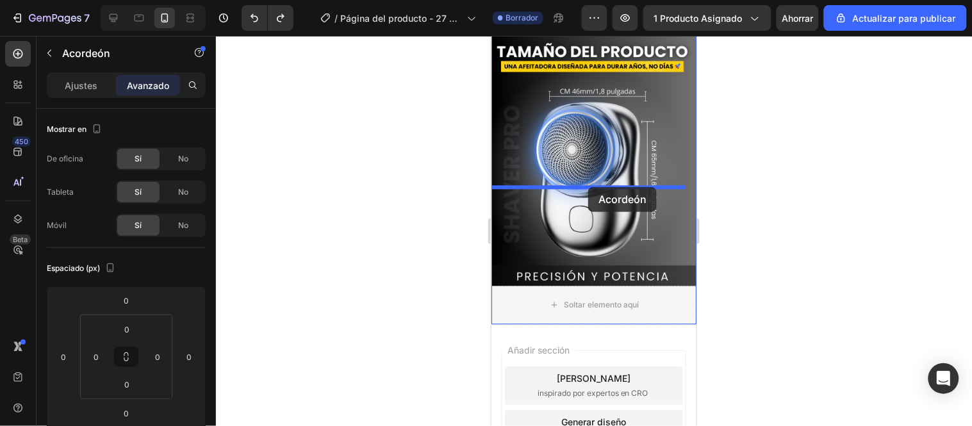
drag, startPoint x: 597, startPoint y: 160, endPoint x: 588, endPoint y: 187, distance: 27.8
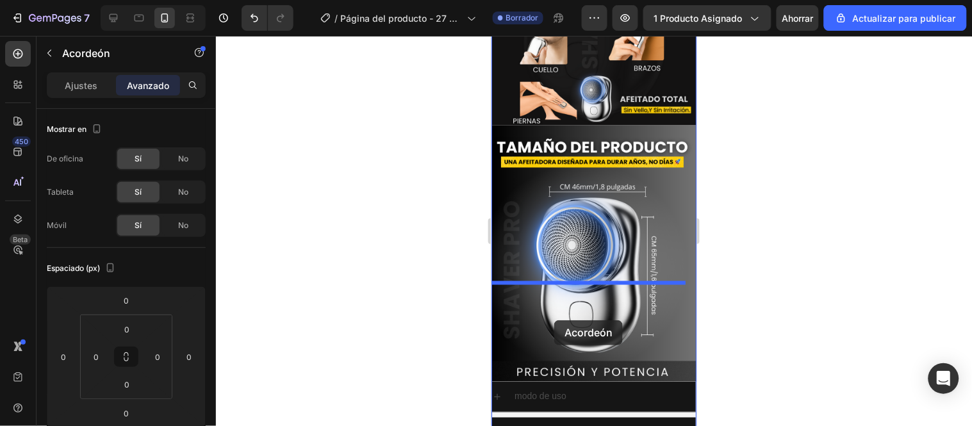
scroll to position [1671, 0]
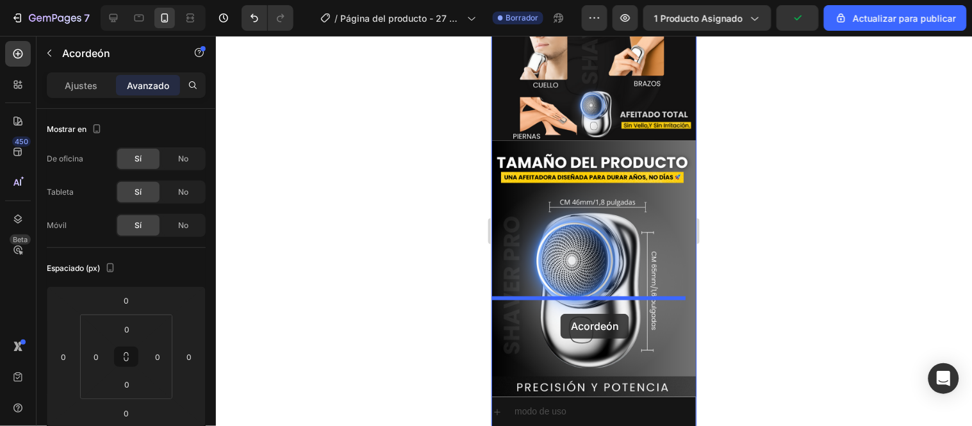
drag, startPoint x: 654, startPoint y: 213, endPoint x: 569, endPoint y: 316, distance: 133.8
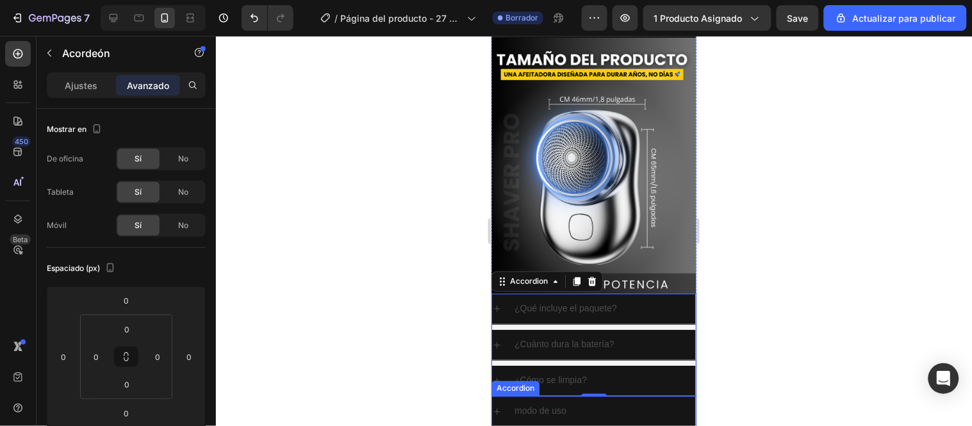
click at [463, 283] on div at bounding box center [594, 231] width 756 height 390
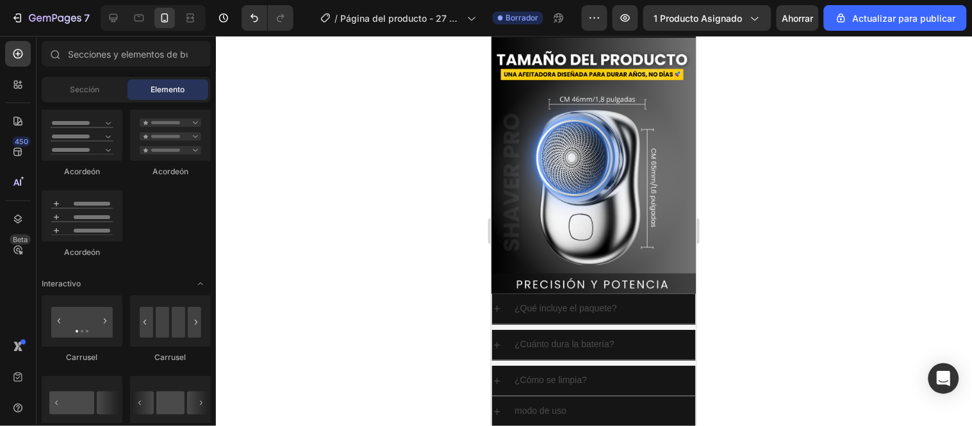
click at [828, 267] on div at bounding box center [594, 231] width 756 height 390
click at [359, 306] on div at bounding box center [594, 231] width 756 height 390
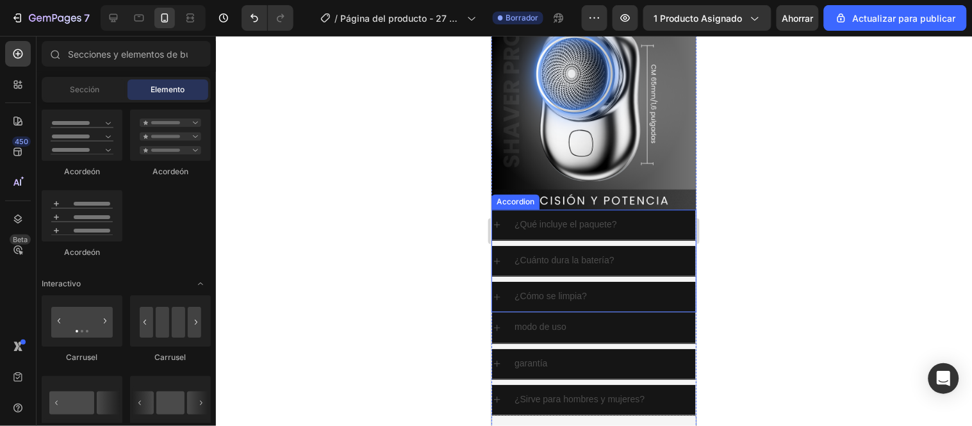
scroll to position [1780, 0]
